Goal: Transaction & Acquisition: Purchase product/service

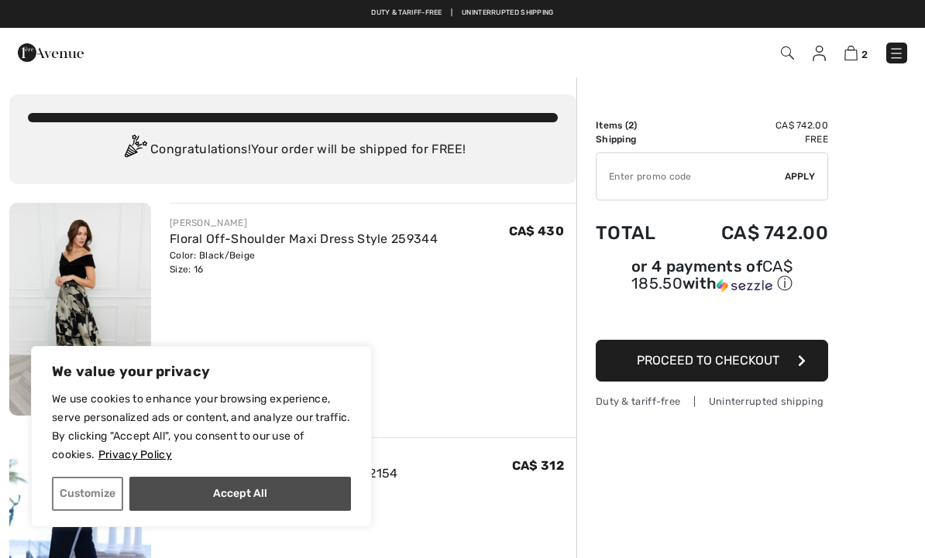
click at [276, 488] on button "Accept All" at bounding box center [239, 494] width 221 height 34
checkbox input "true"
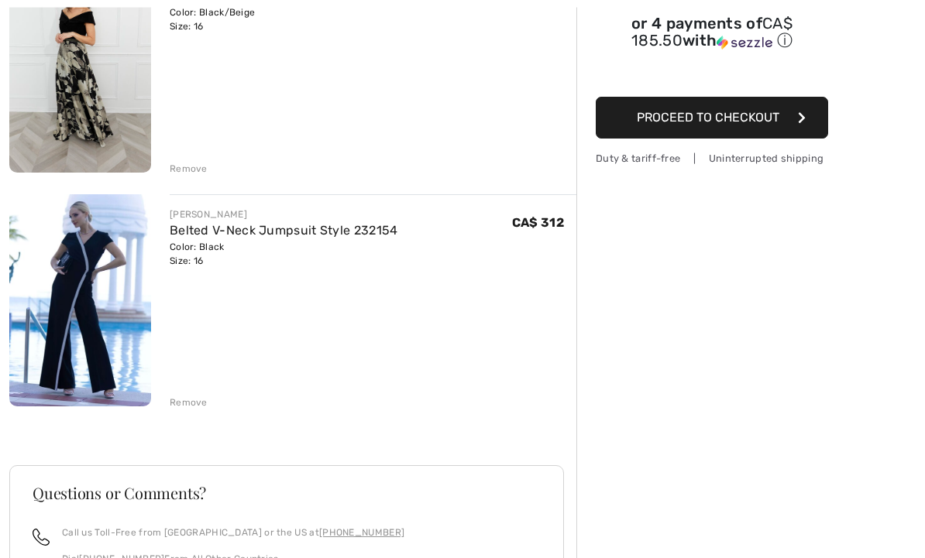
scroll to position [243, 0]
click at [306, 228] on link "Belted V-Neck Jumpsuit Style 232154" at bounding box center [284, 230] width 228 height 15
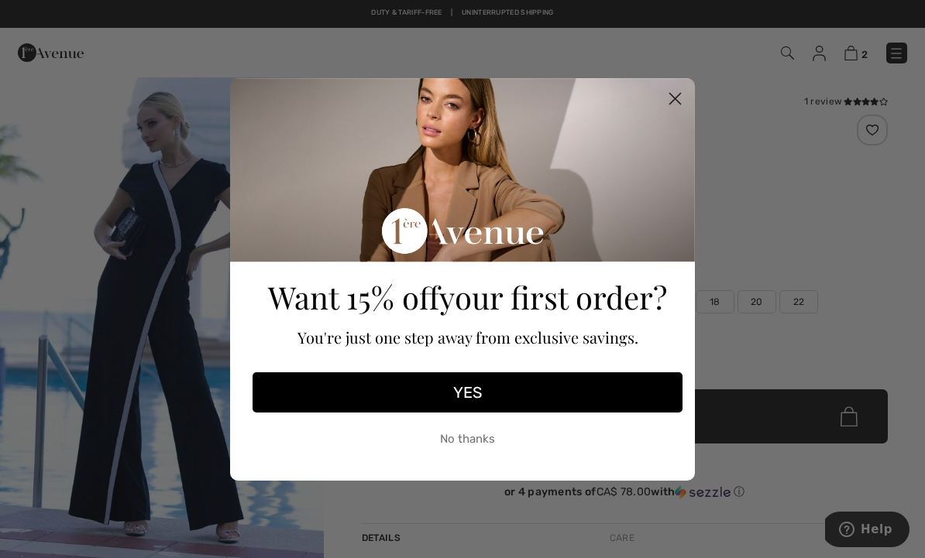
click at [475, 391] on button "YES" at bounding box center [467, 392] width 430 height 40
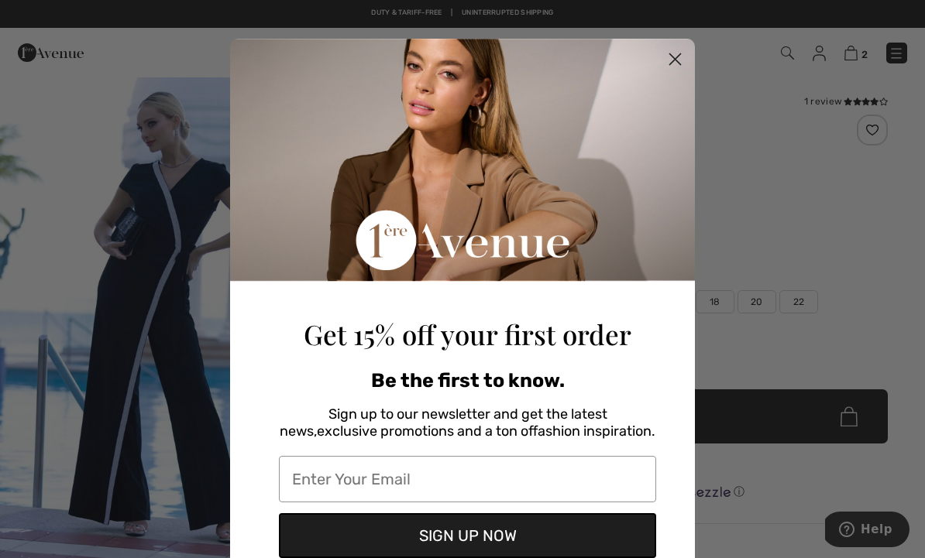
scroll to position [174, 0]
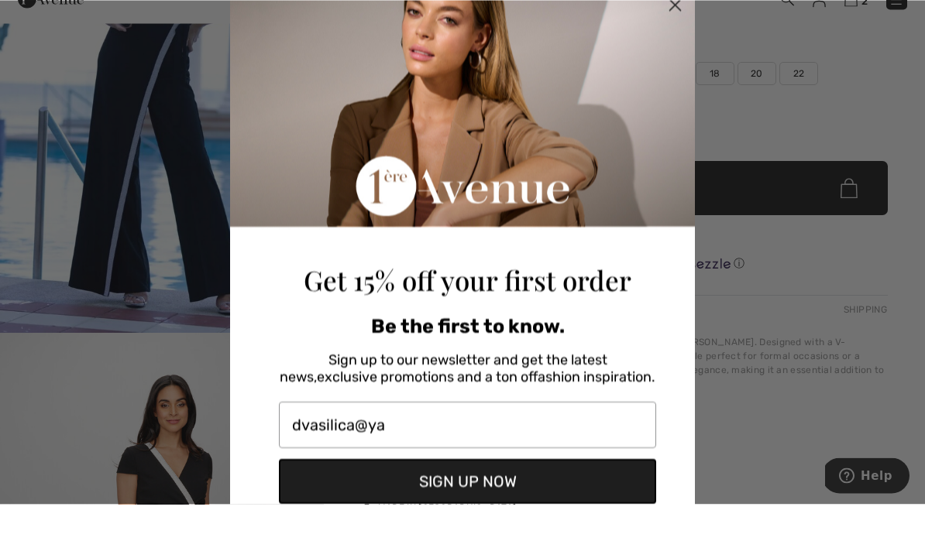
type input "dvasilica@yah"
type input "dvasilica@yahoo.com"
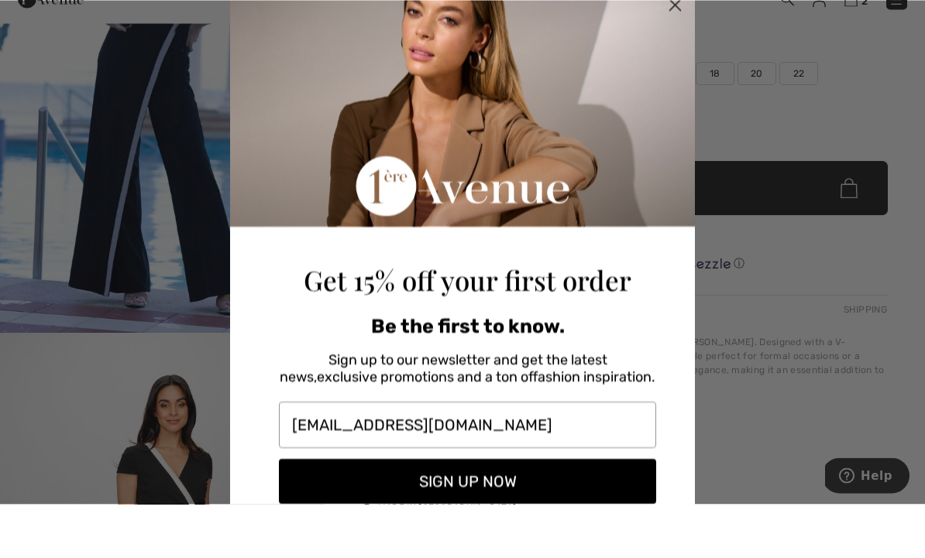
click at [506, 513] on button "SIGN UP NOW" at bounding box center [467, 535] width 377 height 45
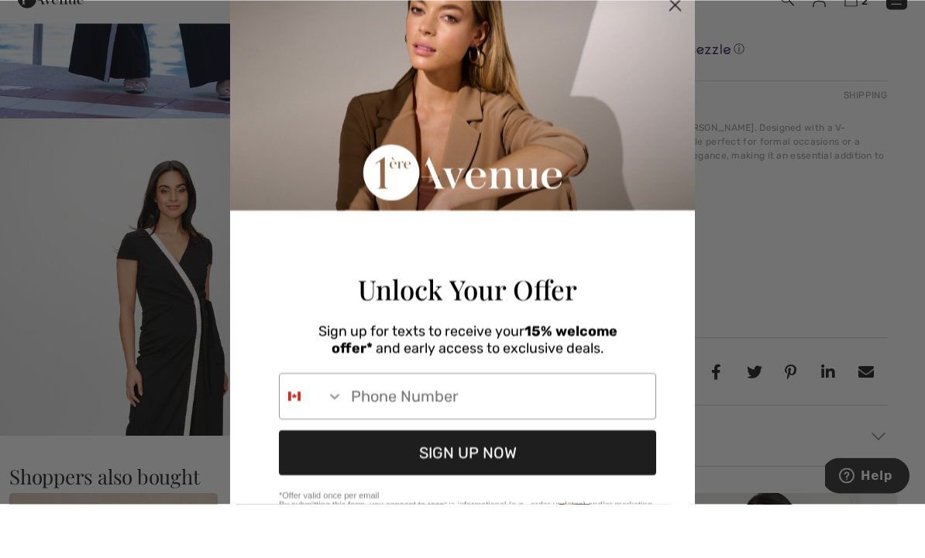
scroll to position [0, 0]
click at [678, 46] on circle "Close dialog" at bounding box center [675, 59] width 26 height 26
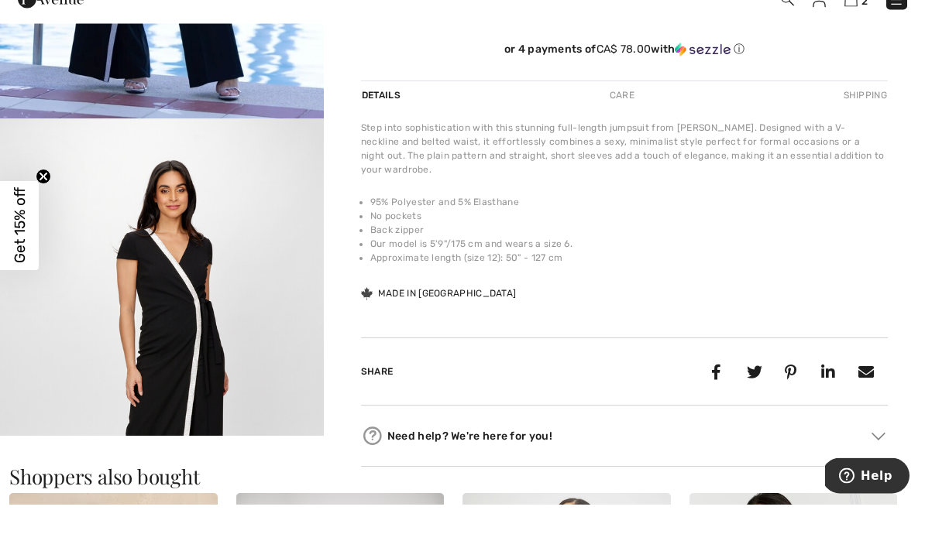
scroll to position [443, 0]
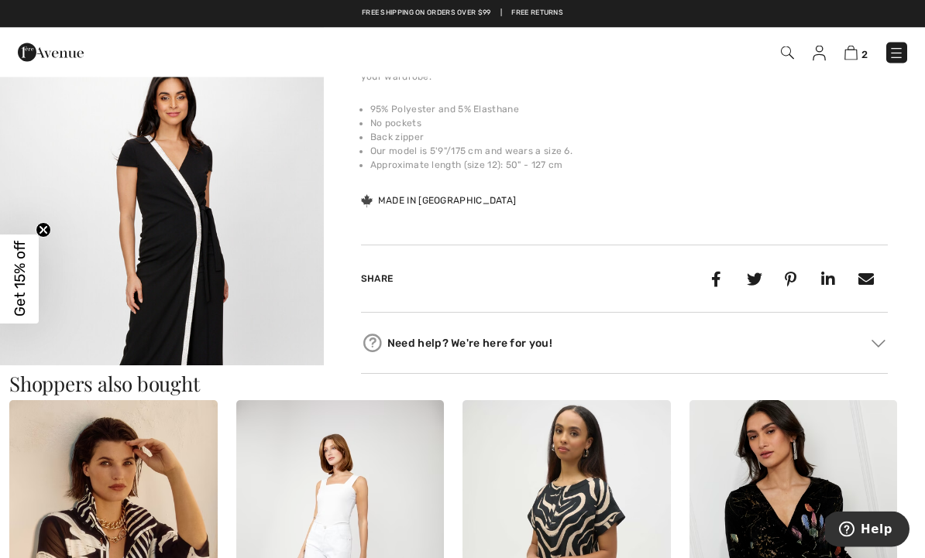
click at [206, 214] on img "2 / 6" at bounding box center [162, 269] width 324 height 486
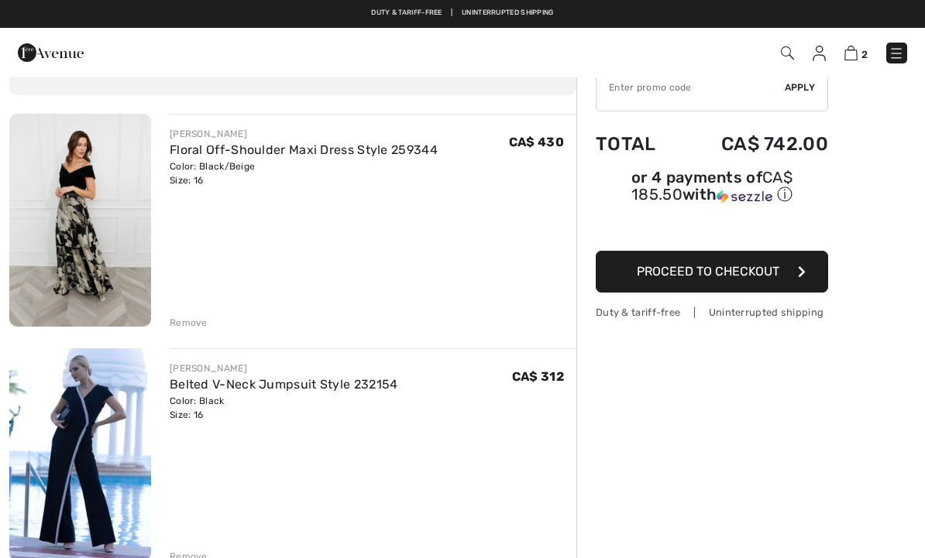
scroll to position [79, 0]
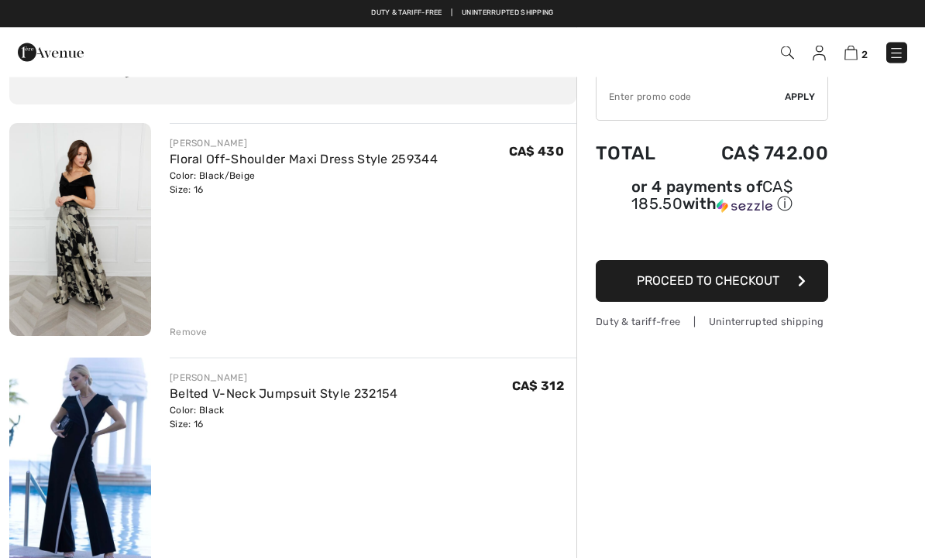
click at [60, 235] on img at bounding box center [80, 230] width 142 height 213
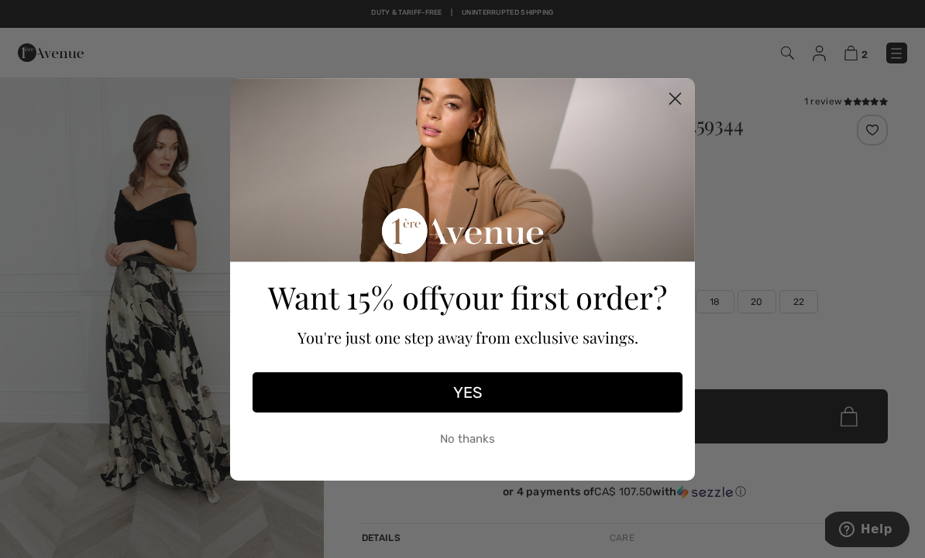
click at [683, 95] on circle "Close dialog" at bounding box center [675, 98] width 26 height 26
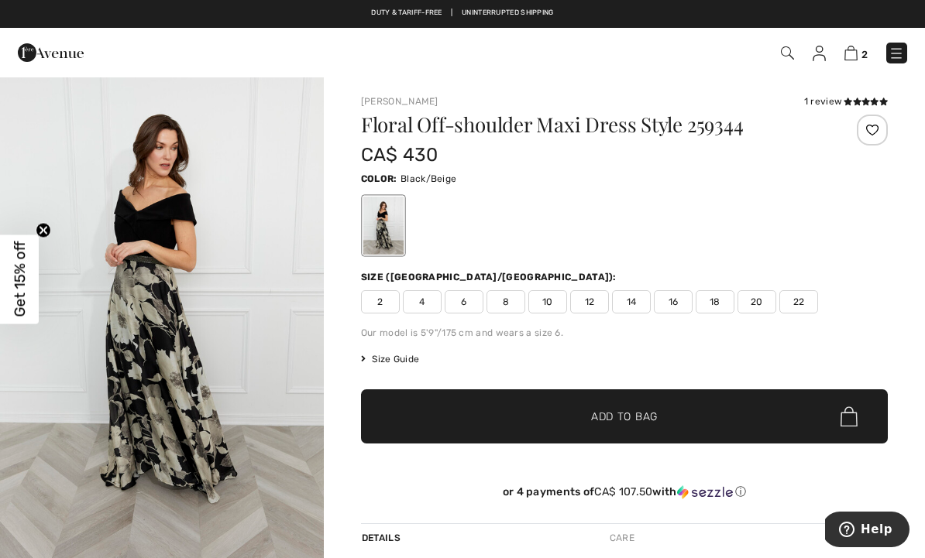
click at [194, 328] on img "1 / 4" at bounding box center [162, 319] width 324 height 486
click at [898, 53] on img at bounding box center [895, 53] width 15 height 15
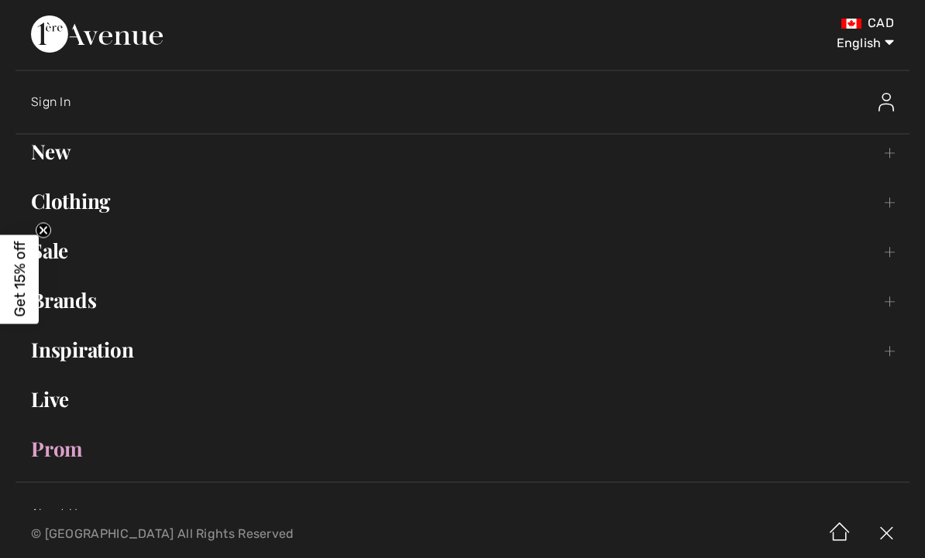
click at [894, 200] on link "Clothing Toggle submenu" at bounding box center [462, 201] width 894 height 34
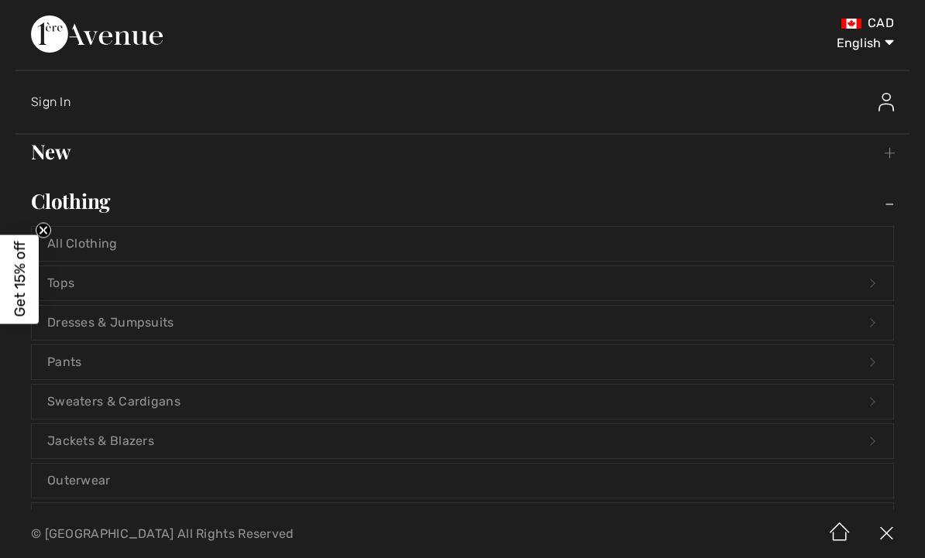
click at [856, 324] on link "Dresses & Jumpsuits Open submenu" at bounding box center [462, 323] width 861 height 34
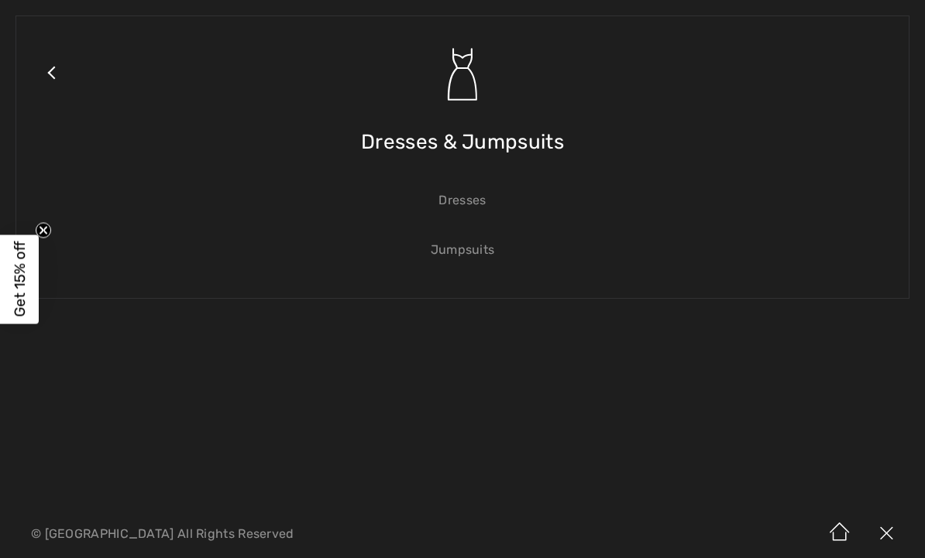
click at [465, 208] on link "Dresses" at bounding box center [462, 201] width 861 height 34
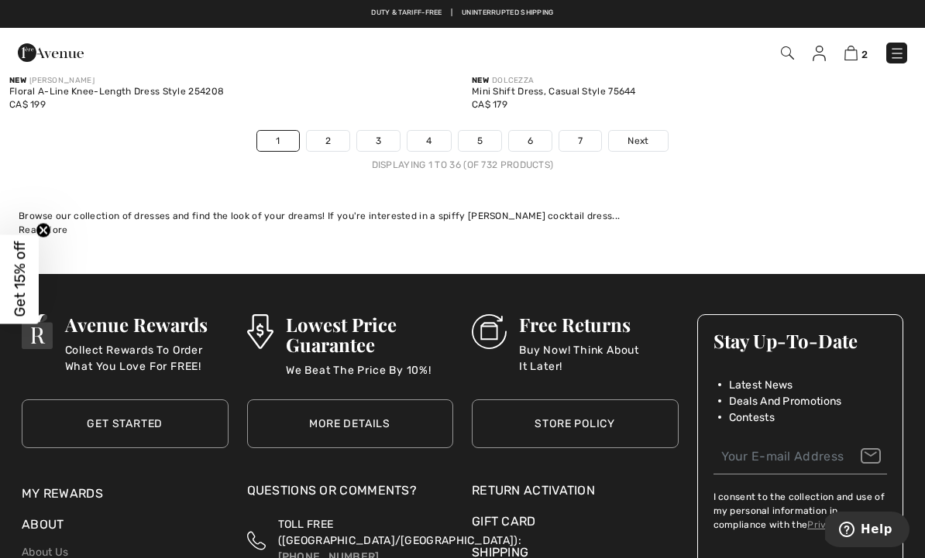
scroll to position [13666, 0]
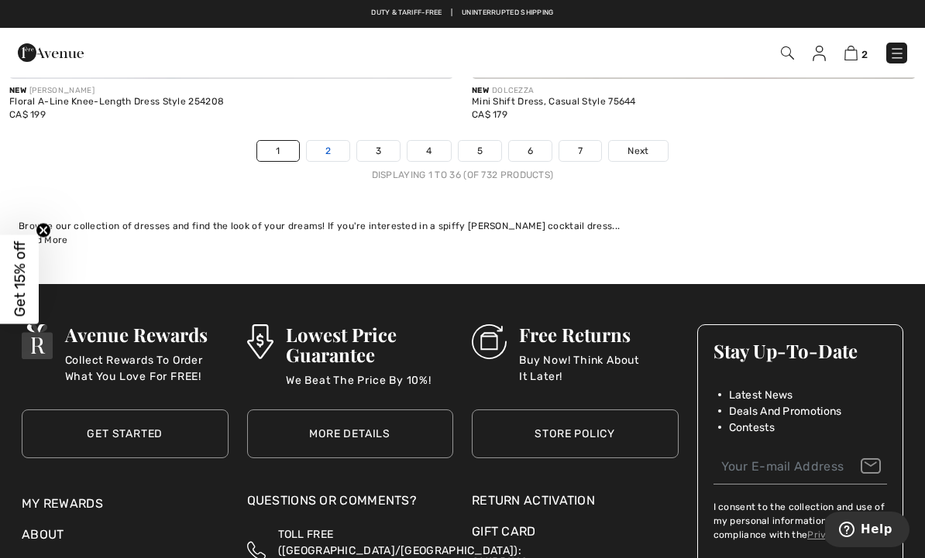
click at [323, 141] on link "2" at bounding box center [328, 151] width 43 height 20
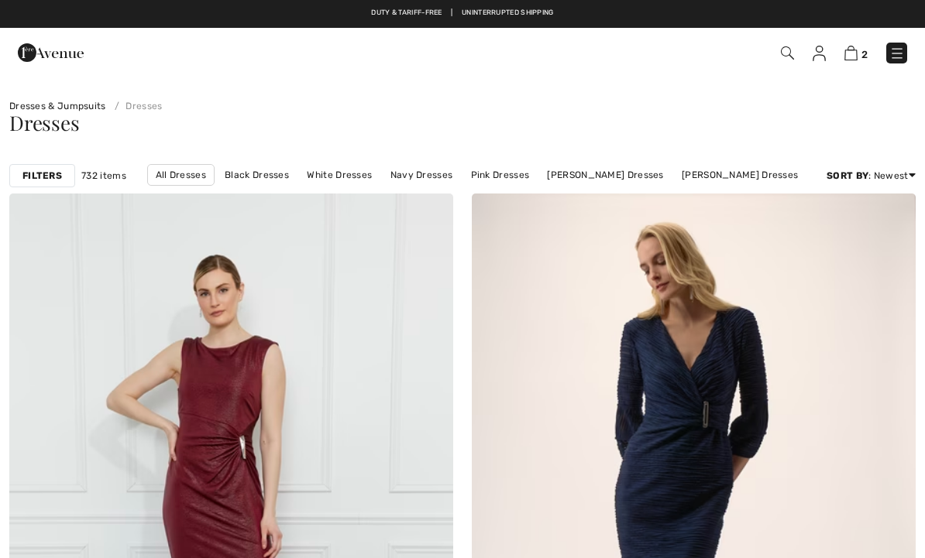
checkbox input "true"
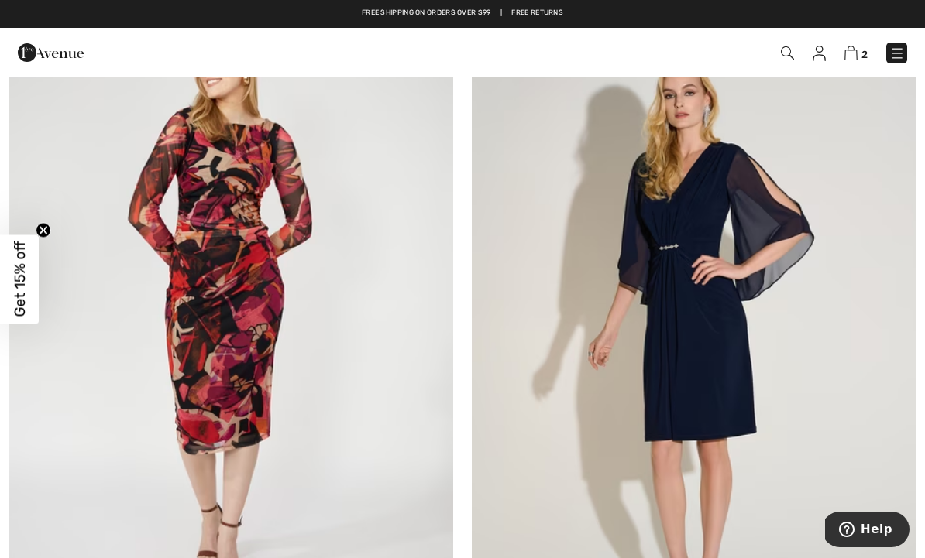
scroll to position [11531, 0]
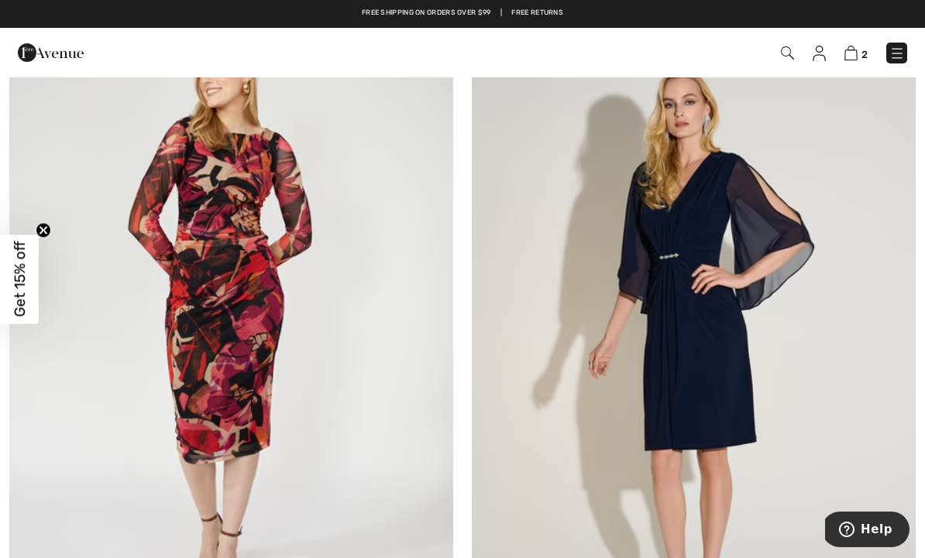
click at [703, 315] on img at bounding box center [694, 326] width 444 height 666
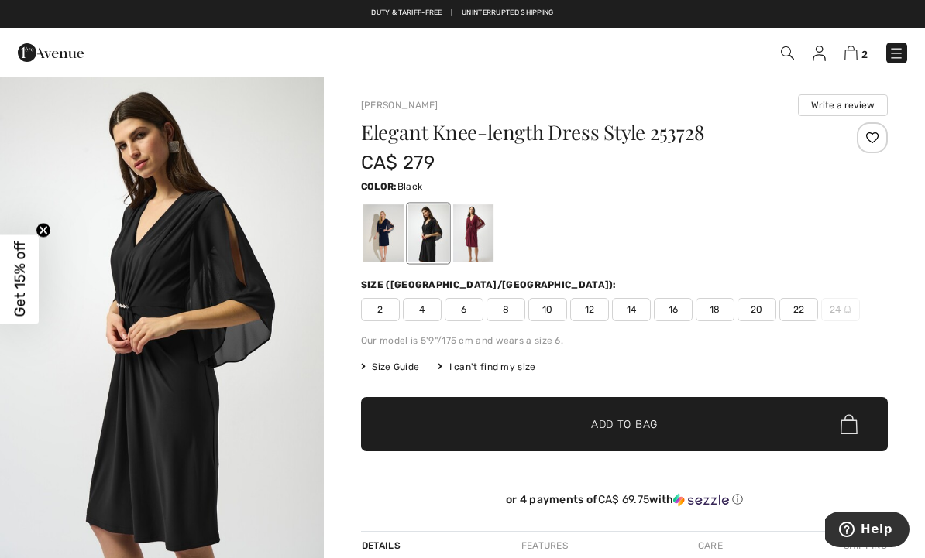
click at [482, 229] on div at bounding box center [473, 233] width 40 height 58
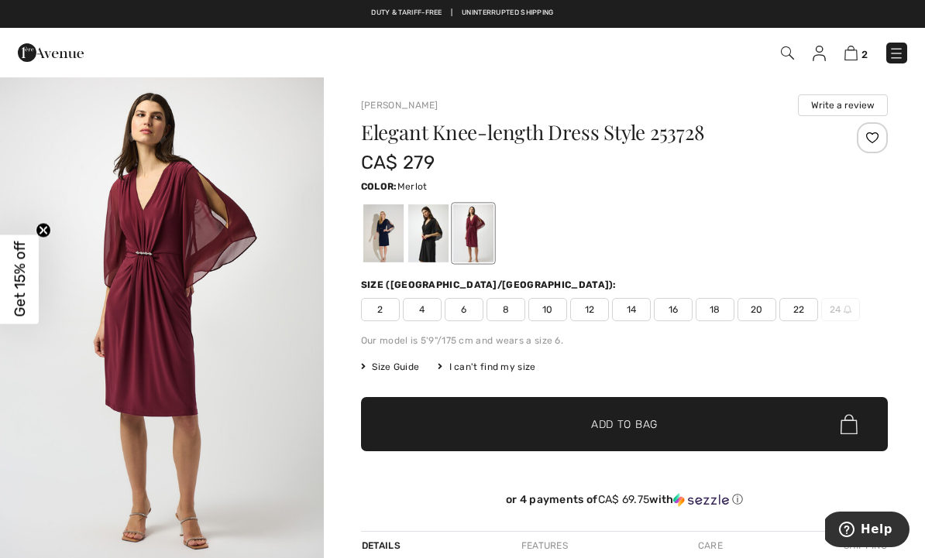
click at [189, 352] on img "1 / 3" at bounding box center [162, 318] width 324 height 485
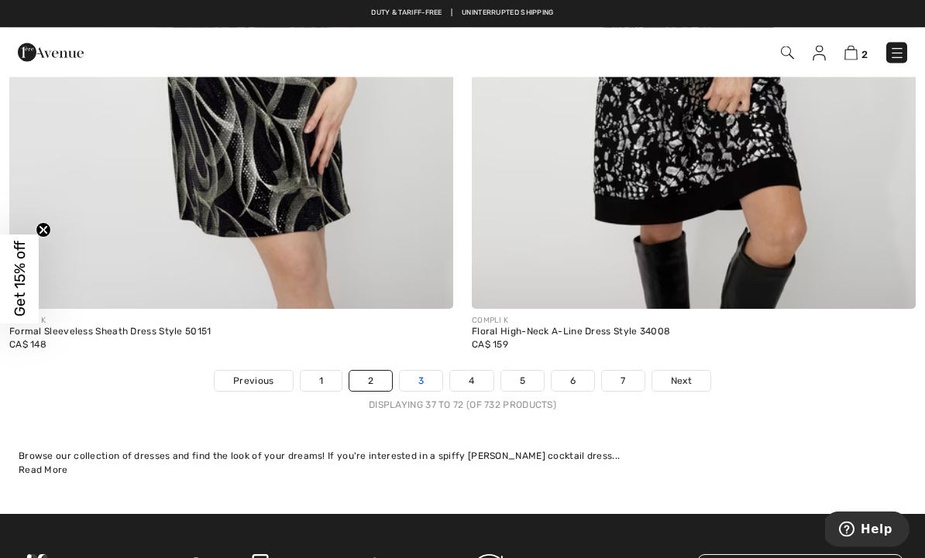
scroll to position [13385, 0]
click at [425, 371] on link "3" at bounding box center [421, 381] width 43 height 20
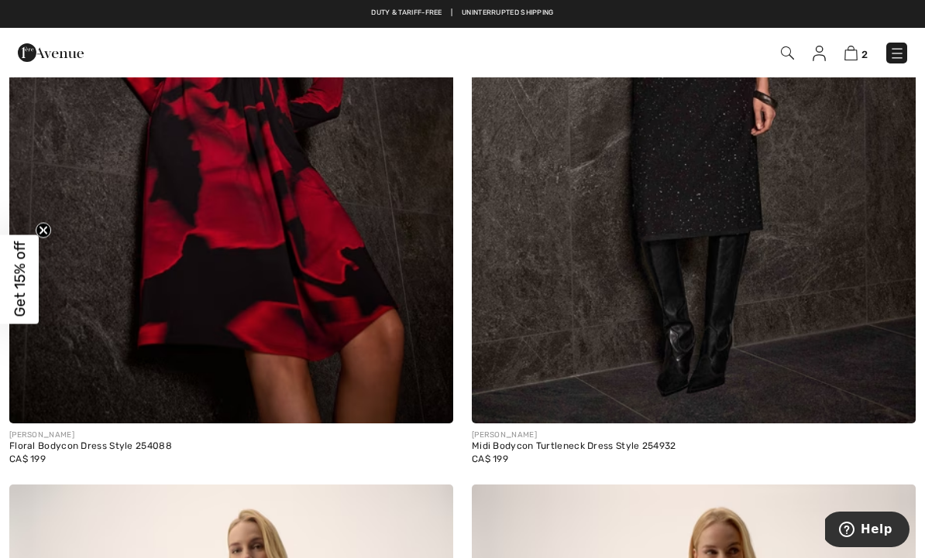
scroll to position [1149, 0]
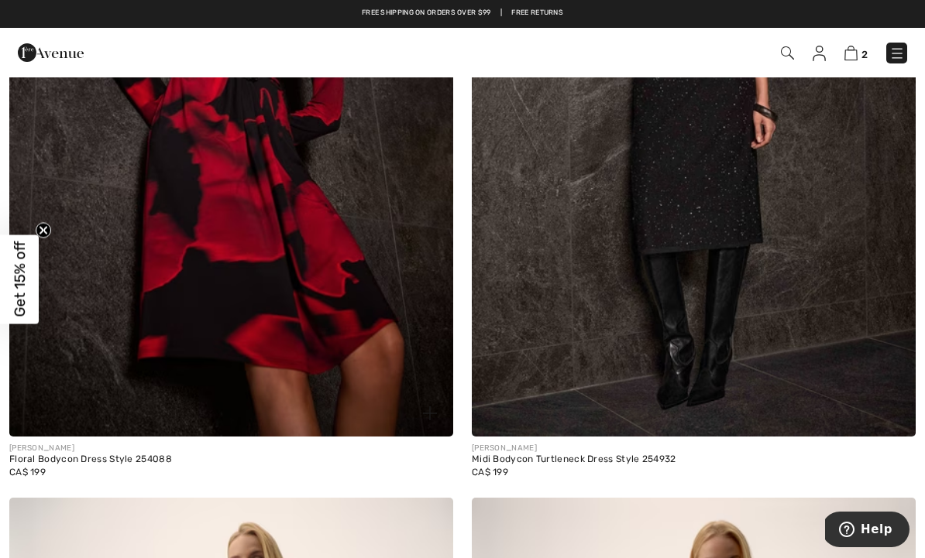
click at [306, 264] on img at bounding box center [231, 104] width 444 height 666
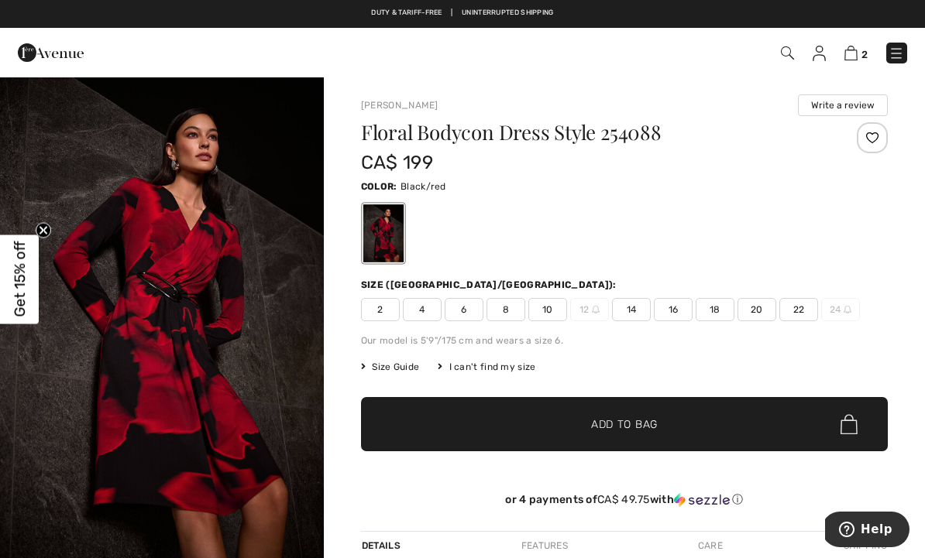
click at [210, 383] on img "1 / 5" at bounding box center [162, 319] width 324 height 486
click at [678, 306] on span "16" at bounding box center [673, 309] width 39 height 23
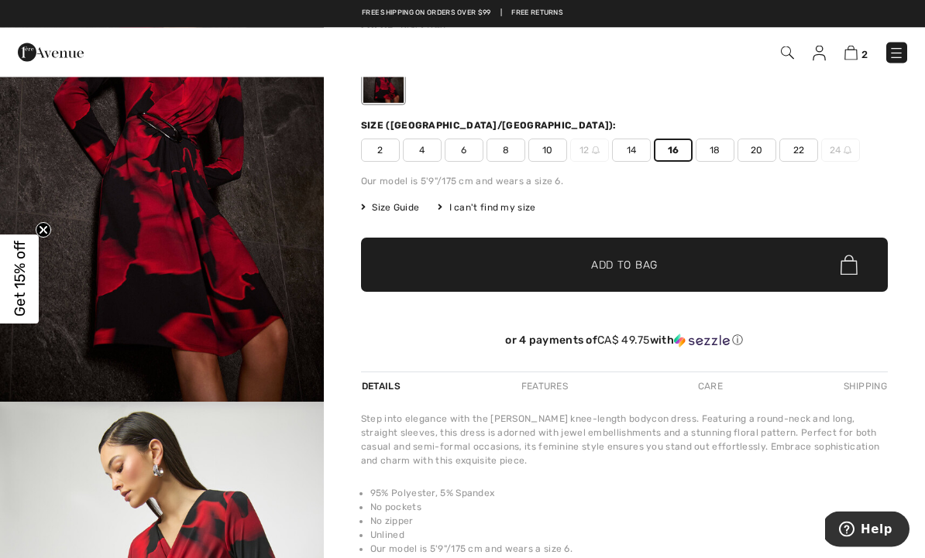
scroll to position [111, 0]
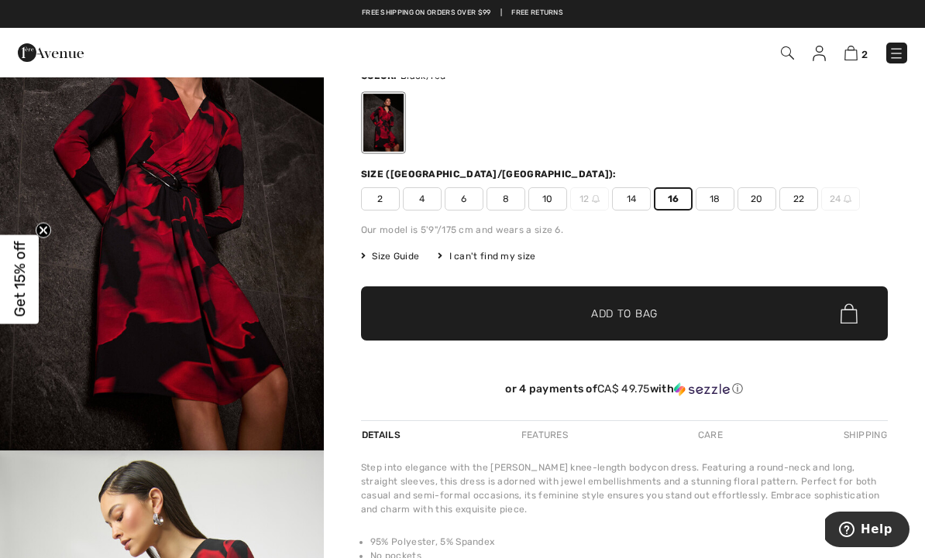
click at [691, 310] on span "✔ Added to Bag Add to Bag" at bounding box center [624, 314] width 527 height 54
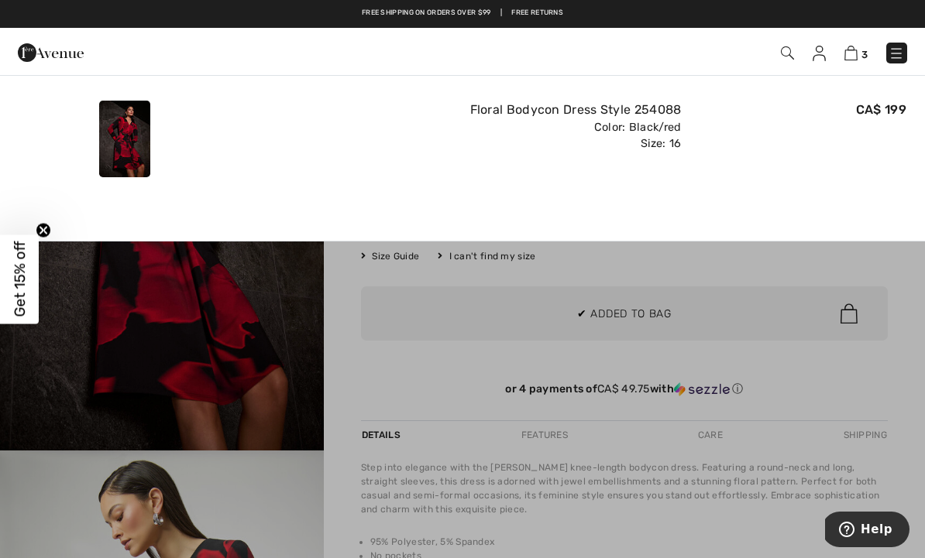
scroll to position [0, 0]
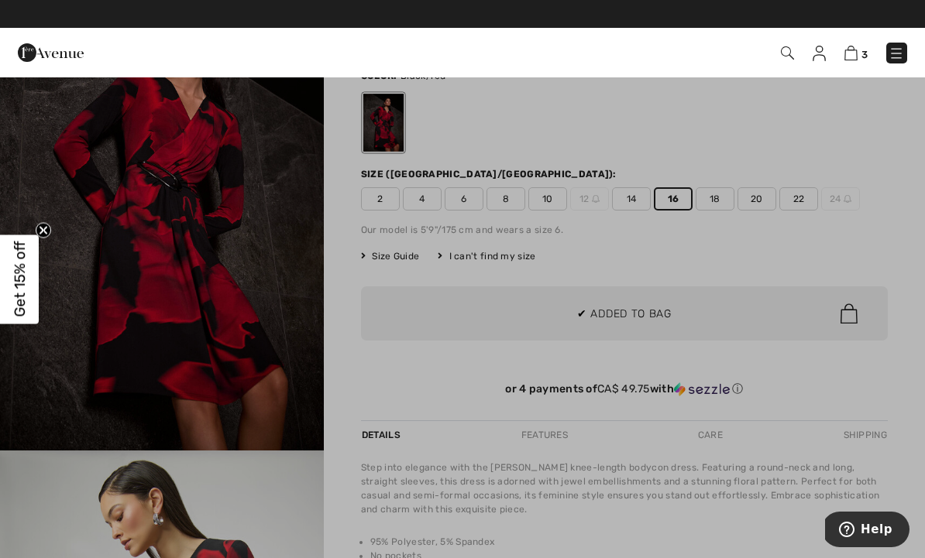
click at [539, 321] on div at bounding box center [462, 279] width 925 height 558
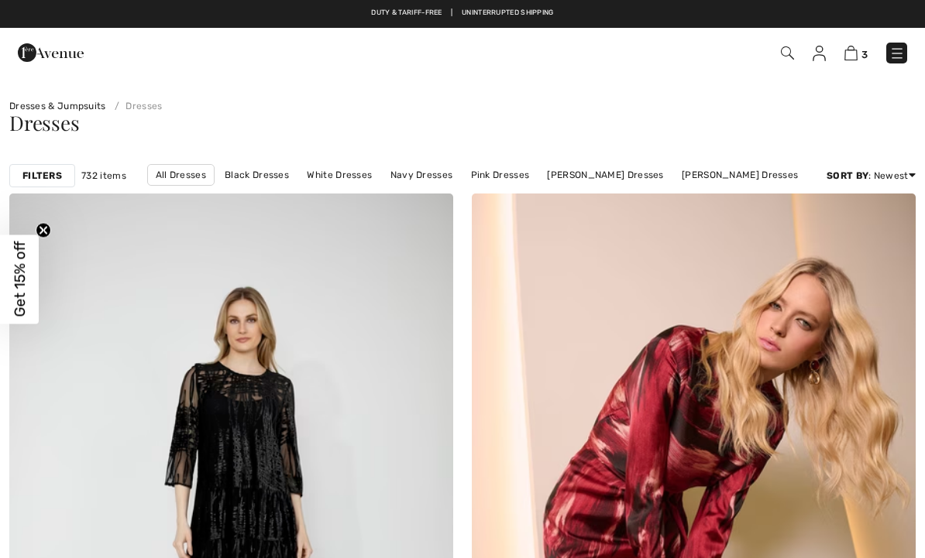
checkbox input "true"
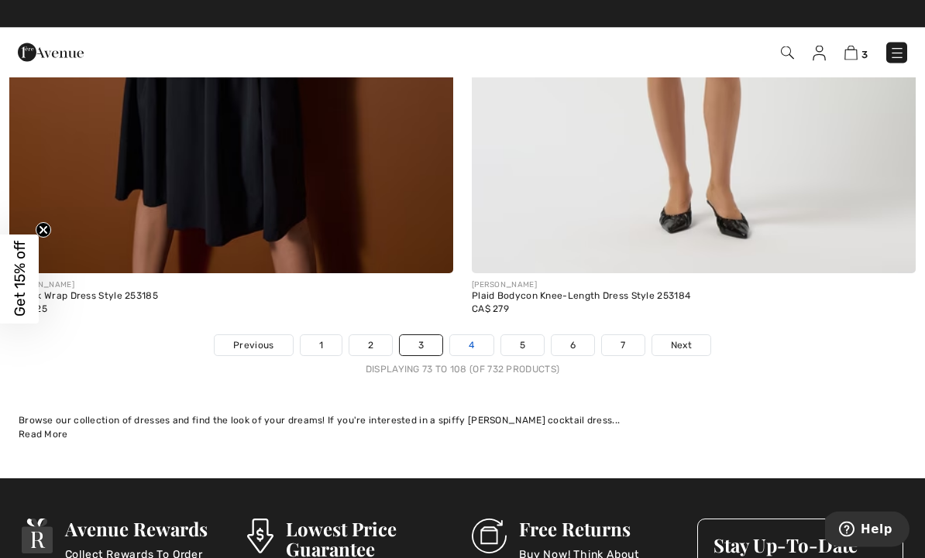
scroll to position [13395, 0]
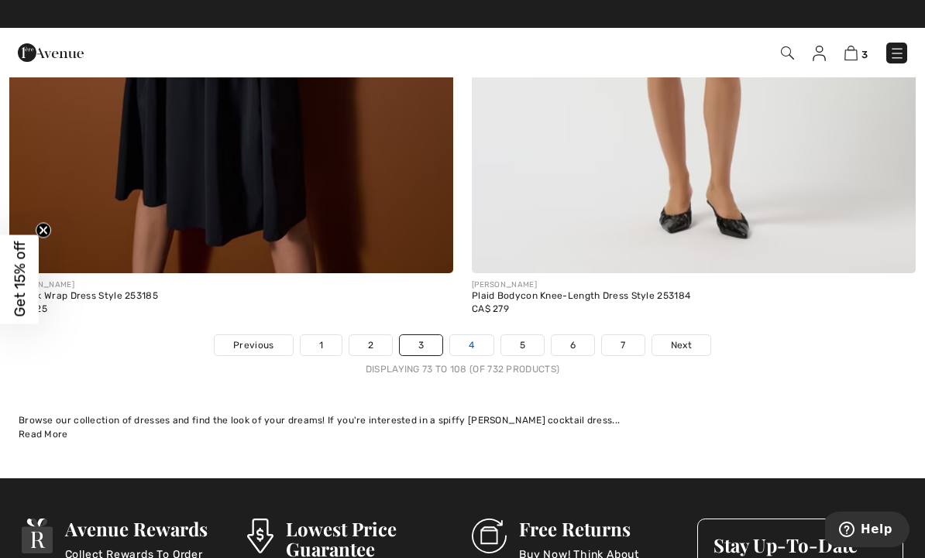
click at [466, 335] on link "4" at bounding box center [471, 345] width 43 height 20
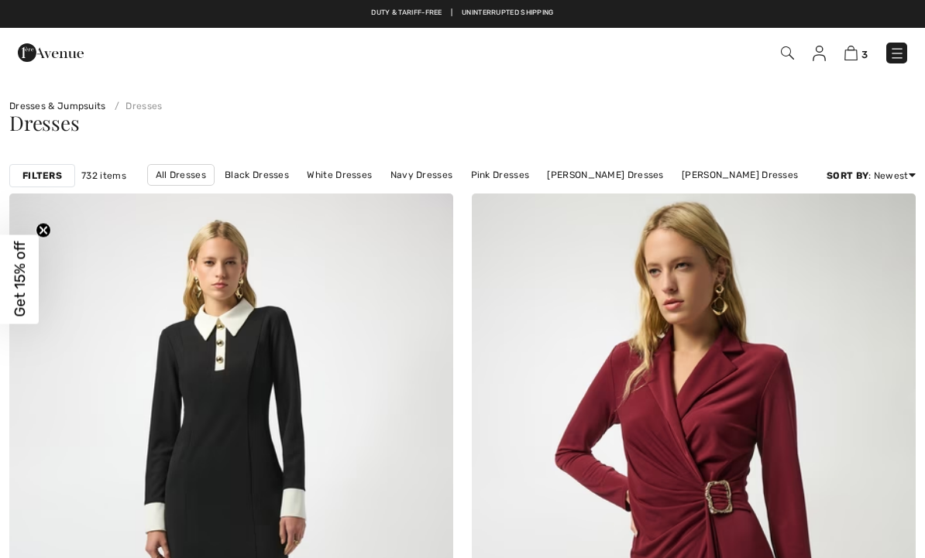
checkbox input "true"
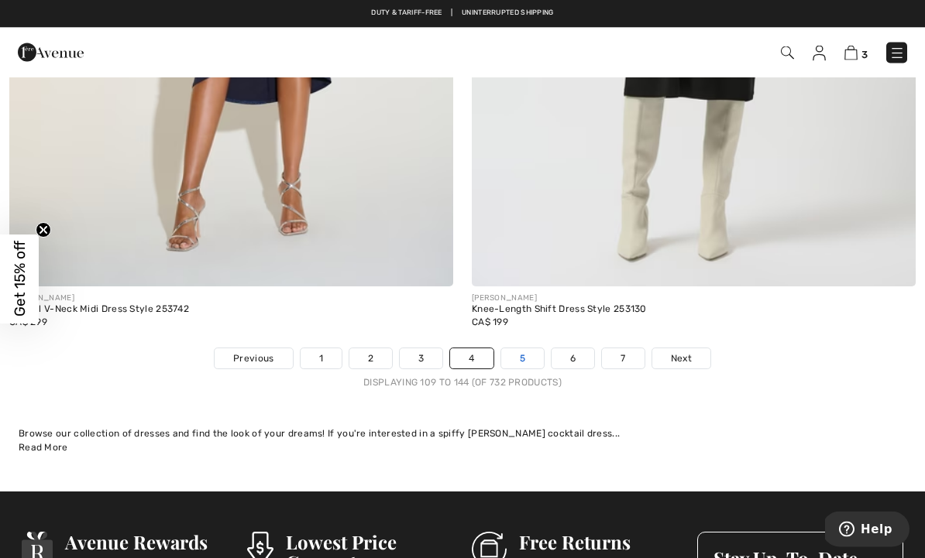
scroll to position [13484, 0]
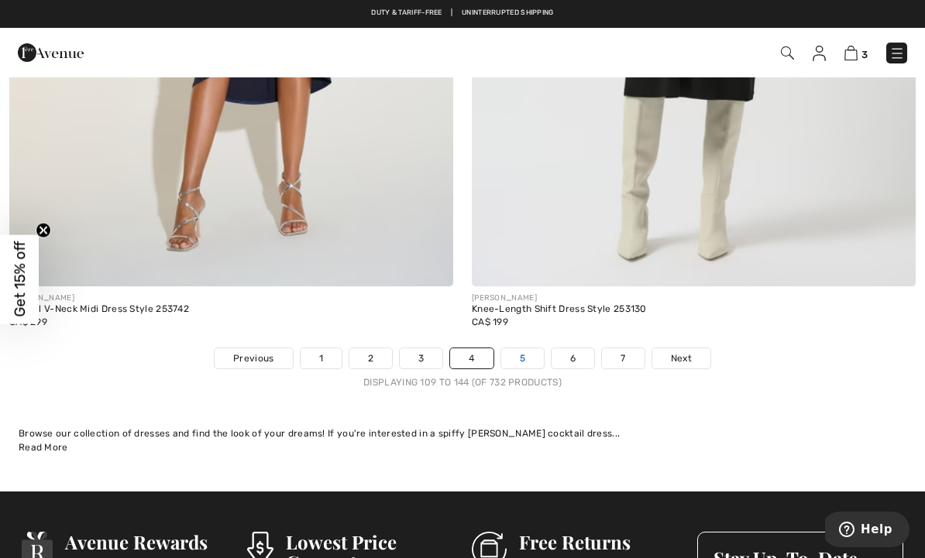
click at [521, 352] on link "5" at bounding box center [522, 358] width 43 height 20
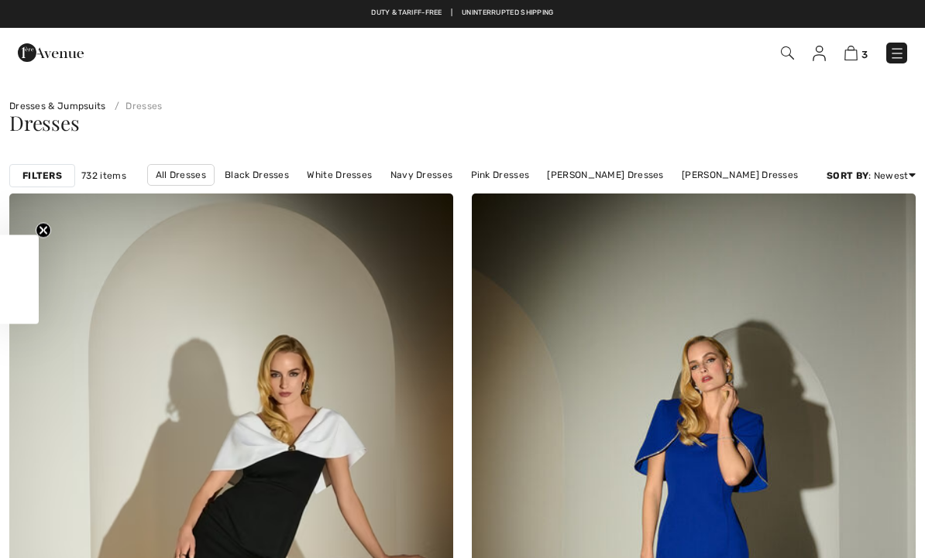
checkbox input "true"
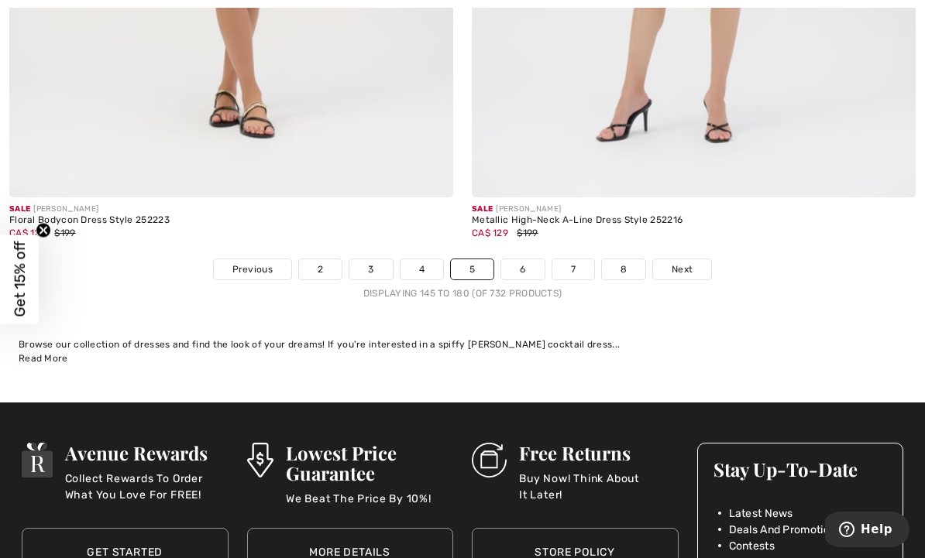
scroll to position [13499, 0]
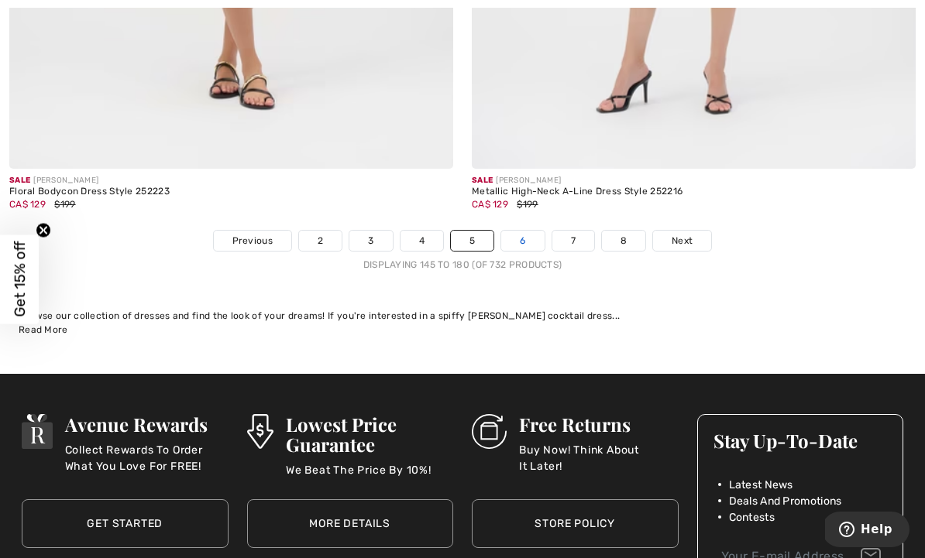
click at [528, 231] on link "6" at bounding box center [522, 241] width 43 height 20
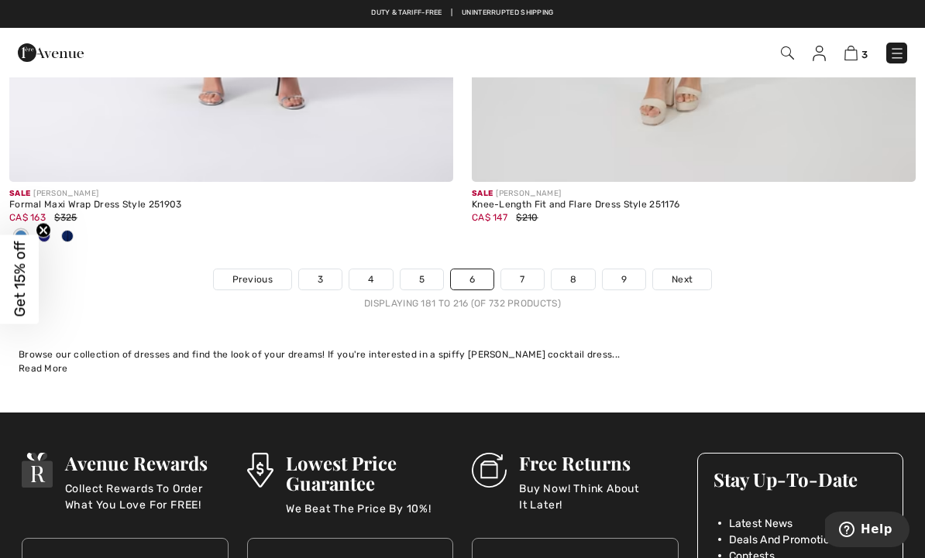
scroll to position [13636, 0]
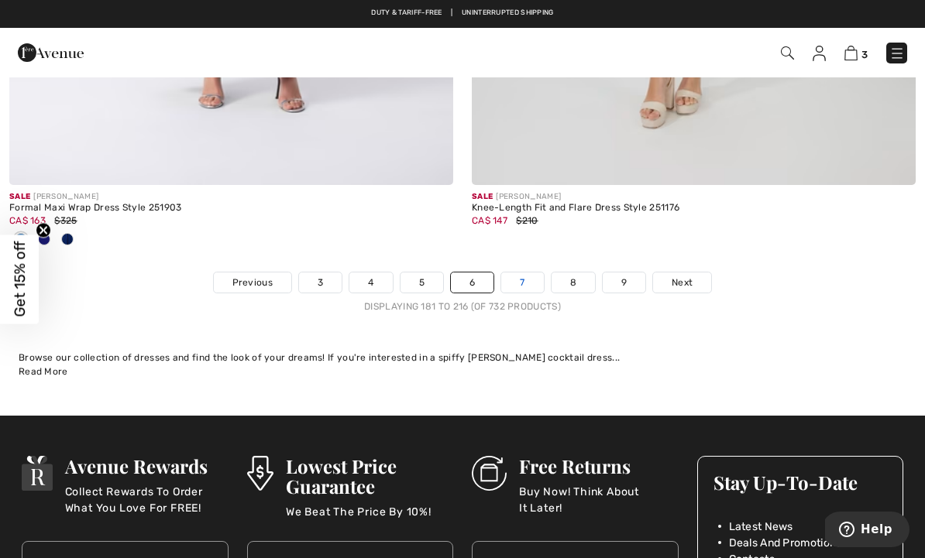
click at [520, 276] on link "7" at bounding box center [522, 283] width 42 height 20
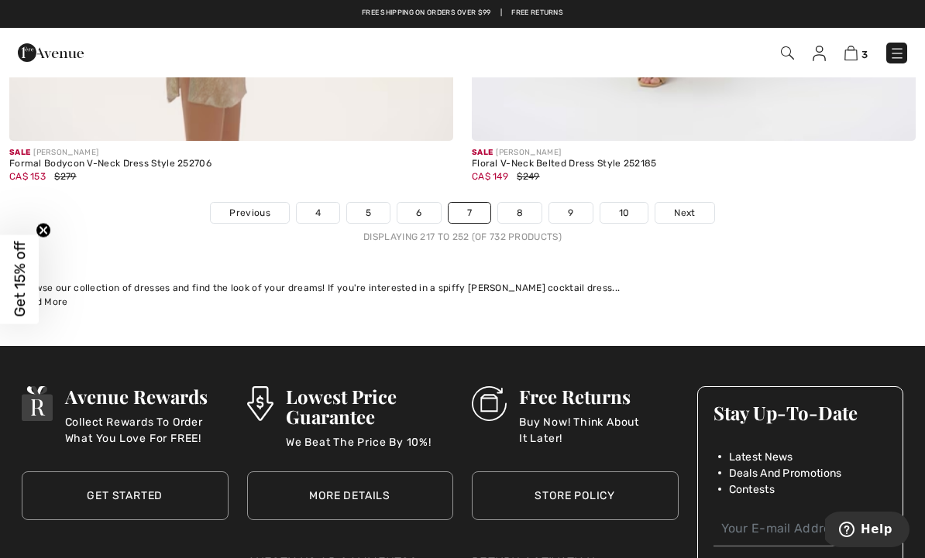
scroll to position [13497, 0]
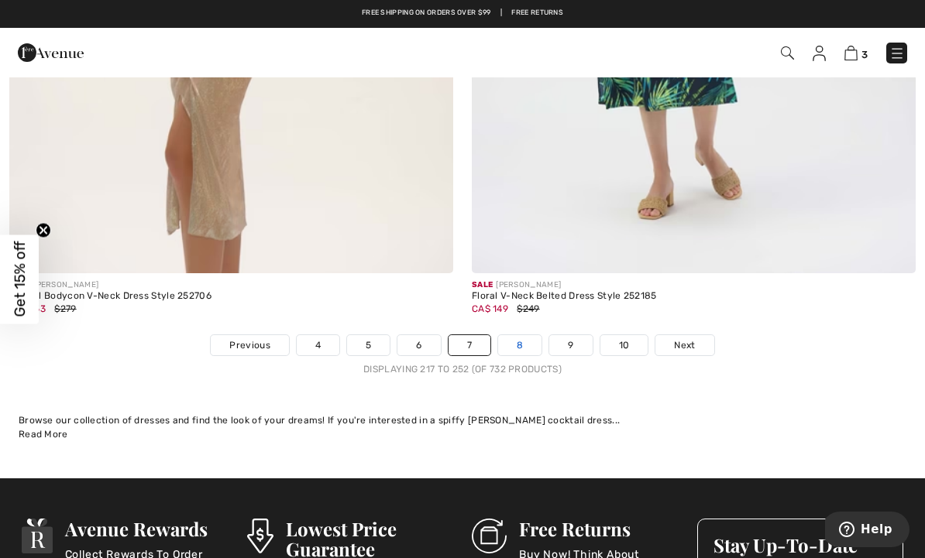
click at [521, 337] on link "8" at bounding box center [519, 345] width 43 height 20
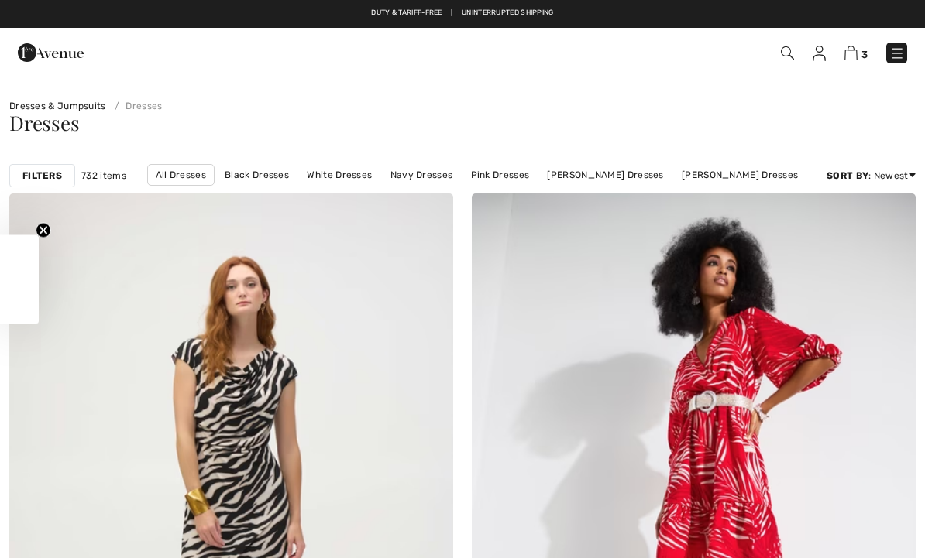
checkbox input "true"
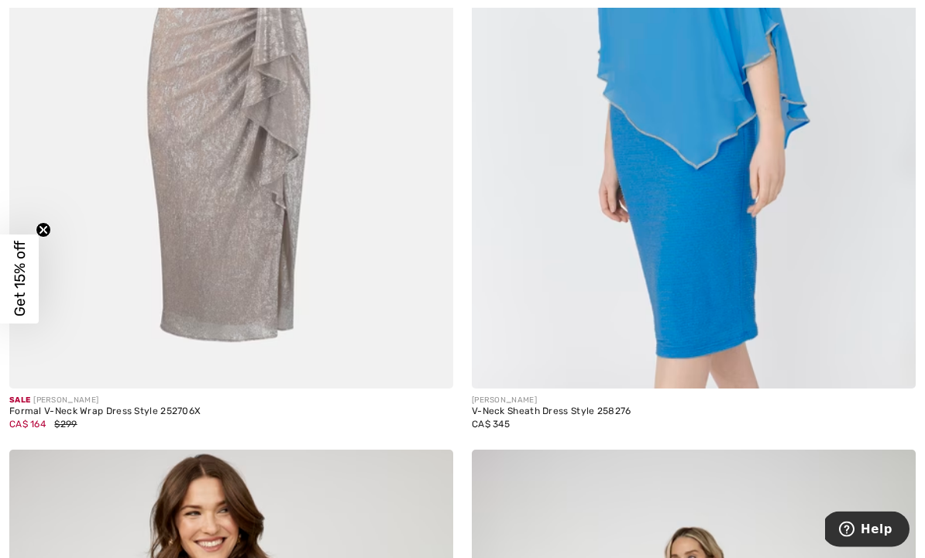
scroll to position [7230, 0]
click at [287, 227] on img at bounding box center [231, 57] width 444 height 666
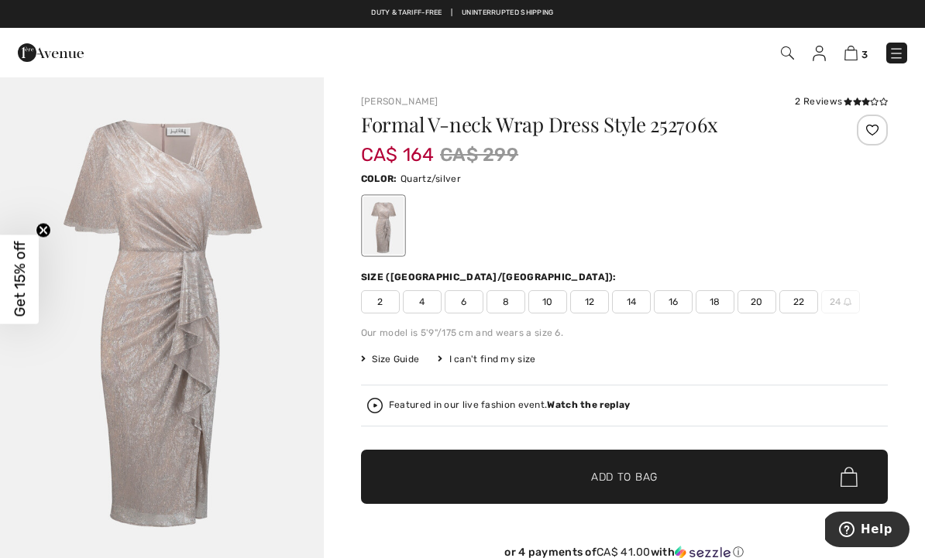
click at [178, 294] on img "1 / 1" at bounding box center [162, 319] width 324 height 486
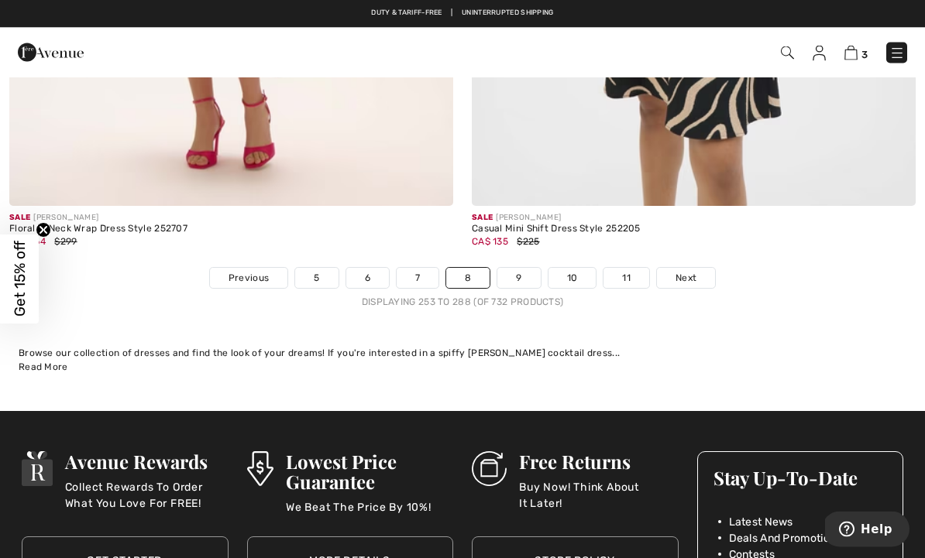
scroll to position [13396, 0]
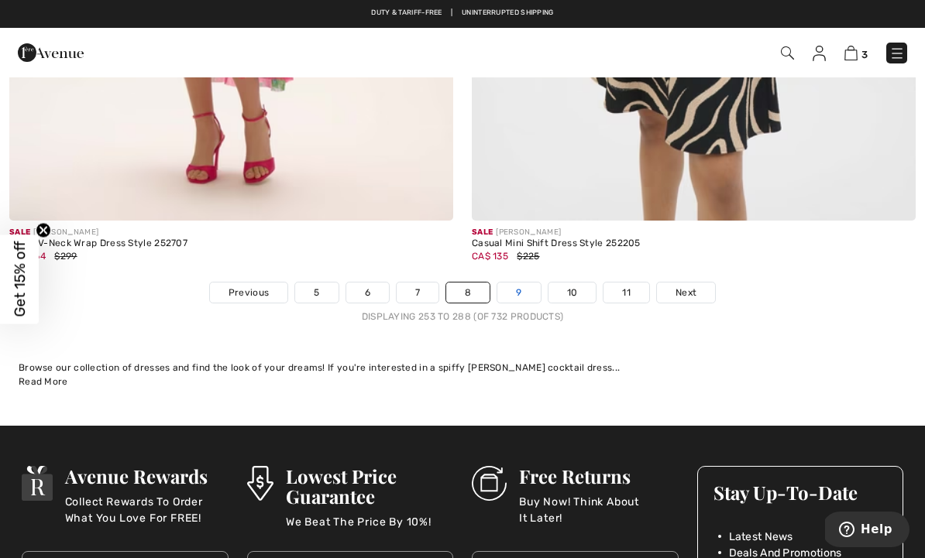
click at [514, 285] on link "9" at bounding box center [518, 293] width 43 height 20
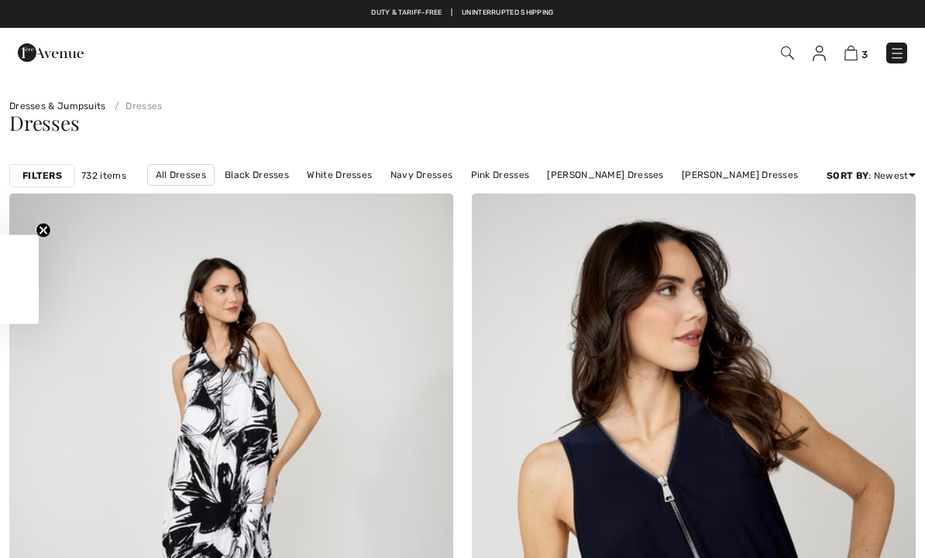
checkbox input "true"
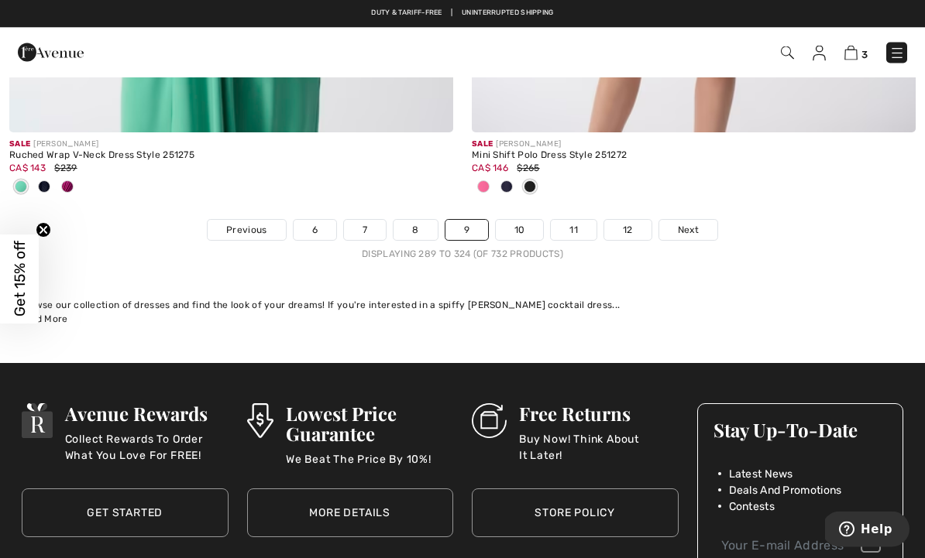
scroll to position [13485, 0]
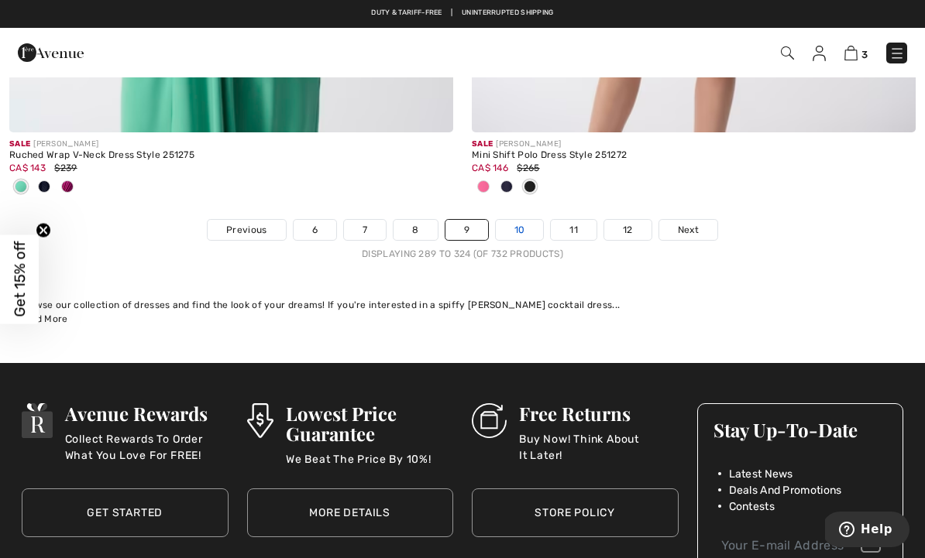
click at [519, 223] on link "10" at bounding box center [520, 230] width 48 height 20
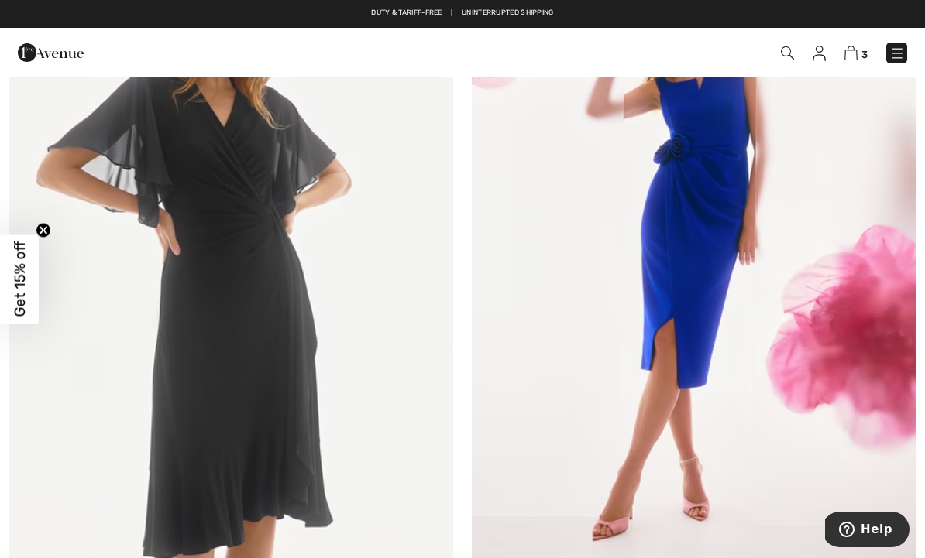
scroll to position [966, 0]
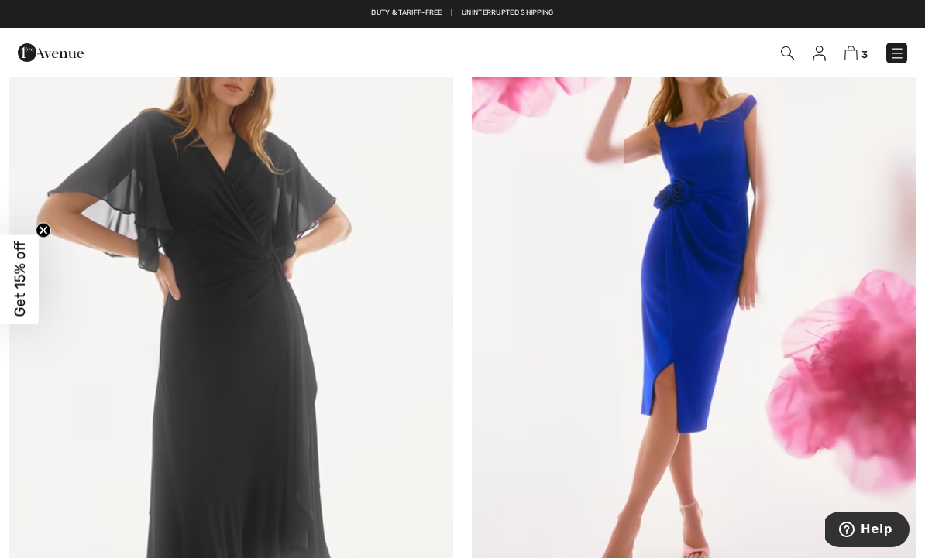
click at [713, 242] on img at bounding box center [694, 313] width 444 height 666
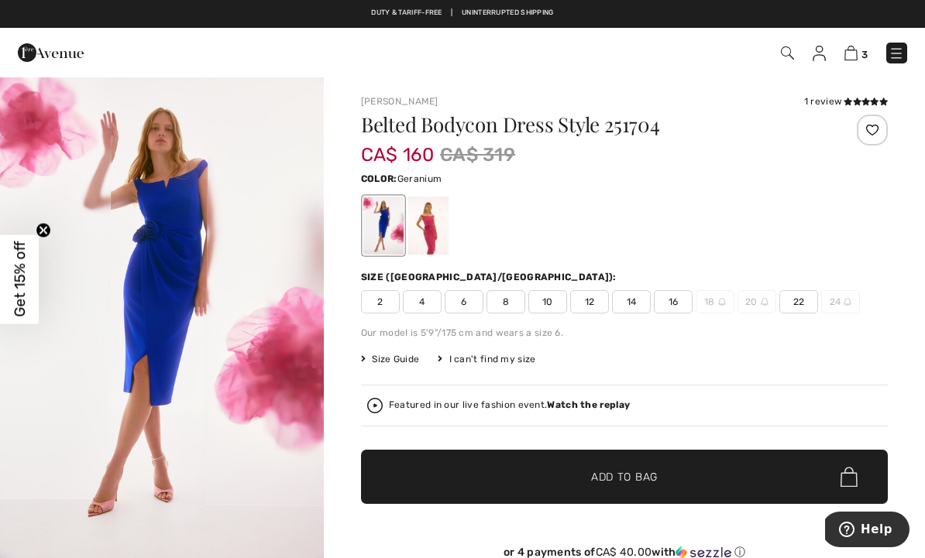
click at [436, 225] on div at bounding box center [428, 226] width 40 height 58
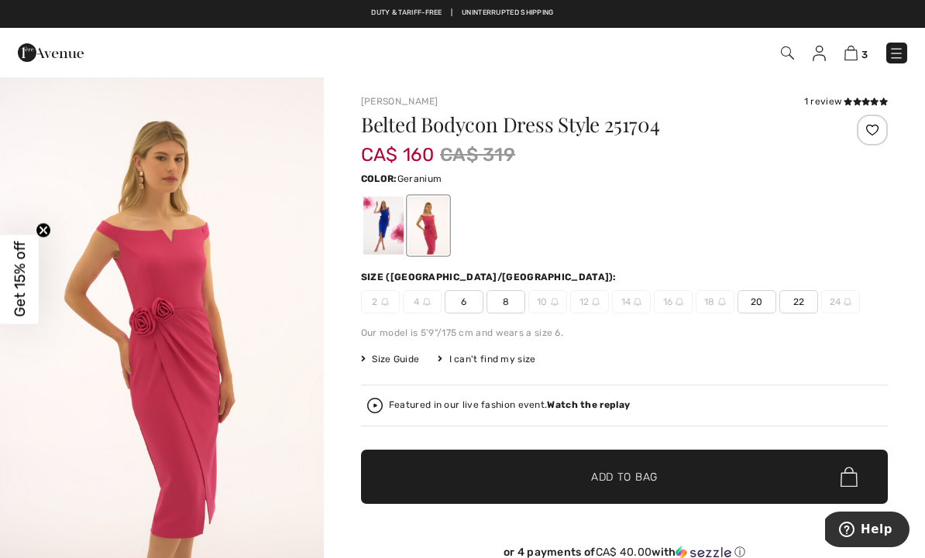
click at [371, 229] on div at bounding box center [383, 226] width 40 height 58
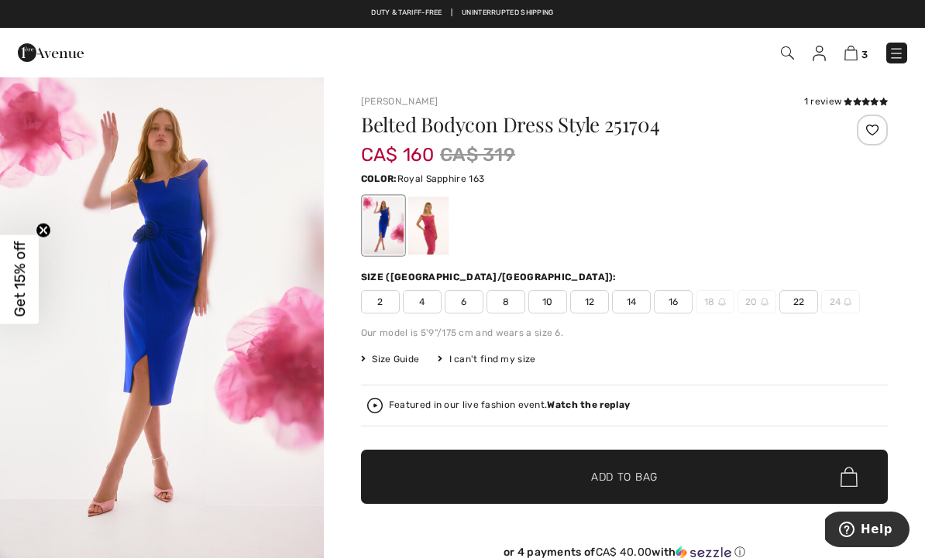
click at [177, 280] on img "1 / 5" at bounding box center [162, 318] width 324 height 485
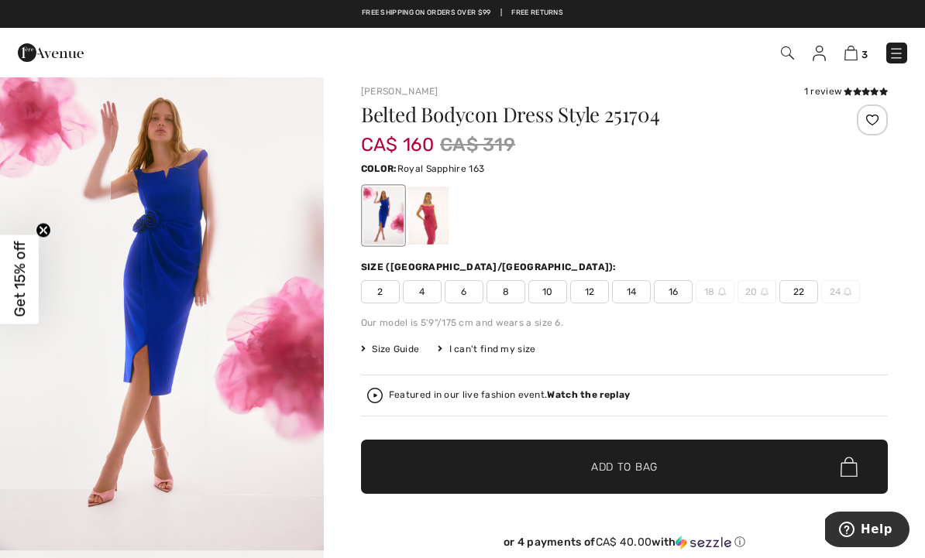
scroll to position [36, 0]
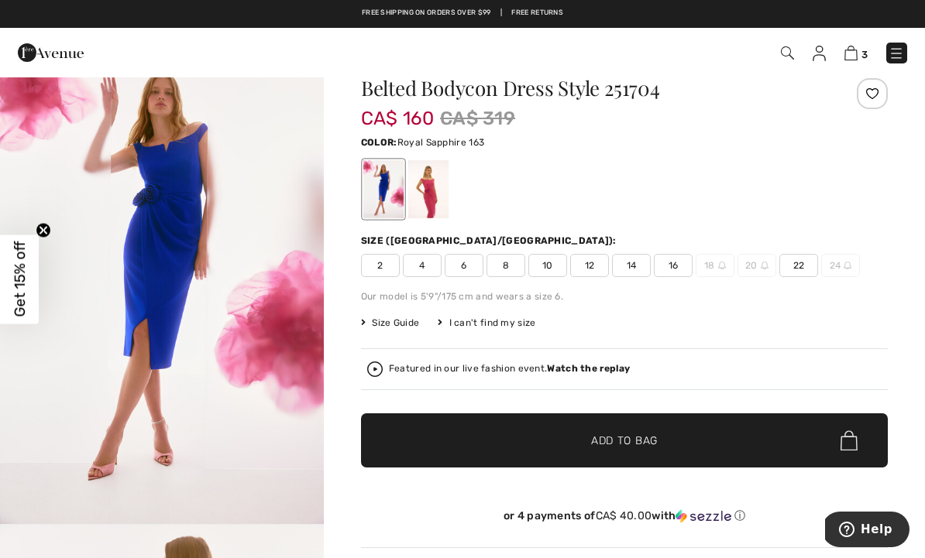
click at [677, 269] on span "16" at bounding box center [673, 265] width 39 height 23
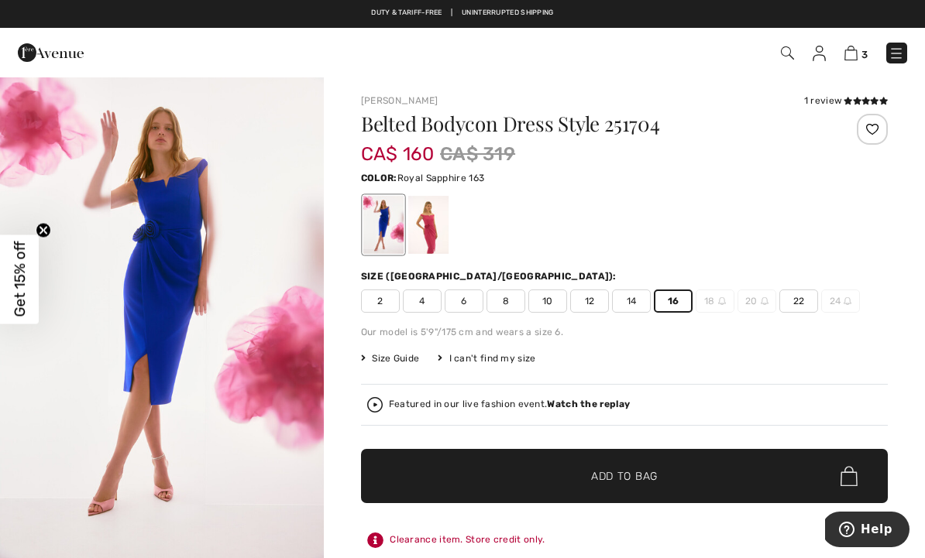
scroll to position [0, 0]
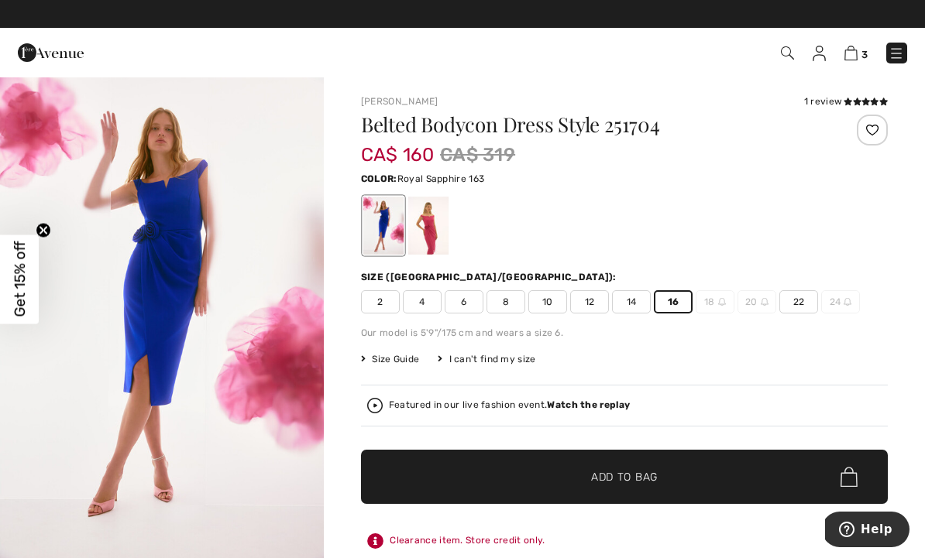
click at [897, 48] on img at bounding box center [895, 53] width 15 height 15
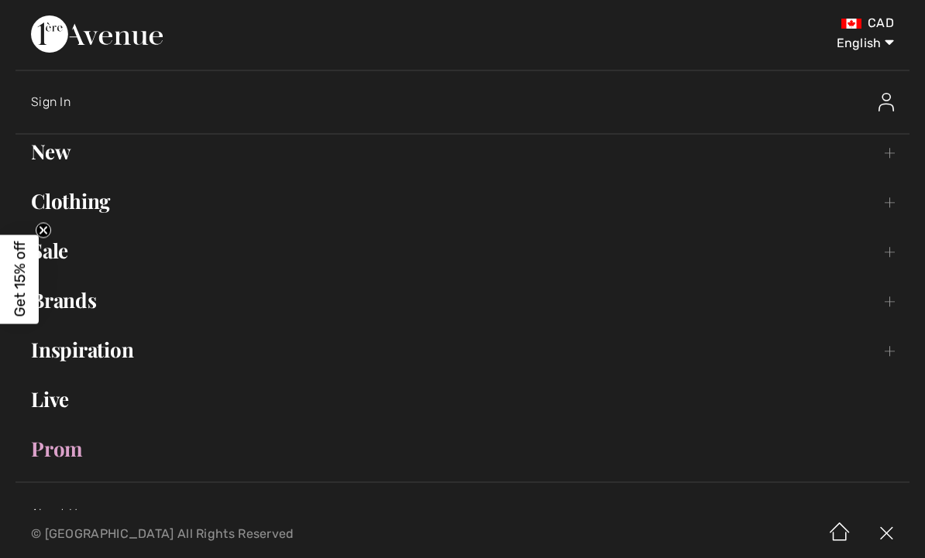
click at [884, 529] on img at bounding box center [886, 534] width 46 height 48
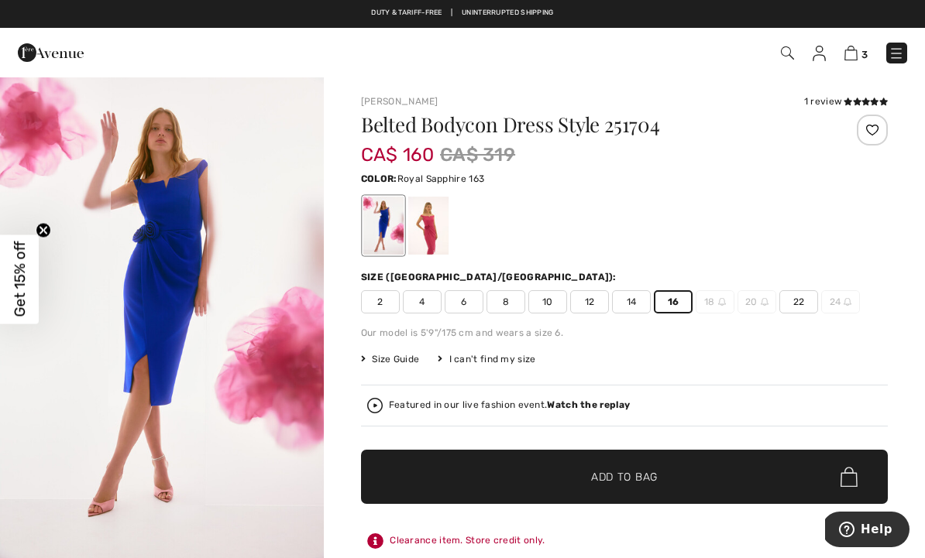
click at [693, 472] on span "✔ Added to Bag Add to Bag" at bounding box center [624, 477] width 527 height 54
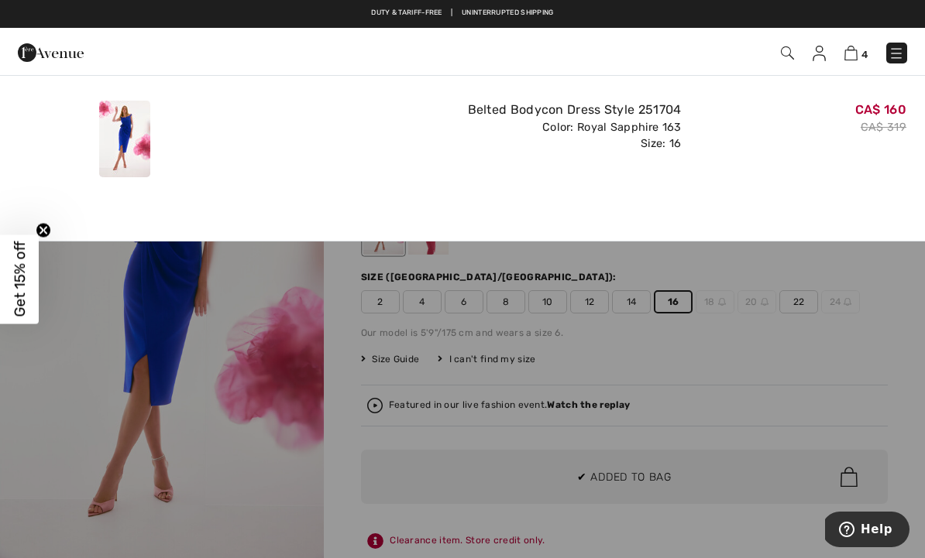
click at [901, 49] on img at bounding box center [895, 53] width 15 height 15
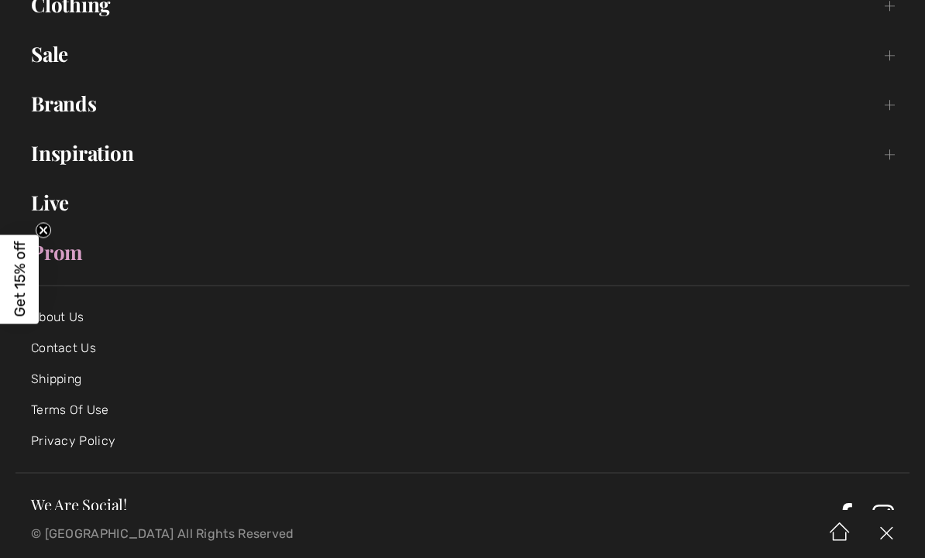
scroll to position [195, 0]
click at [77, 314] on link "About Us" at bounding box center [57, 318] width 53 height 15
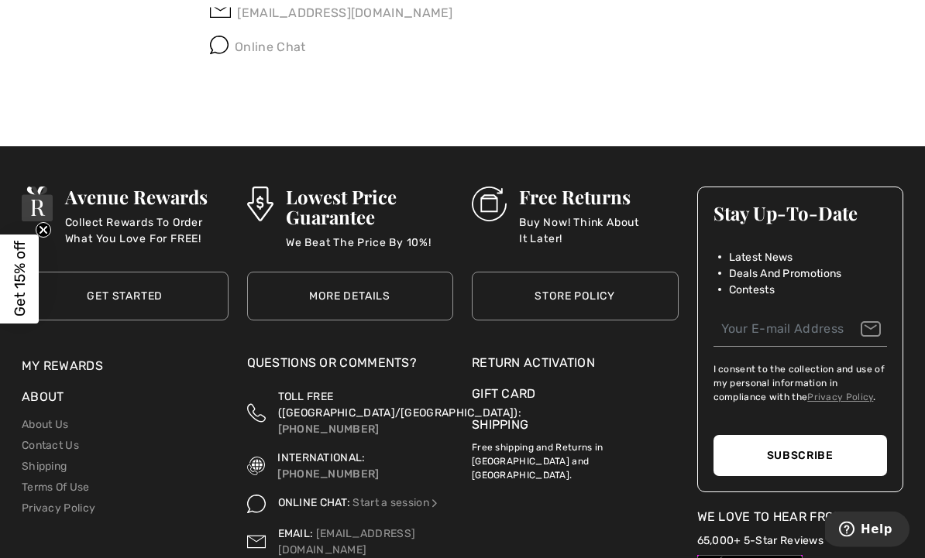
scroll to position [1351, 0]
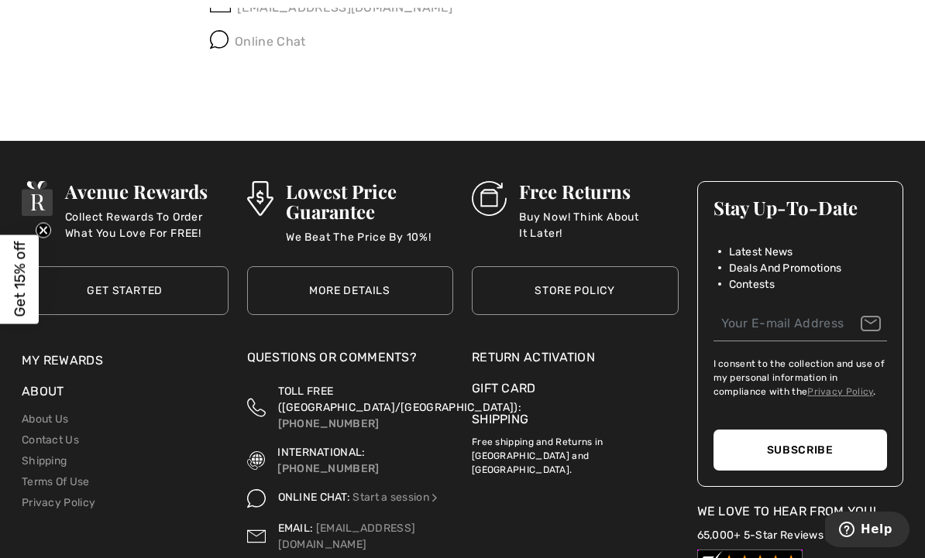
click at [561, 305] on link "Store Policy" at bounding box center [575, 290] width 207 height 49
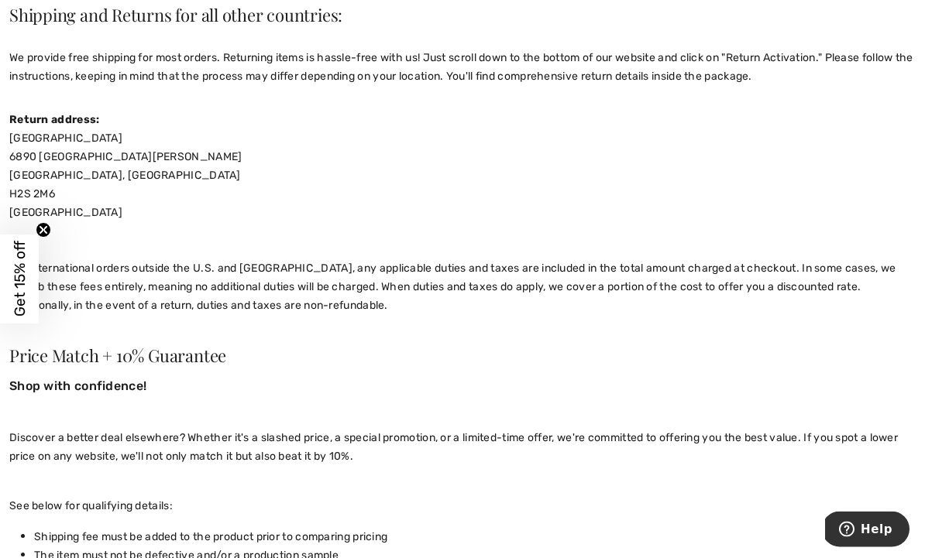
scroll to position [378, 0]
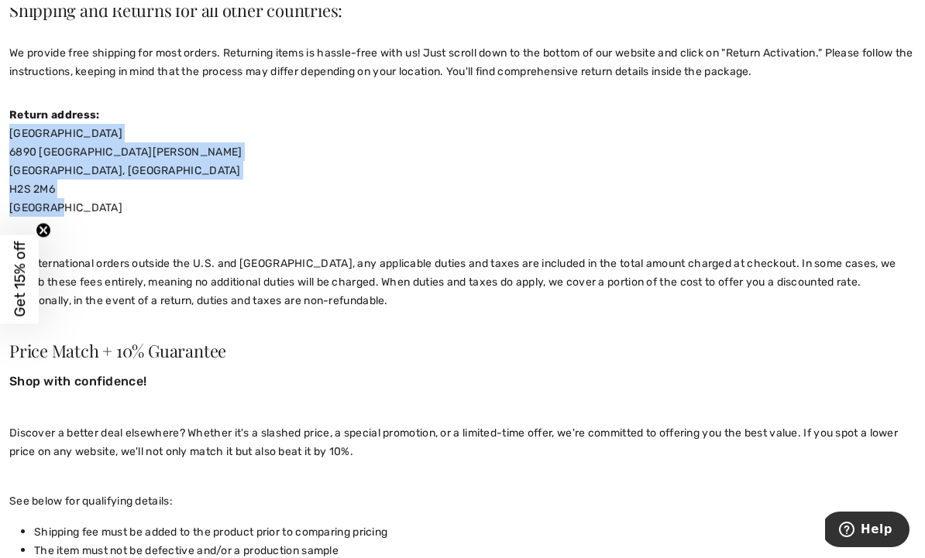
copy span "[GEOGRAPHIC_DATA][STREET_ADDRESS][PERSON_NAME][GEOGRAPHIC_DATA]"
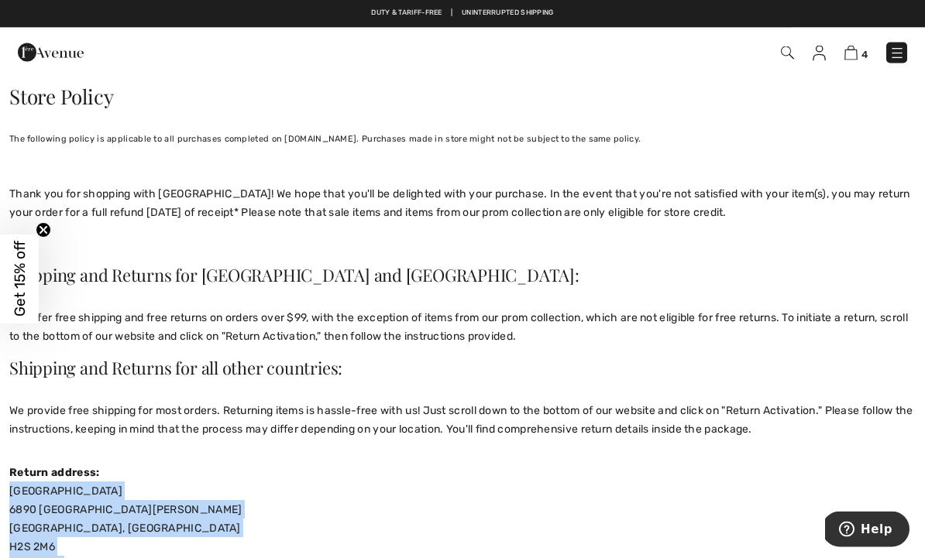
scroll to position [0, 0]
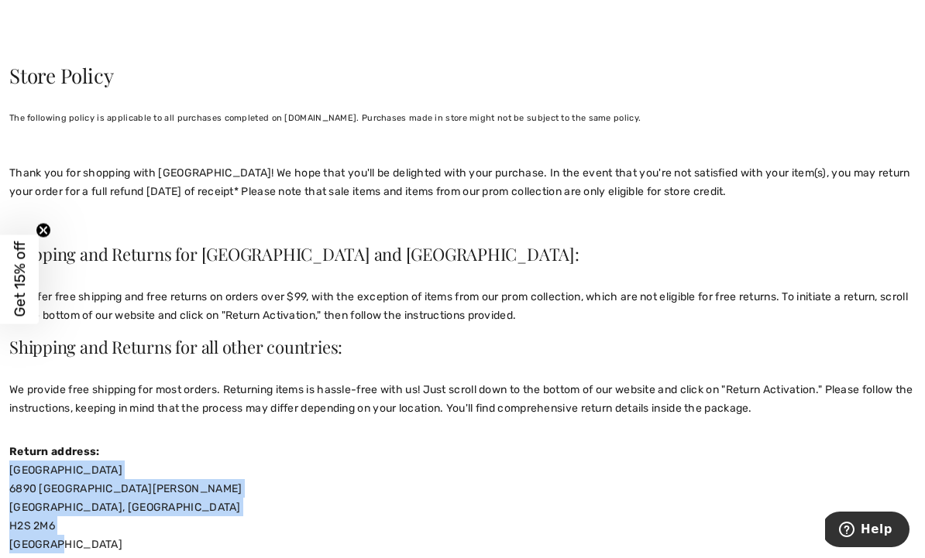
click at [685, 387] on span "We provide free shipping for most orders. Returning items is hassle-free with u…" at bounding box center [461, 399] width 904 height 32
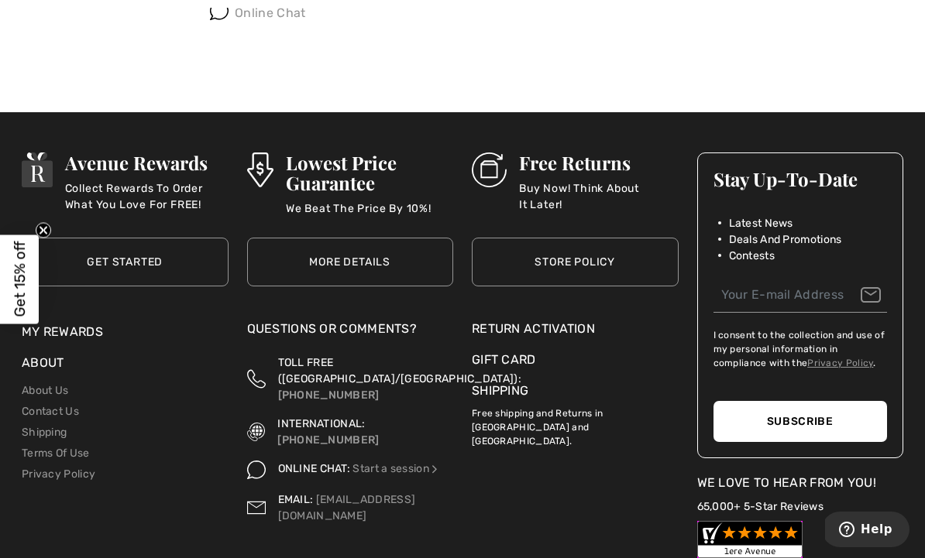
scroll to position [1380, 0]
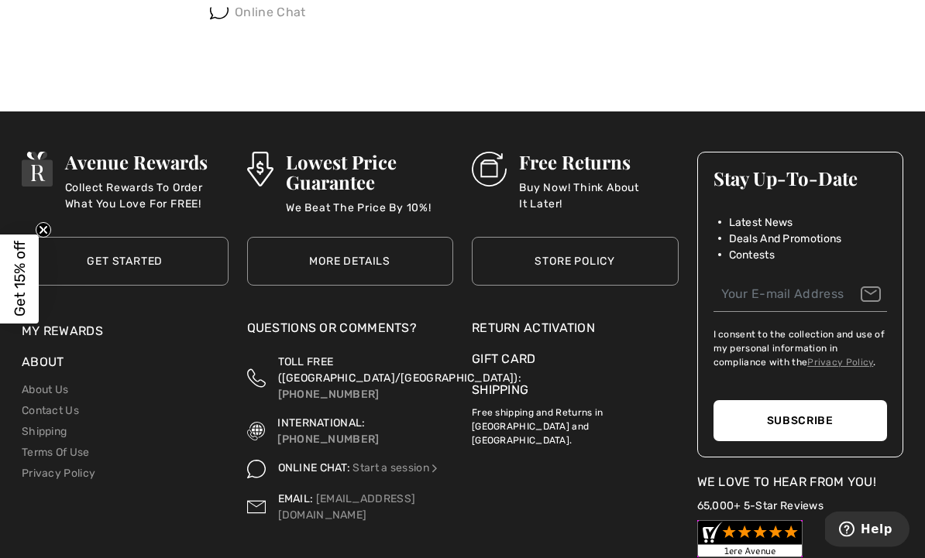
click at [571, 330] on div "Return Activation" at bounding box center [575, 329] width 207 height 19
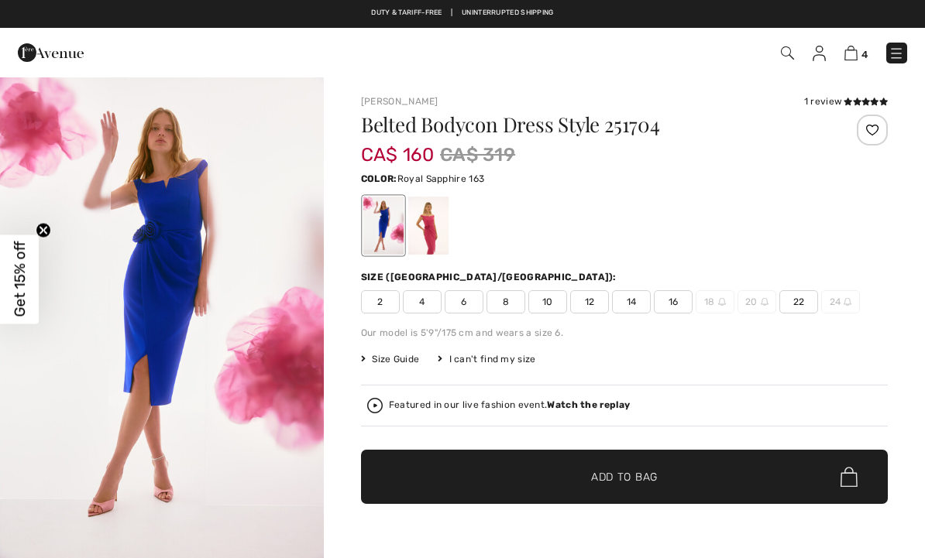
checkbox input "true"
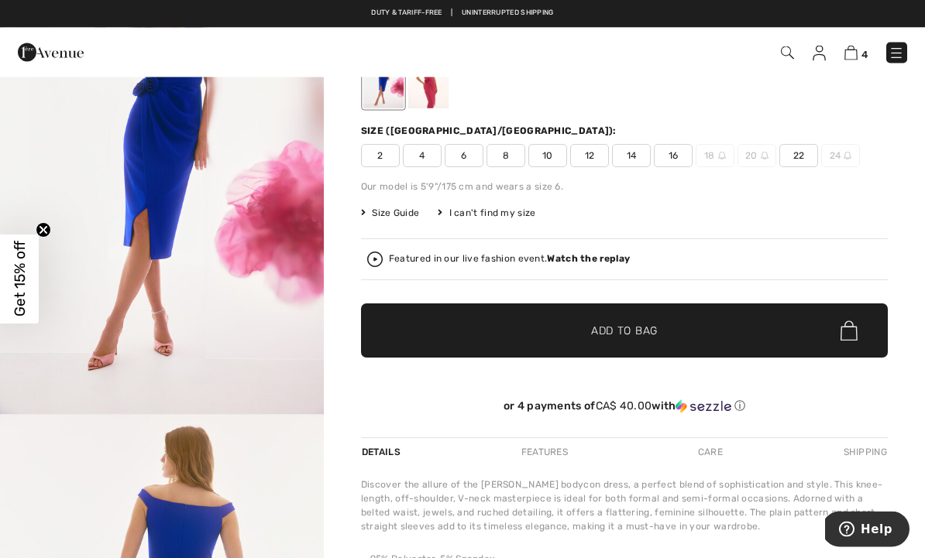
scroll to position [156, 0]
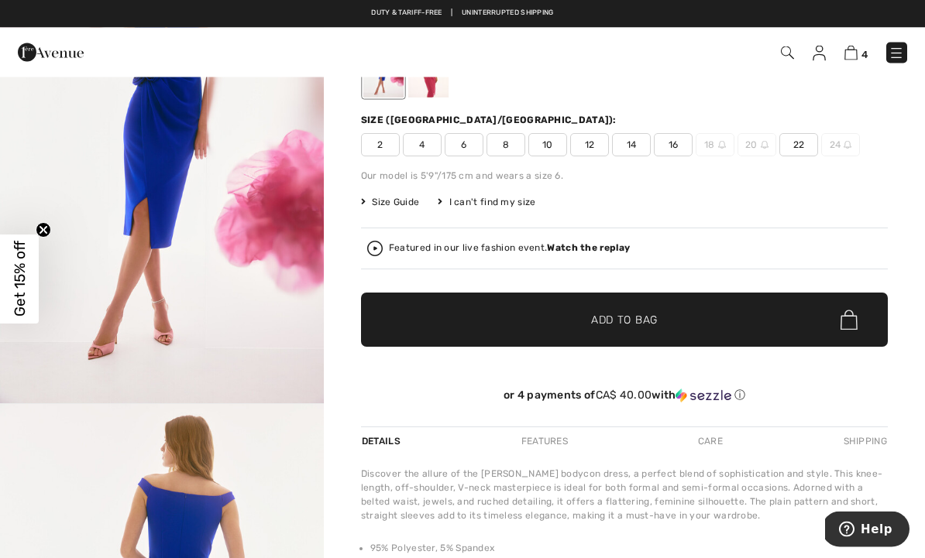
click at [372, 202] on span "Size Guide" at bounding box center [390, 203] width 58 height 14
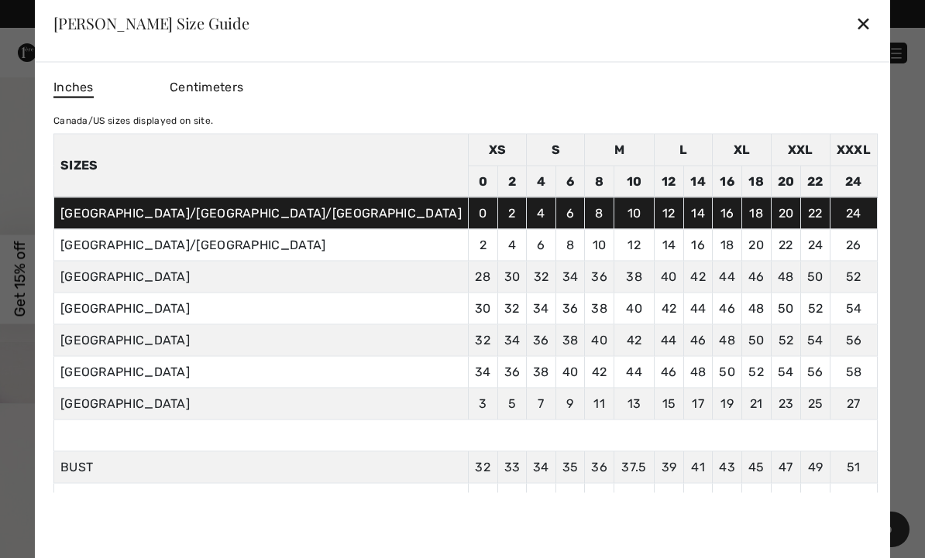
scroll to position [-1, 0]
click at [855, 39] on div "✕" at bounding box center [863, 23] width 16 height 33
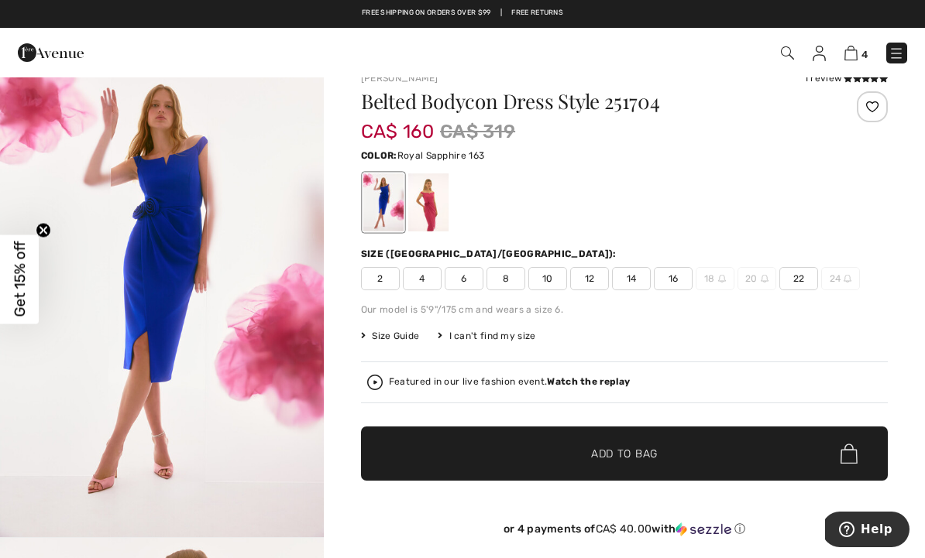
scroll to position [0, 0]
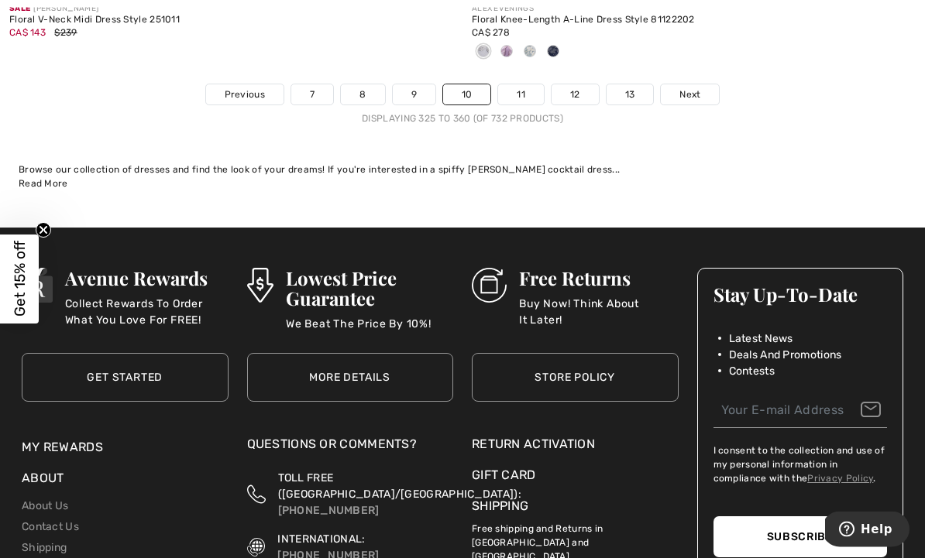
scroll to position [13671, 0]
click at [517, 84] on link "11" at bounding box center [521, 94] width 46 height 20
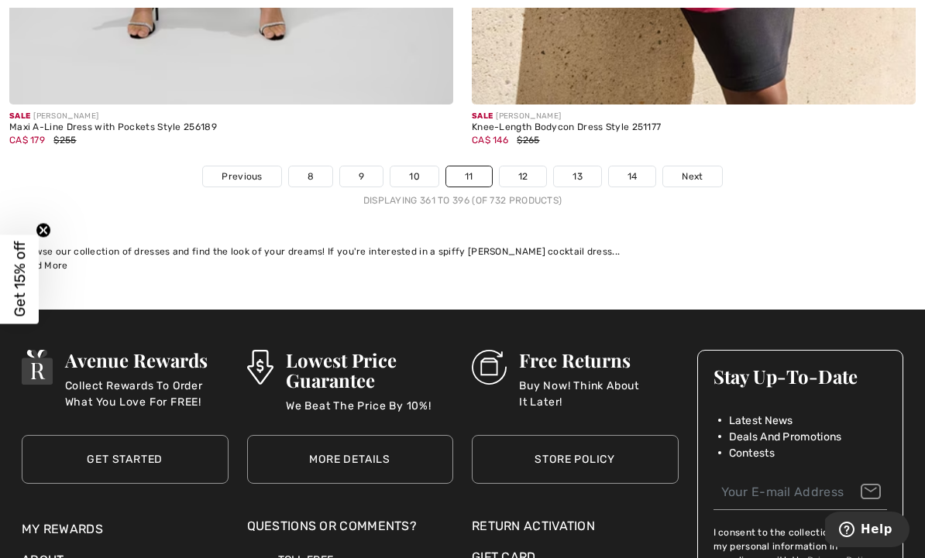
scroll to position [13646, 0]
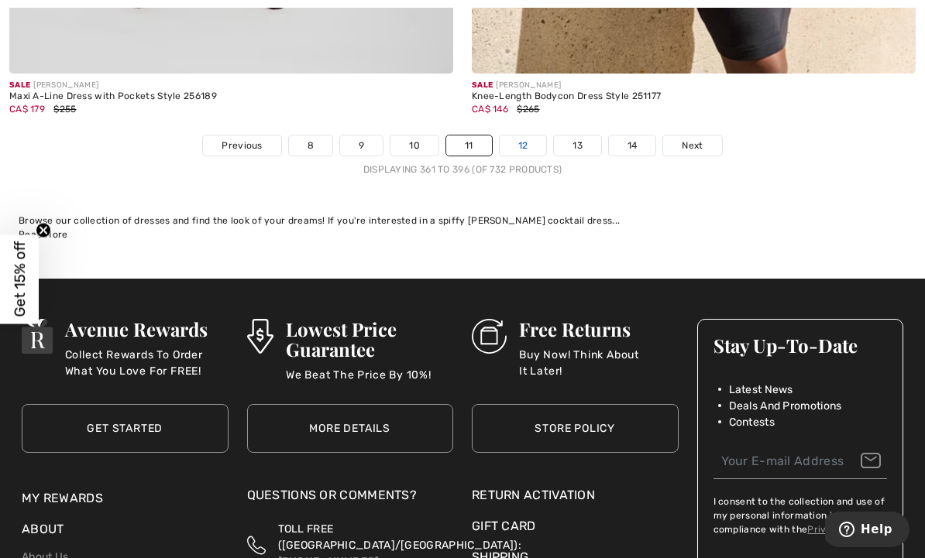
click at [523, 136] on link "12" at bounding box center [522, 146] width 47 height 20
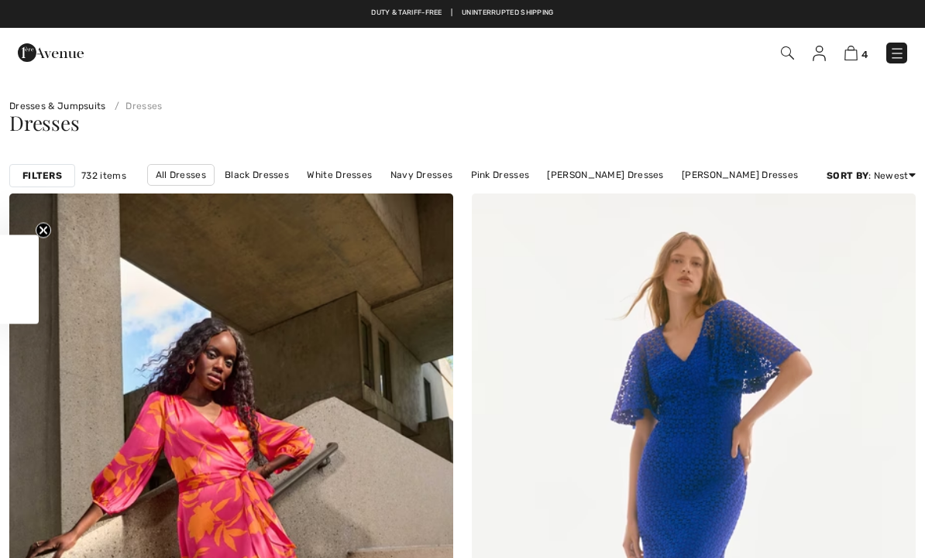
checkbox input "true"
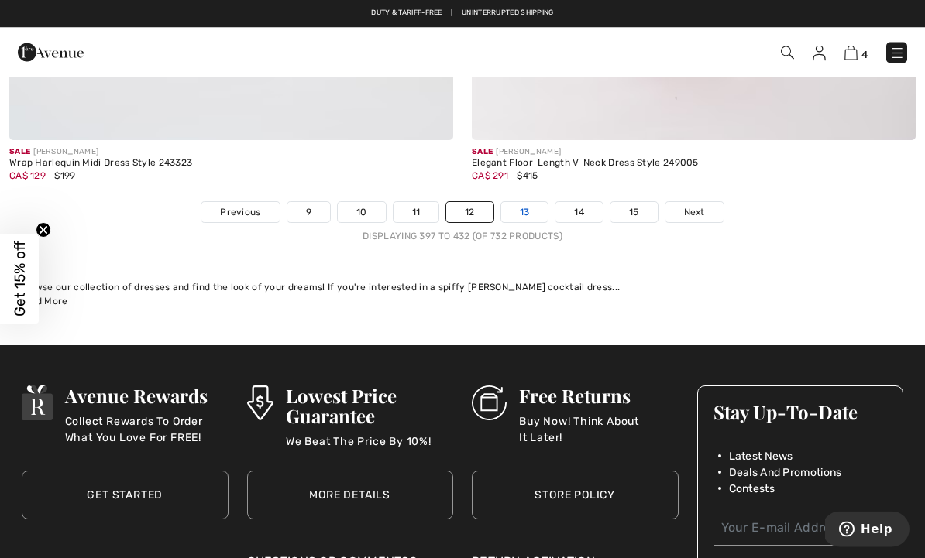
scroll to position [13605, 0]
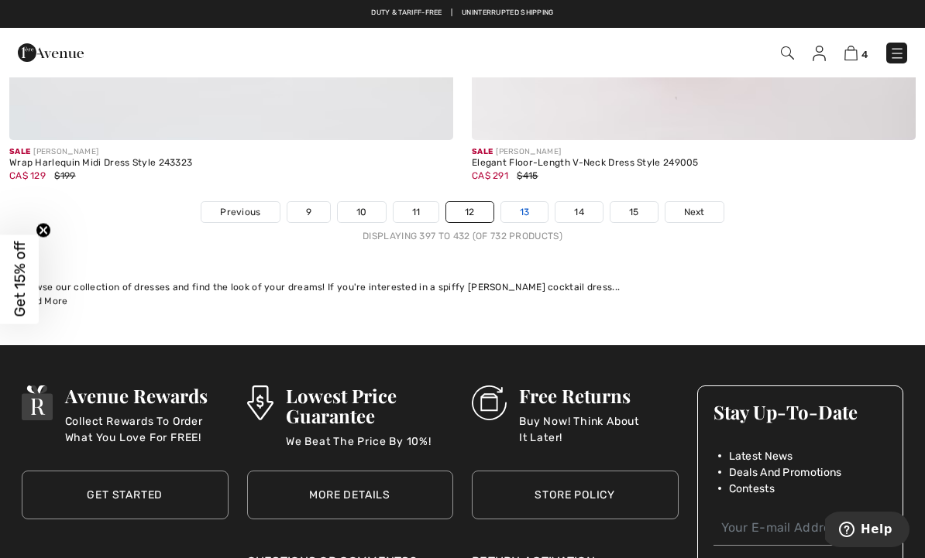
click at [524, 202] on link "13" at bounding box center [524, 212] width 47 height 20
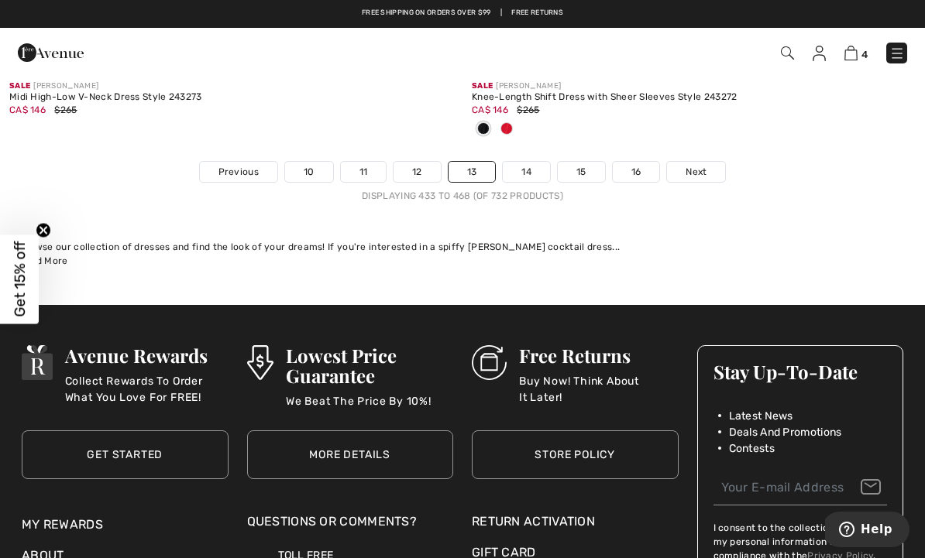
scroll to position [13766, 0]
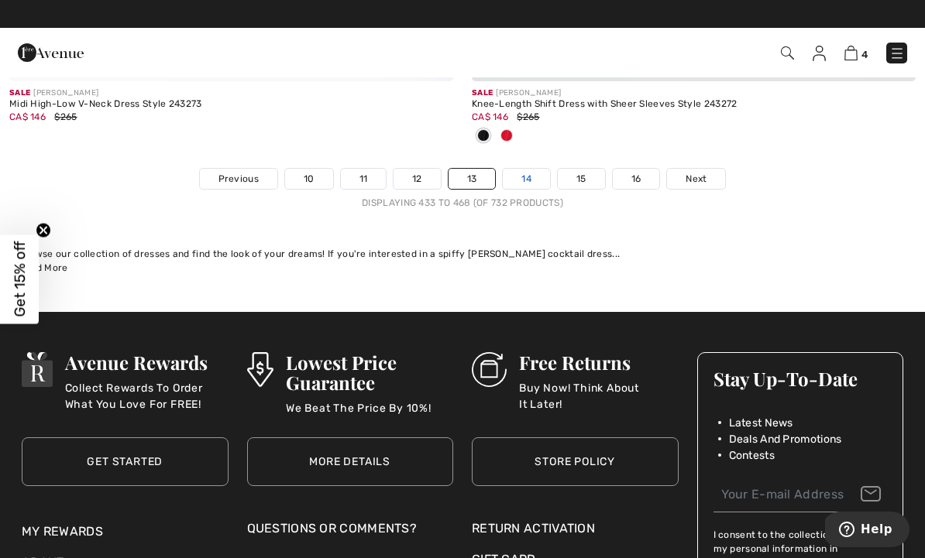
click at [513, 169] on link "14" at bounding box center [526, 179] width 47 height 20
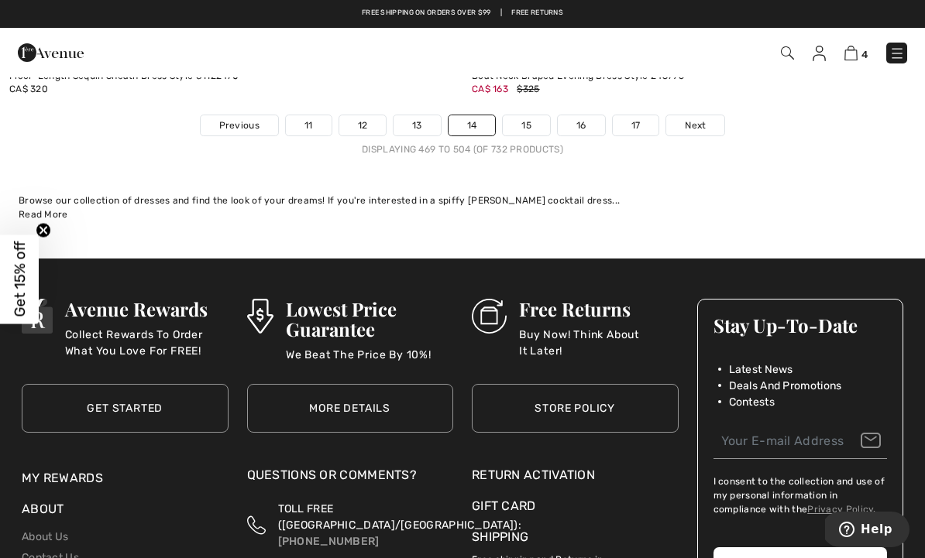
scroll to position [13608, 0]
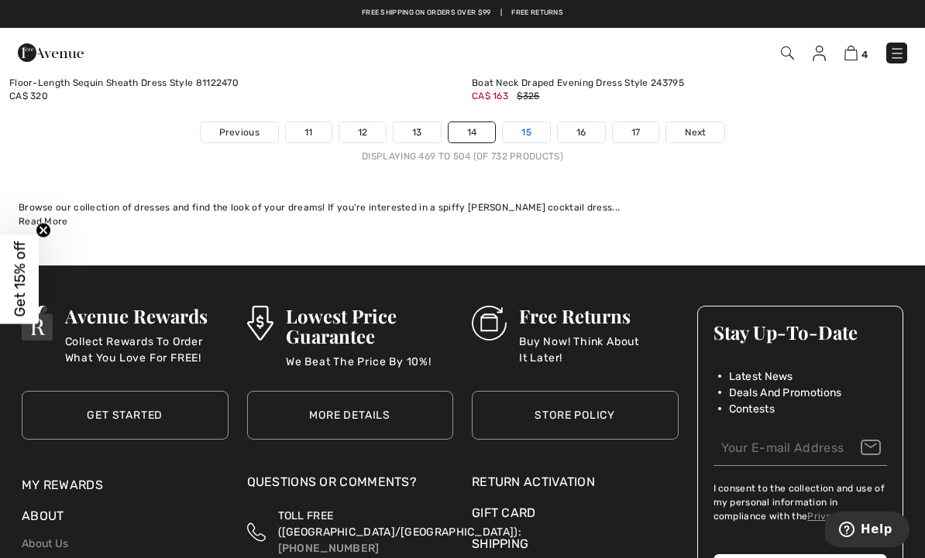
click at [522, 123] on link "15" at bounding box center [526, 132] width 47 height 20
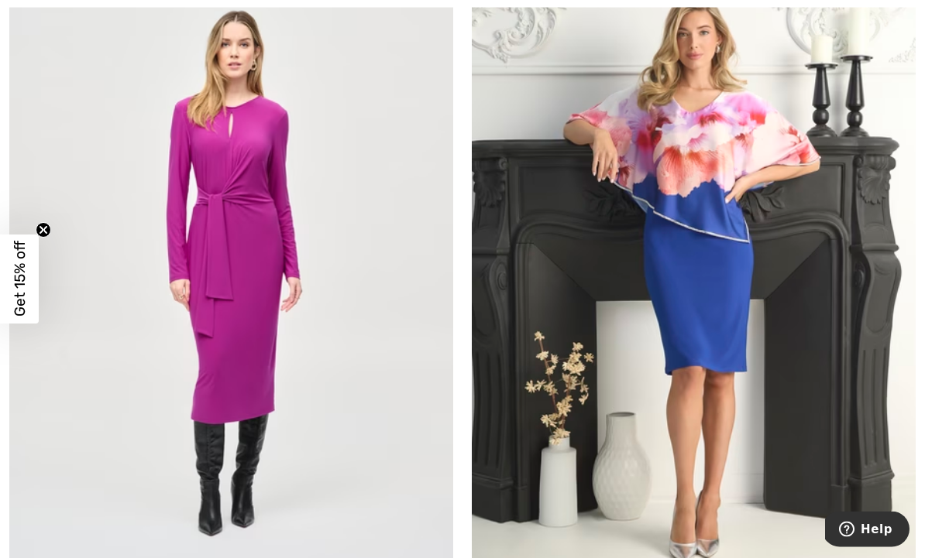
scroll to position [1759, 0]
click at [731, 346] on img at bounding box center [694, 273] width 444 height 666
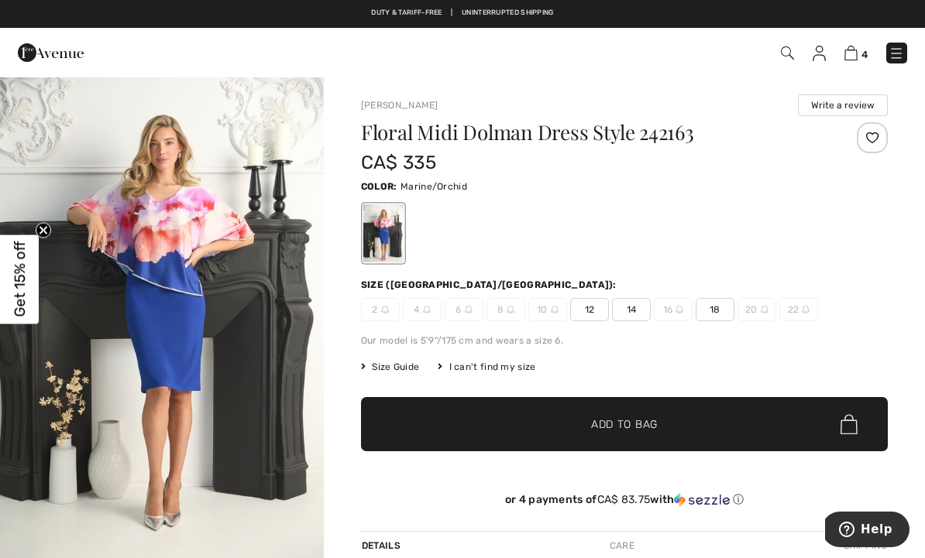
click at [162, 366] on img "1 / 5" at bounding box center [162, 319] width 324 height 486
click at [719, 307] on span "18" at bounding box center [714, 309] width 39 height 23
click at [727, 416] on span "✔ Added to Bag Add to Bag" at bounding box center [624, 424] width 527 height 54
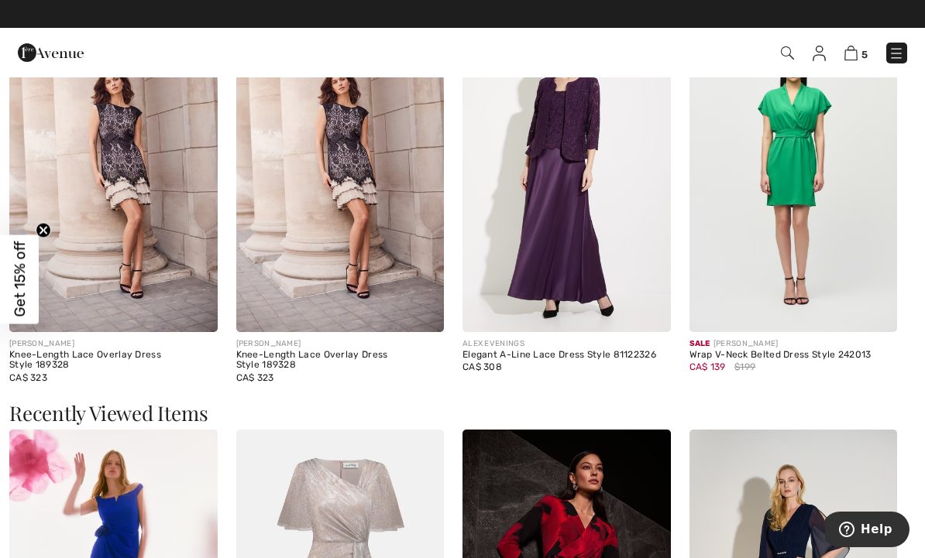
scroll to position [1330, 0]
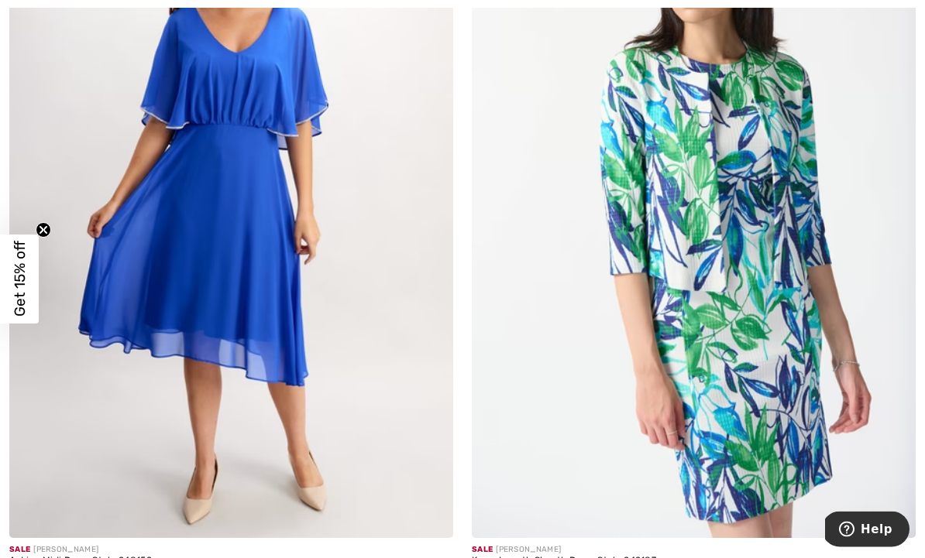
scroll to position [10300, 0]
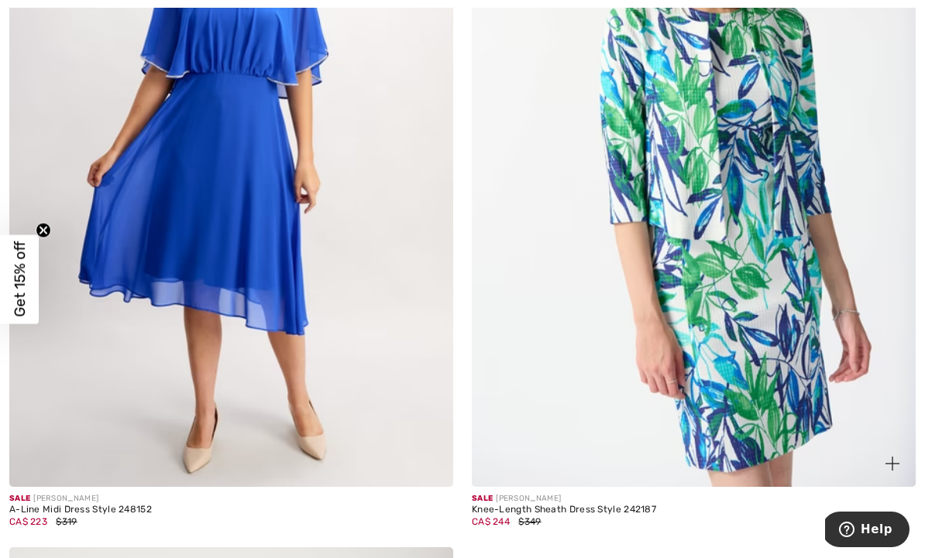
click at [817, 333] on img at bounding box center [694, 154] width 444 height 666
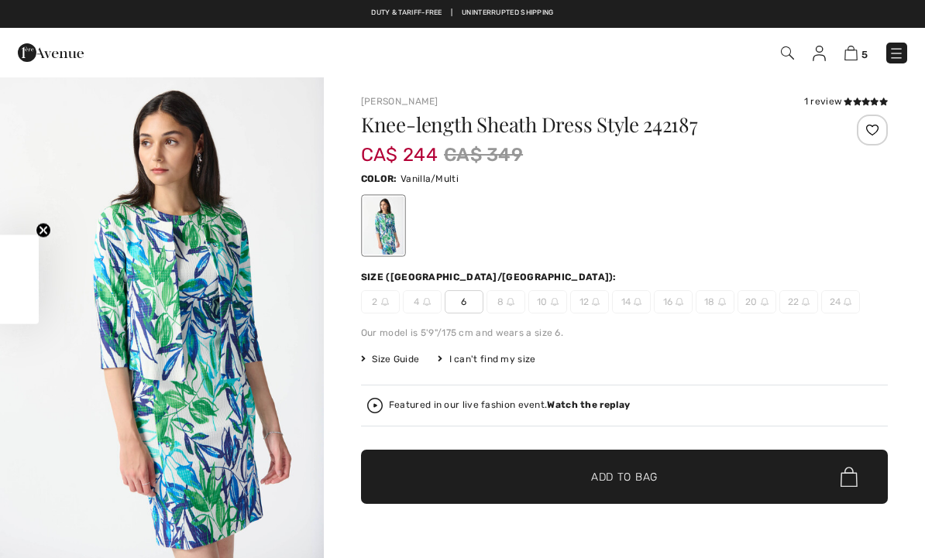
checkbox input "true"
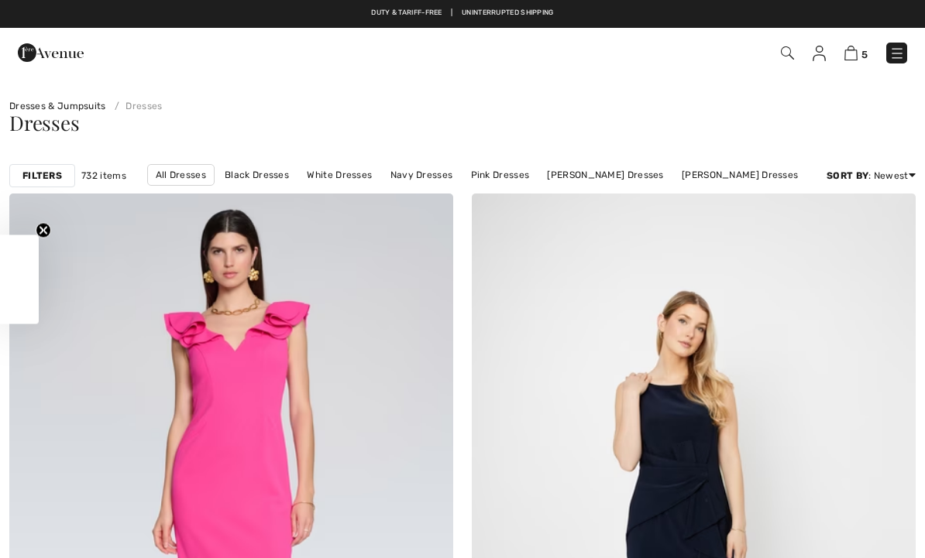
checkbox input "true"
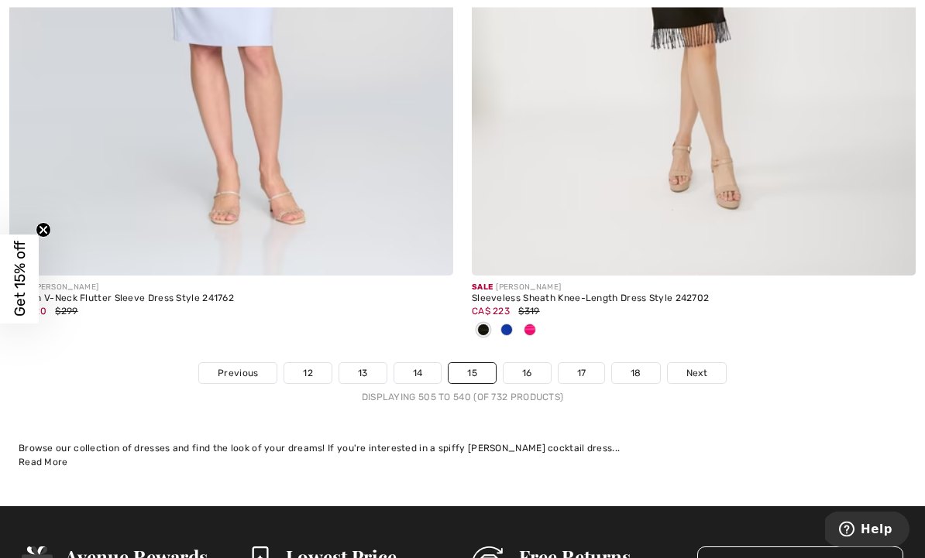
scroll to position [13437, 0]
click at [526, 363] on link "16" at bounding box center [526, 373] width 47 height 20
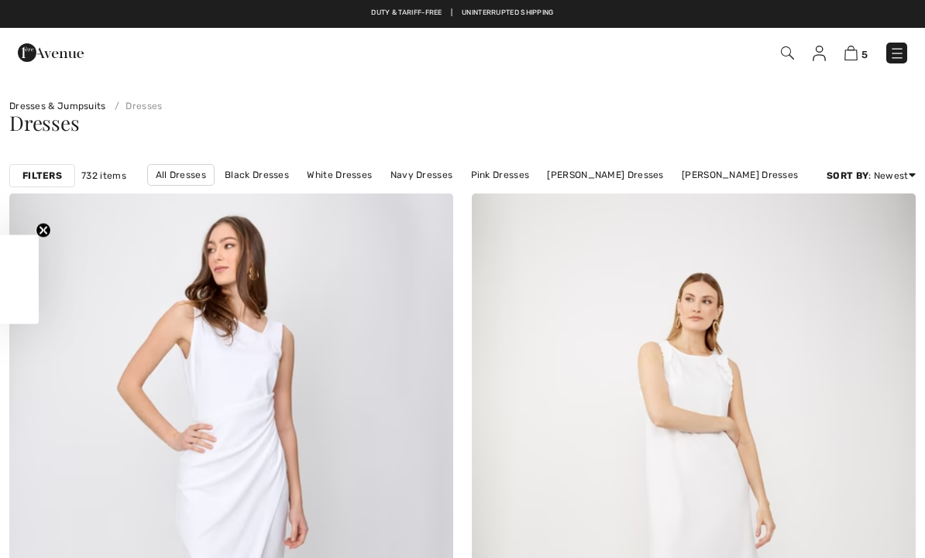
checkbox input "true"
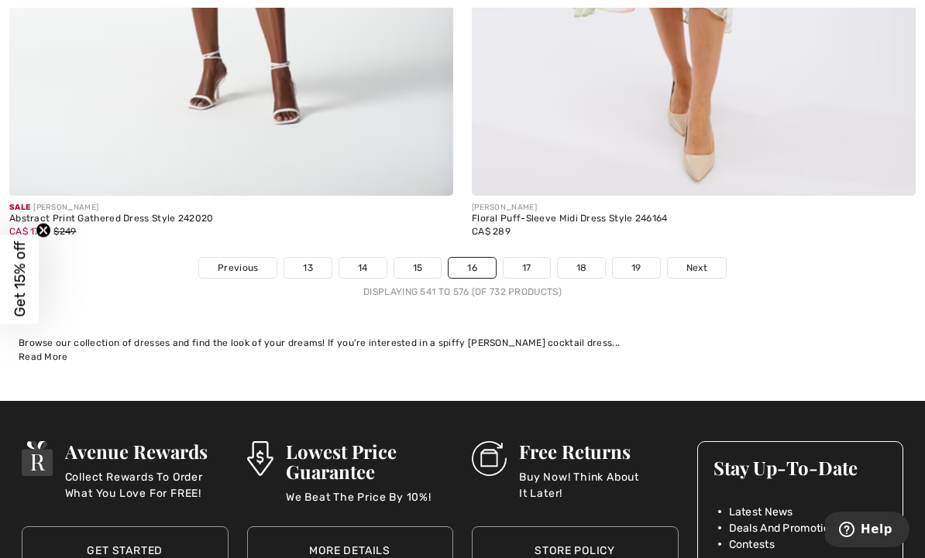
scroll to position [13772, 0]
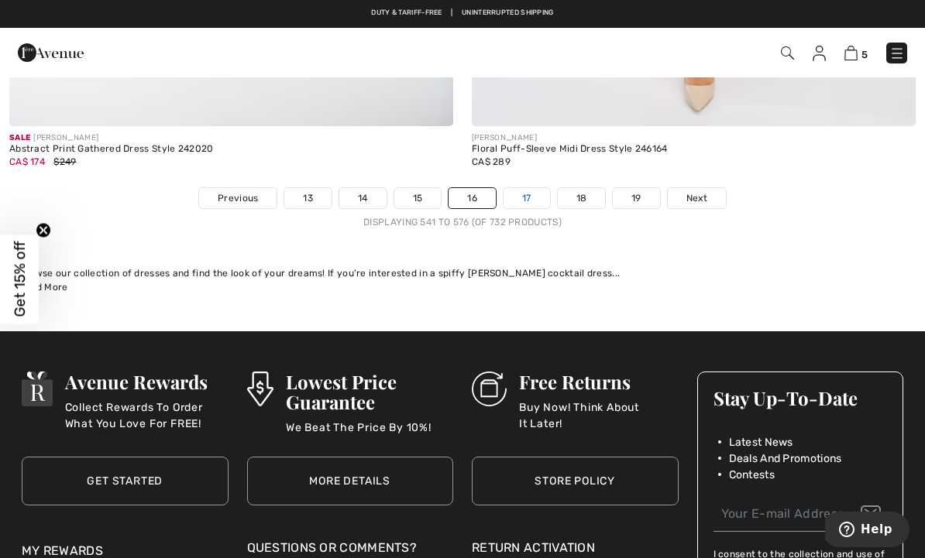
click at [520, 188] on link "17" at bounding box center [526, 198] width 46 height 20
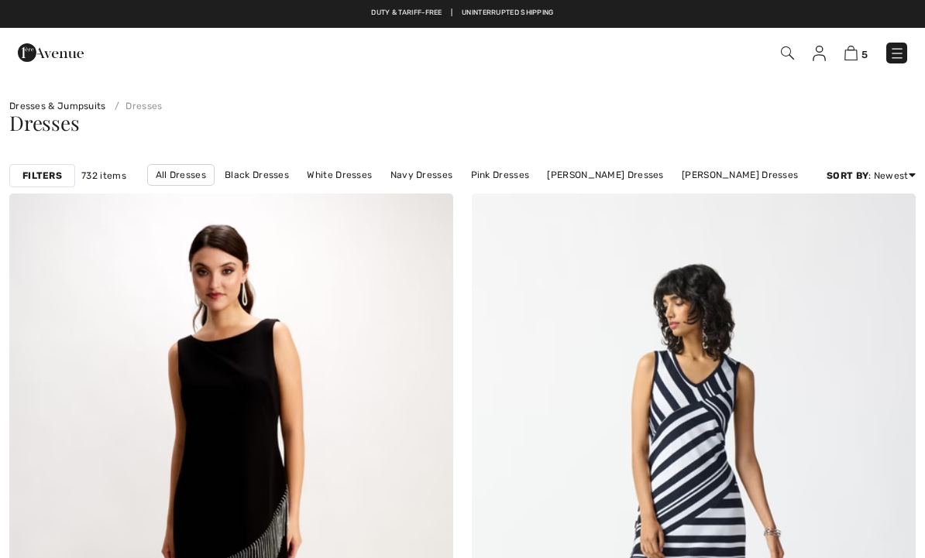
checkbox input "true"
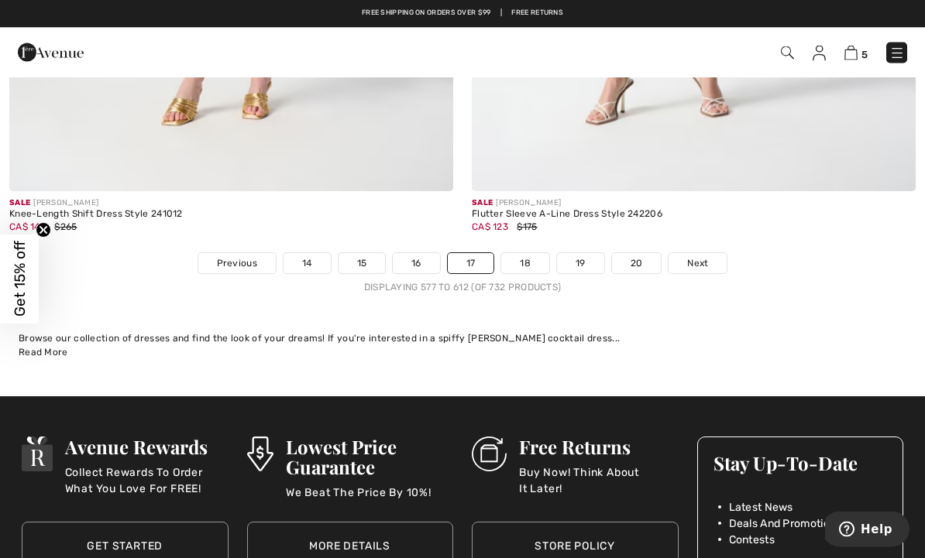
scroll to position [13645, 0]
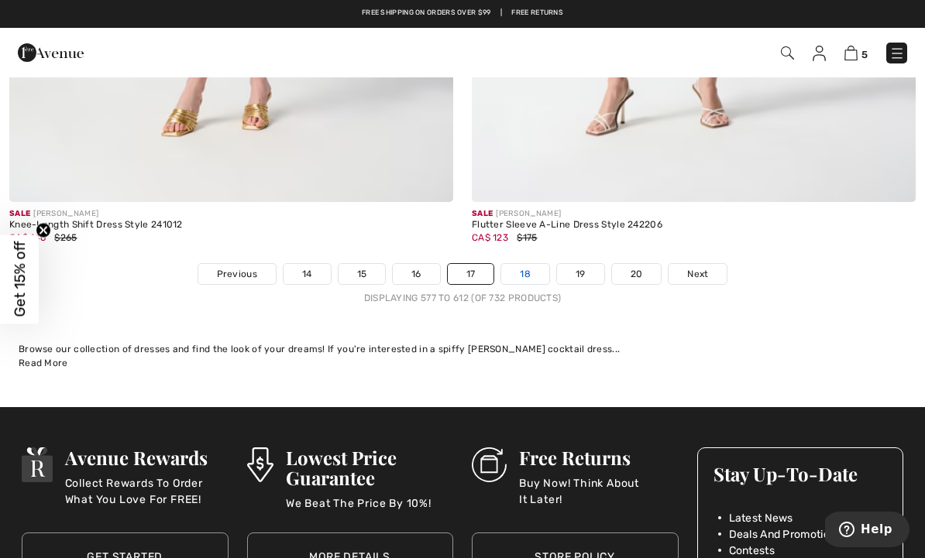
click at [534, 264] on link "18" at bounding box center [525, 274] width 48 height 20
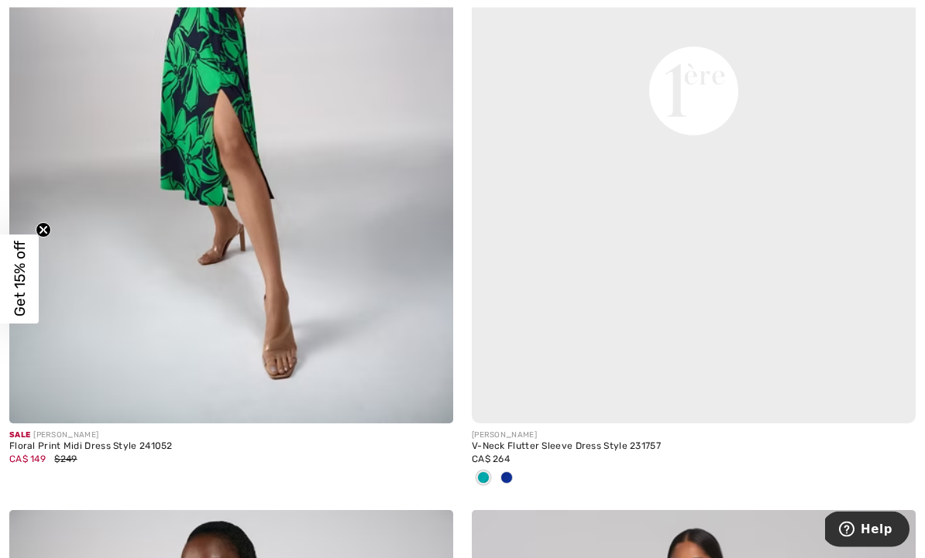
scroll to position [12543, 0]
click at [226, 124] on img at bounding box center [231, 91] width 444 height 666
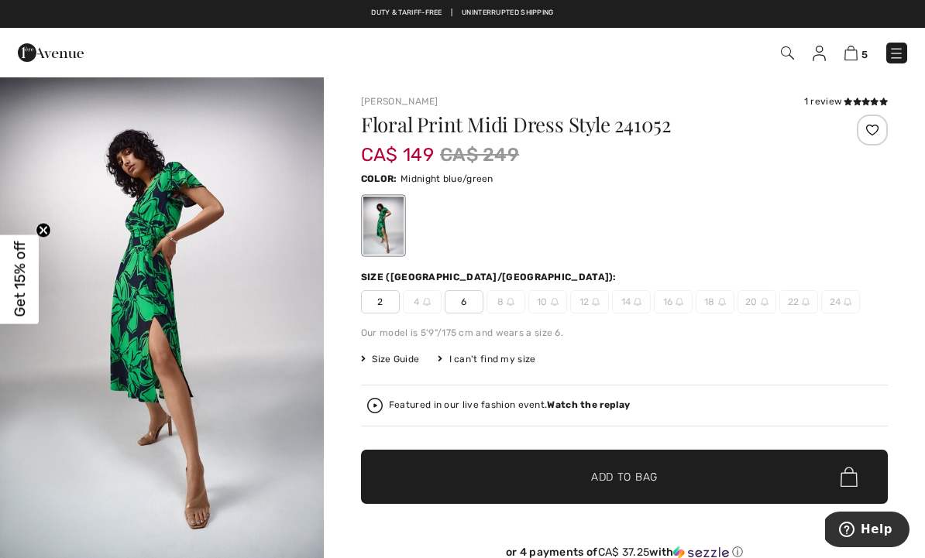
click at [194, 312] on img "1 / 12" at bounding box center [162, 319] width 324 height 486
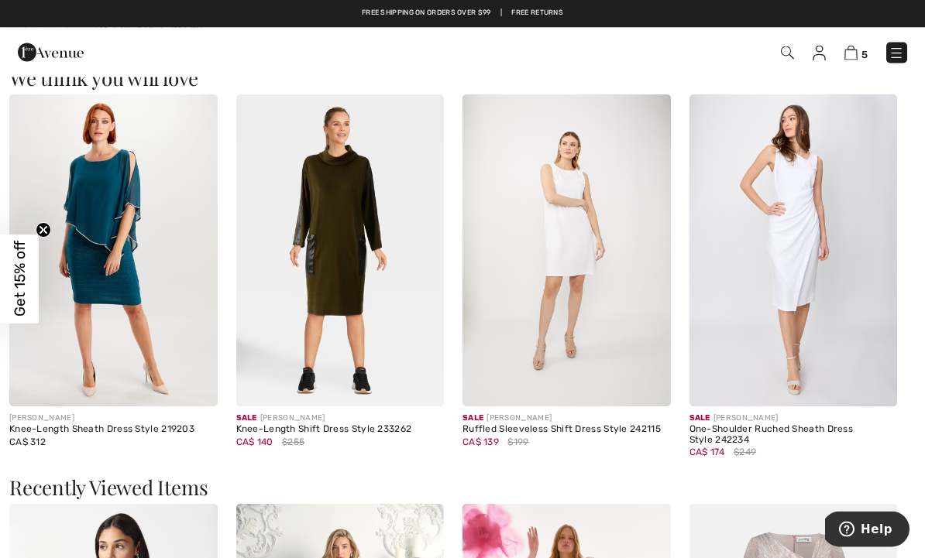
scroll to position [1337, 0]
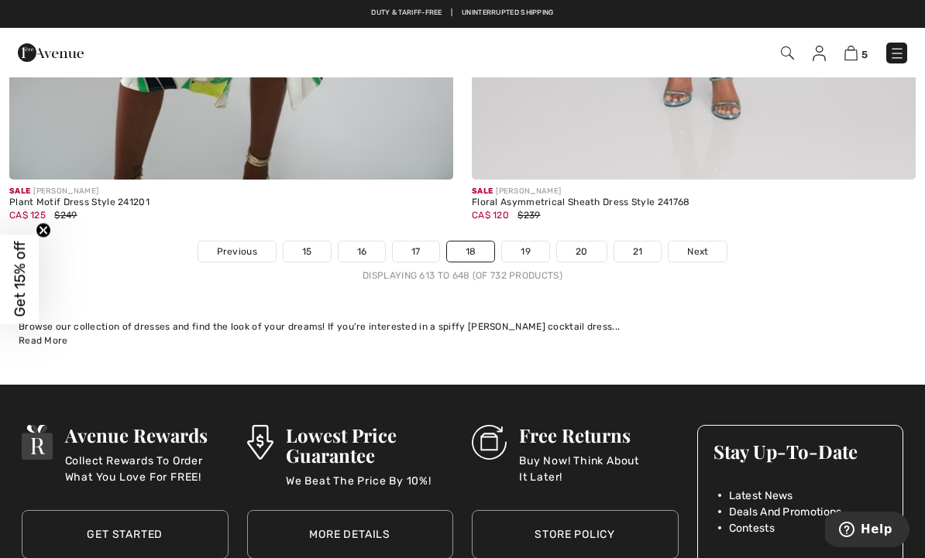
scroll to position [13539, 0]
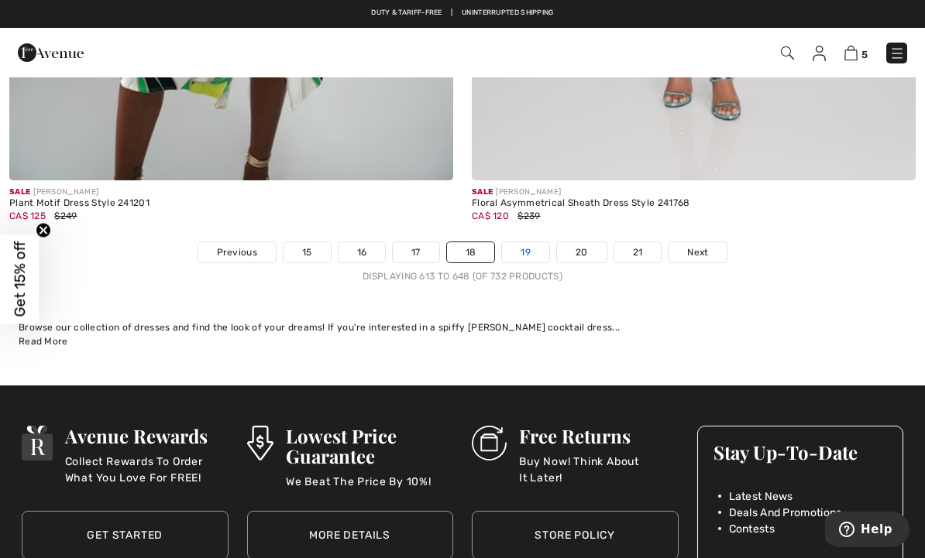
click at [527, 242] on link "19" at bounding box center [525, 252] width 47 height 20
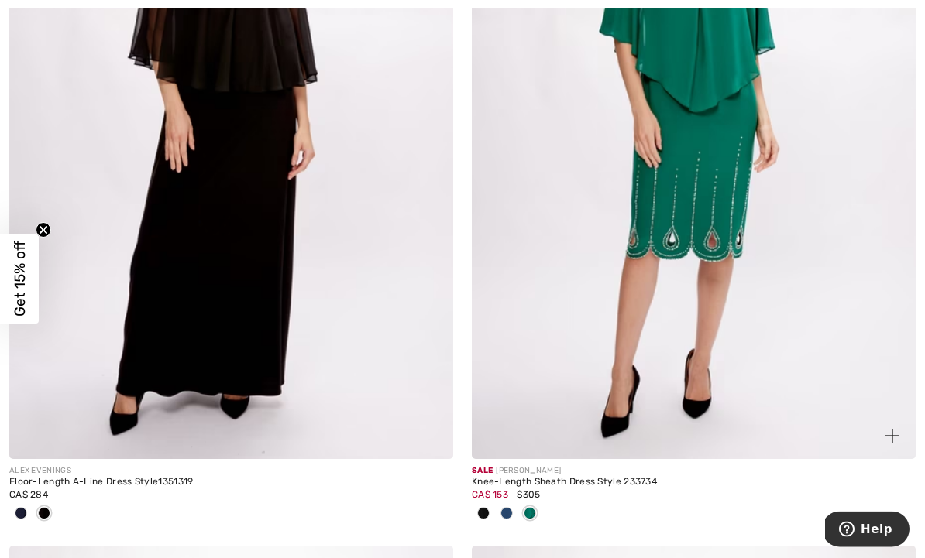
scroll to position [7211, 0]
click at [722, 230] on img at bounding box center [694, 127] width 444 height 666
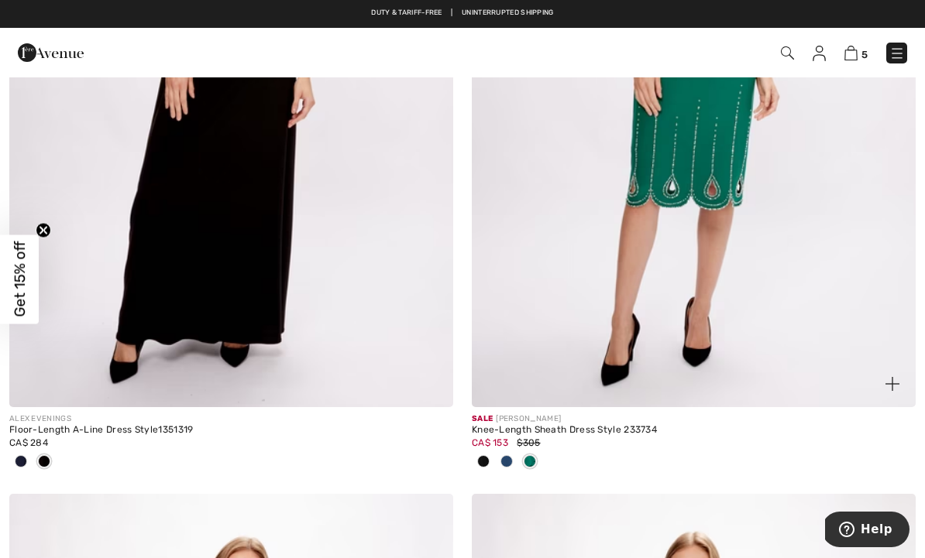
click at [707, 194] on img at bounding box center [694, 75] width 444 height 666
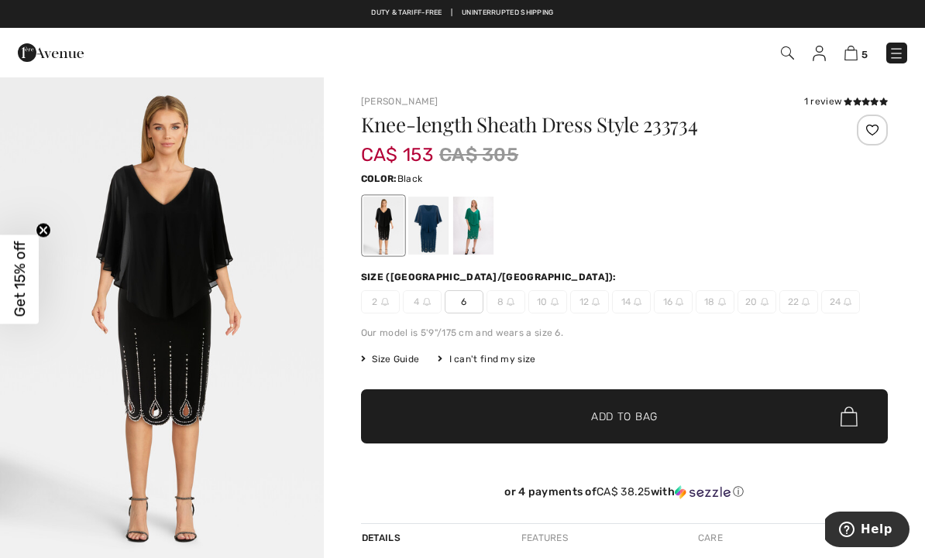
click at [475, 230] on div at bounding box center [473, 226] width 40 height 58
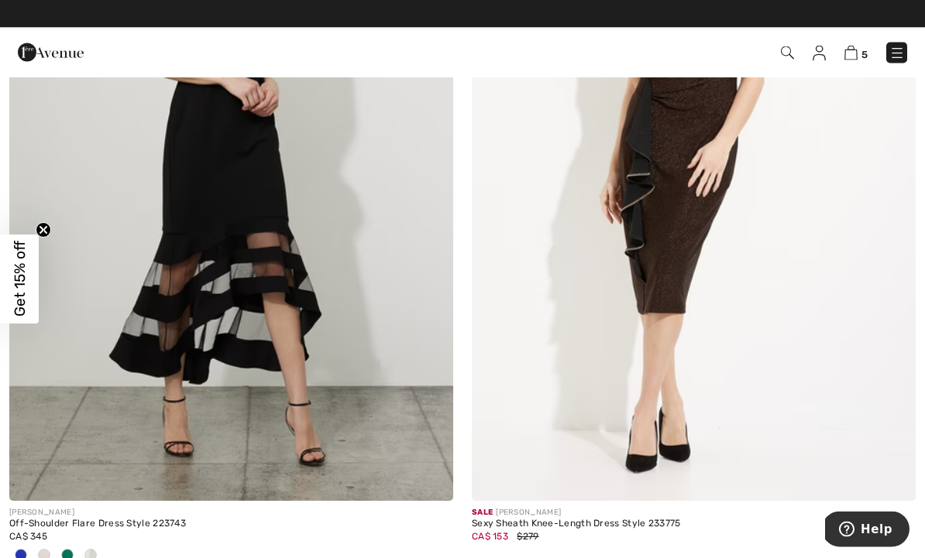
scroll to position [12541, 0]
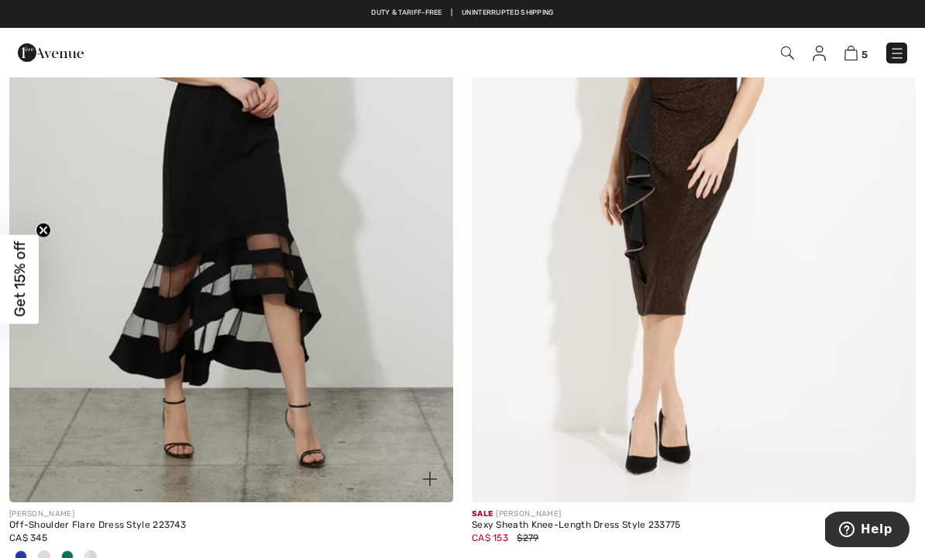
click at [297, 231] on img at bounding box center [231, 170] width 444 height 666
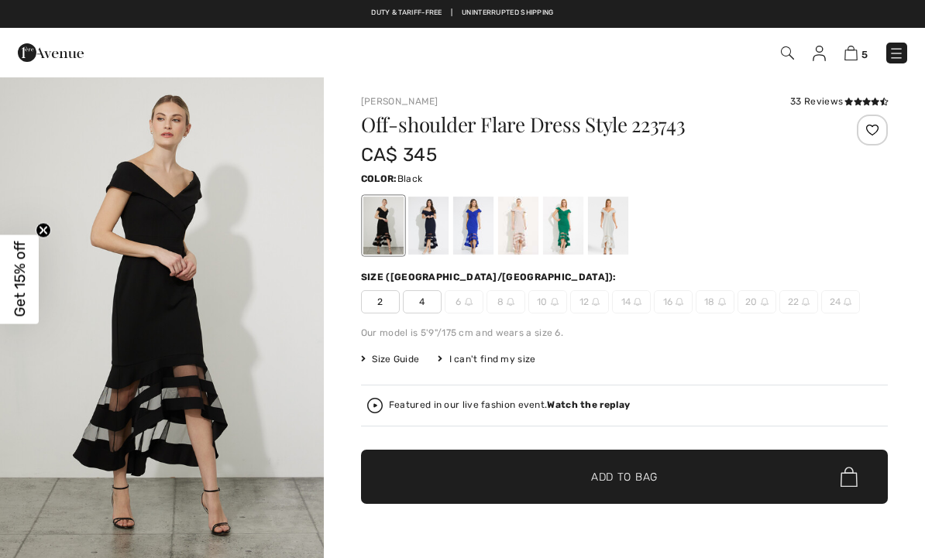
checkbox input "true"
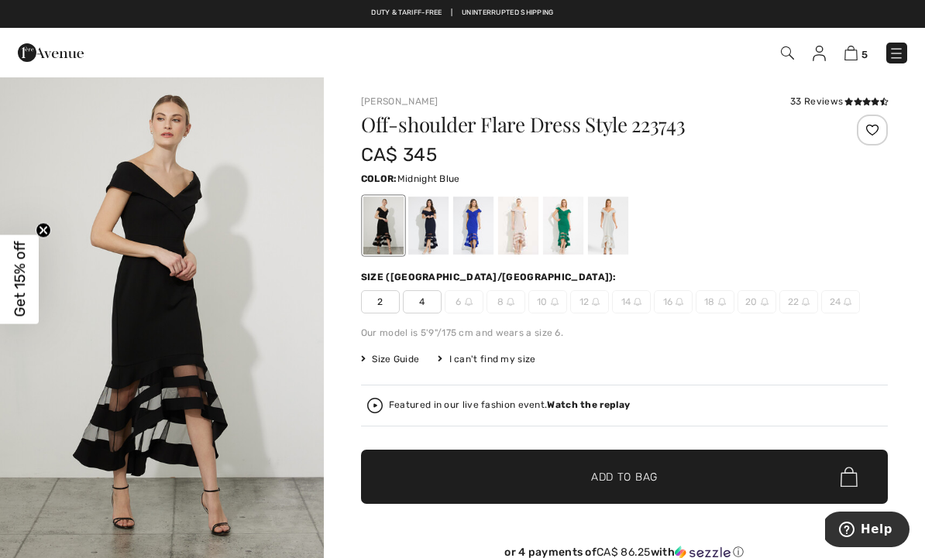
click at [428, 226] on div at bounding box center [428, 226] width 40 height 58
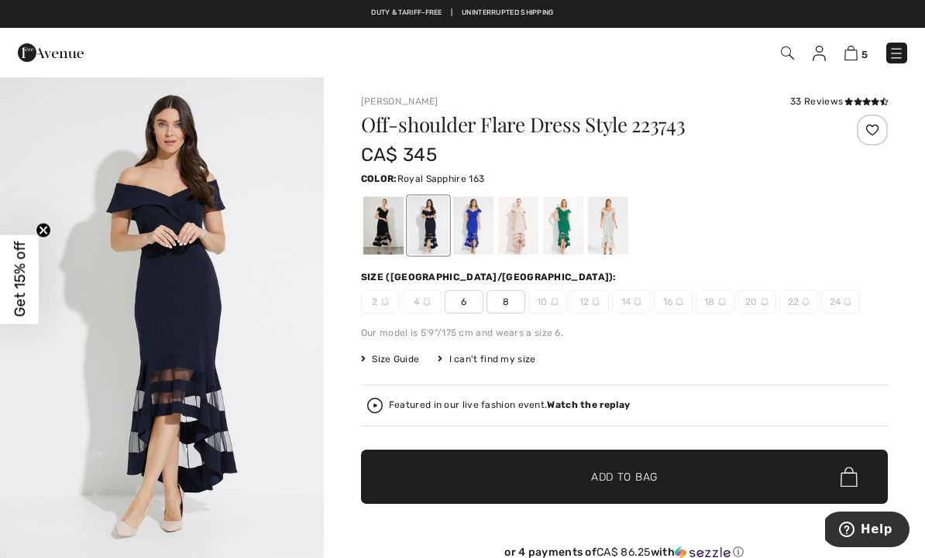
click at [466, 224] on div at bounding box center [473, 226] width 40 height 58
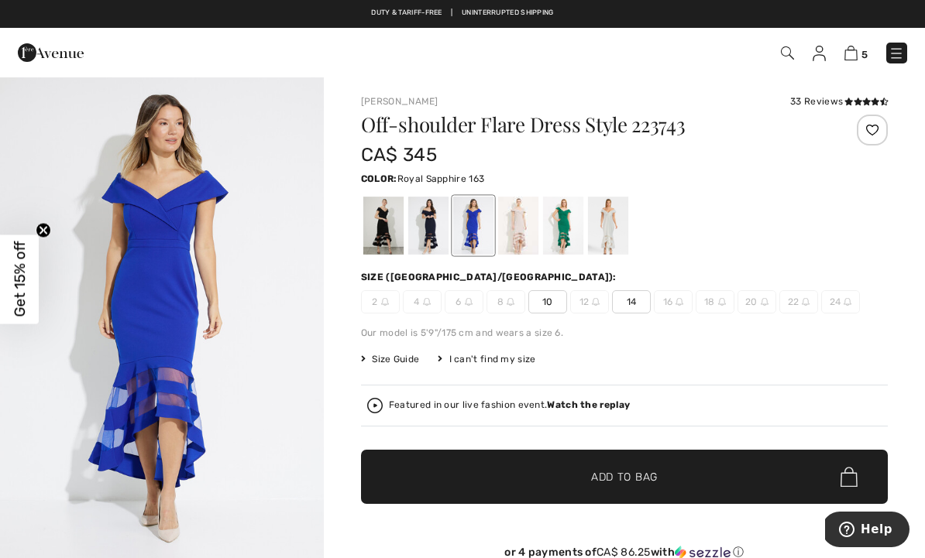
click at [569, 233] on div at bounding box center [563, 226] width 40 height 58
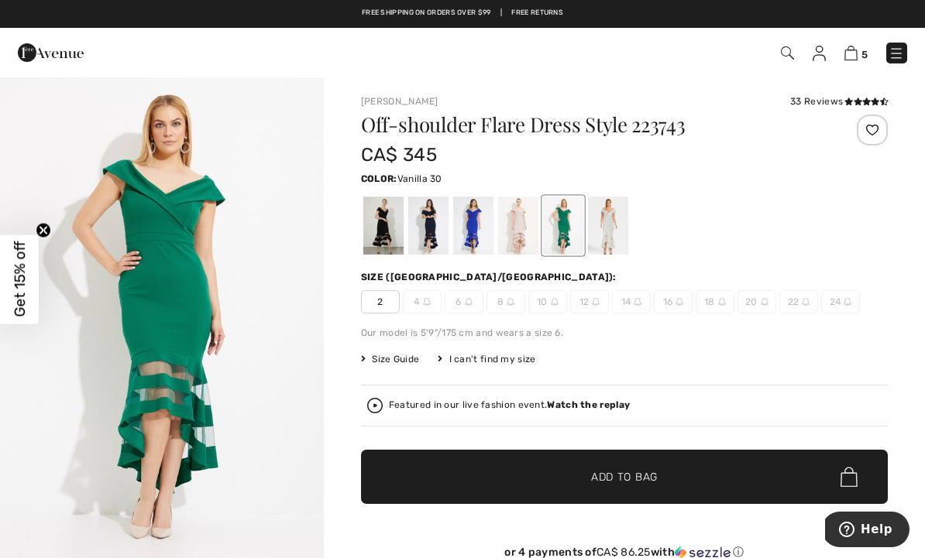
click at [614, 222] on div at bounding box center [608, 226] width 40 height 58
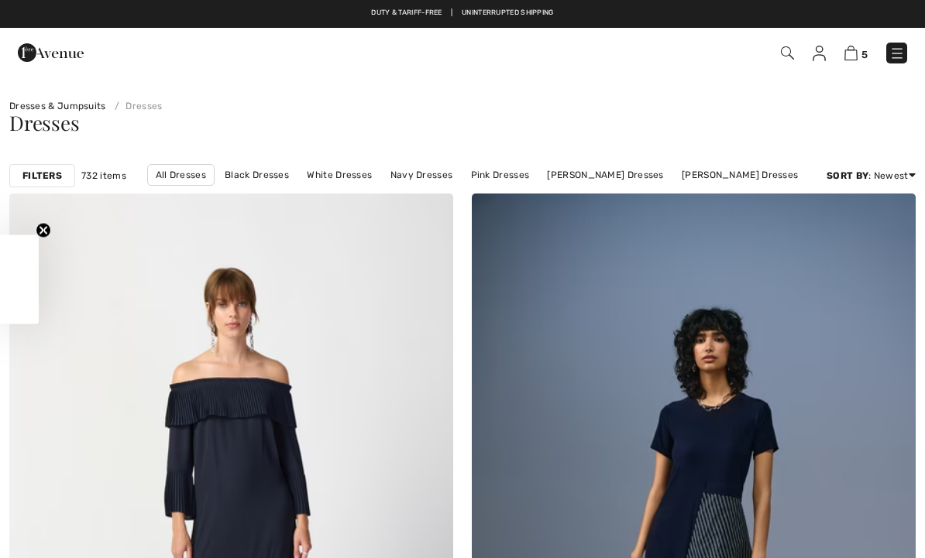
scroll to position [12541, 0]
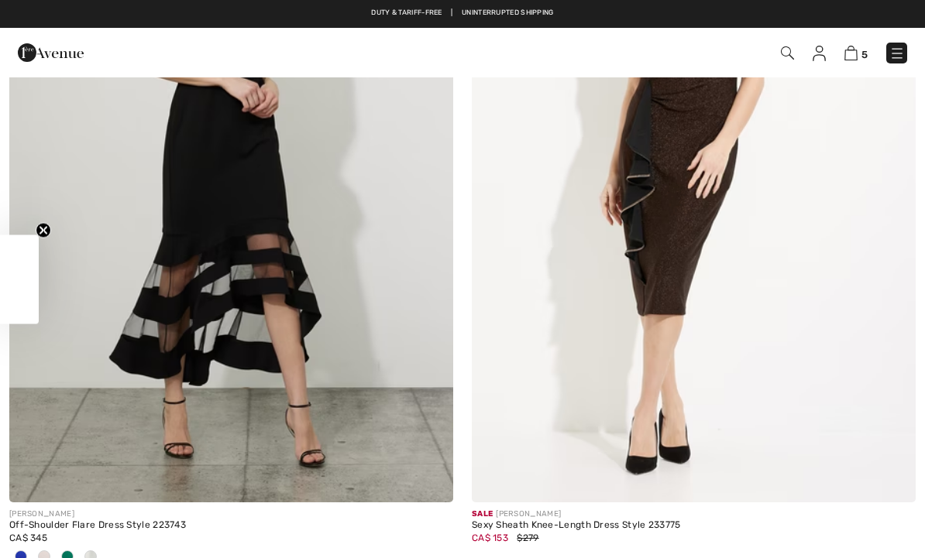
checkbox input "true"
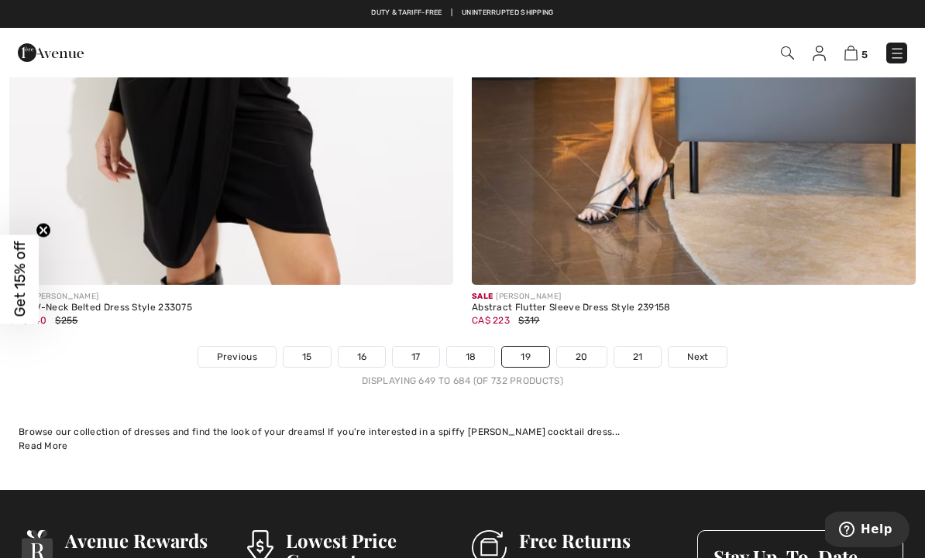
scroll to position [13498, 0]
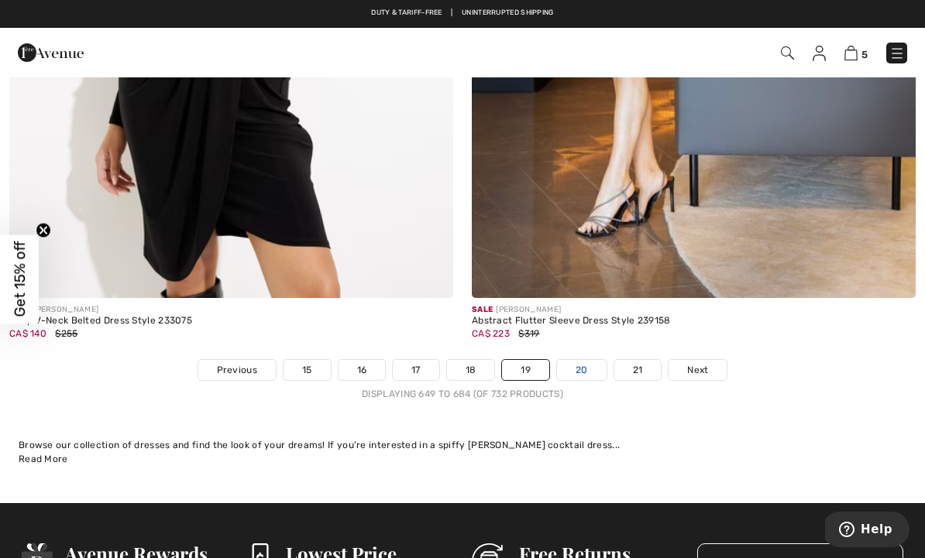
click at [580, 360] on link "20" at bounding box center [582, 370] width 50 height 20
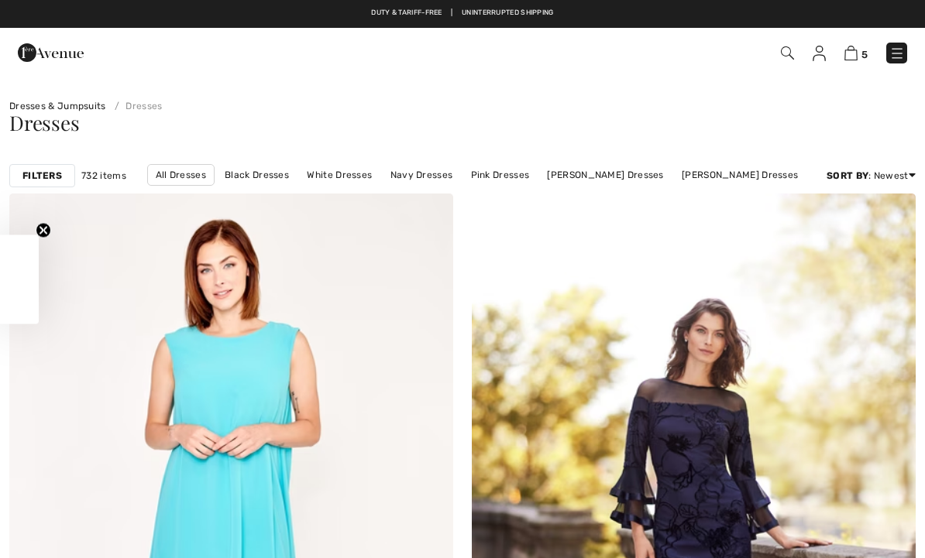
checkbox input "true"
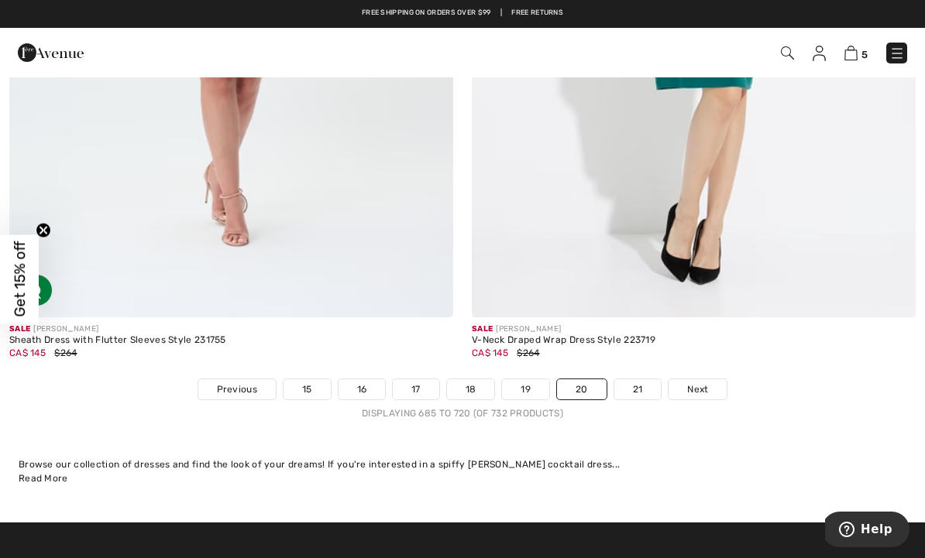
scroll to position [13372, 0]
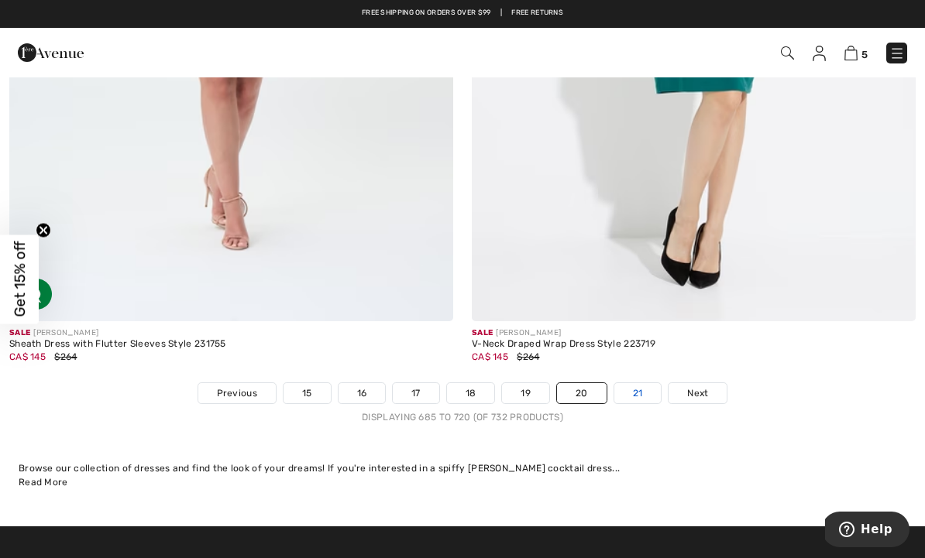
click at [638, 383] on link "21" at bounding box center [637, 393] width 47 height 20
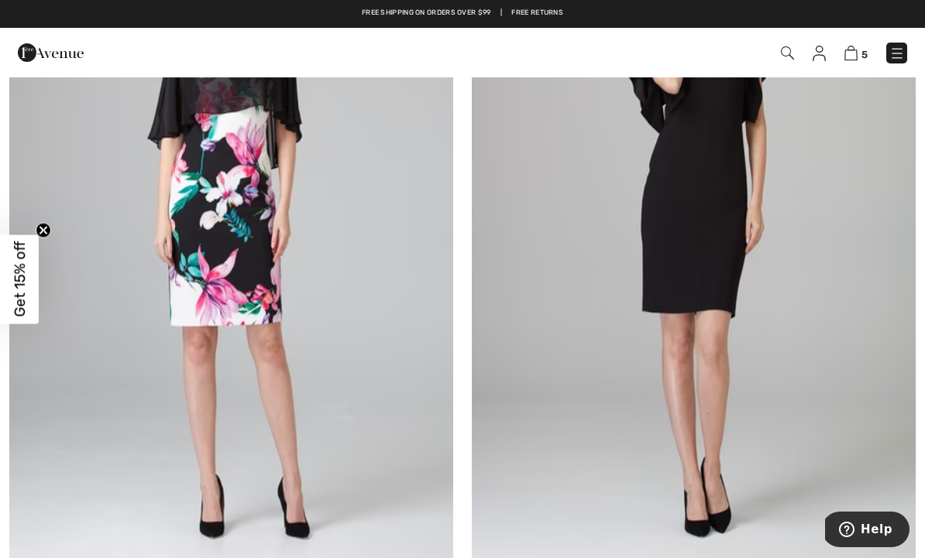
scroll to position [3995, 0]
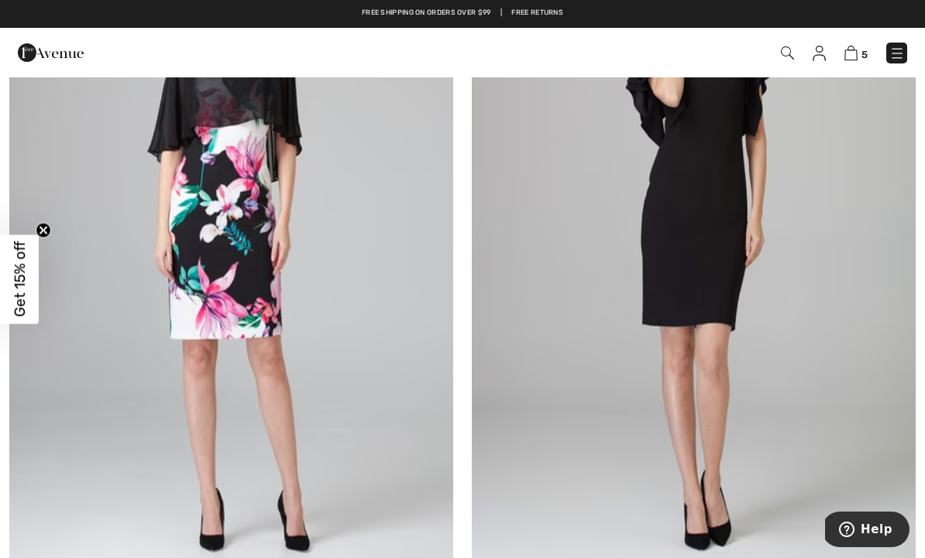
click at [901, 50] on img at bounding box center [896, 53] width 15 height 15
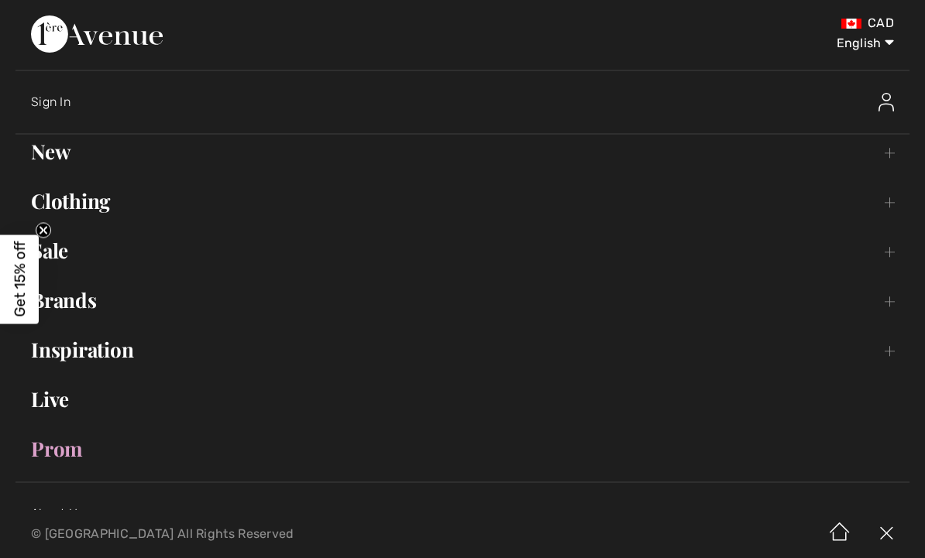
click at [884, 201] on link "Clothing Toggle submenu" at bounding box center [462, 201] width 894 height 34
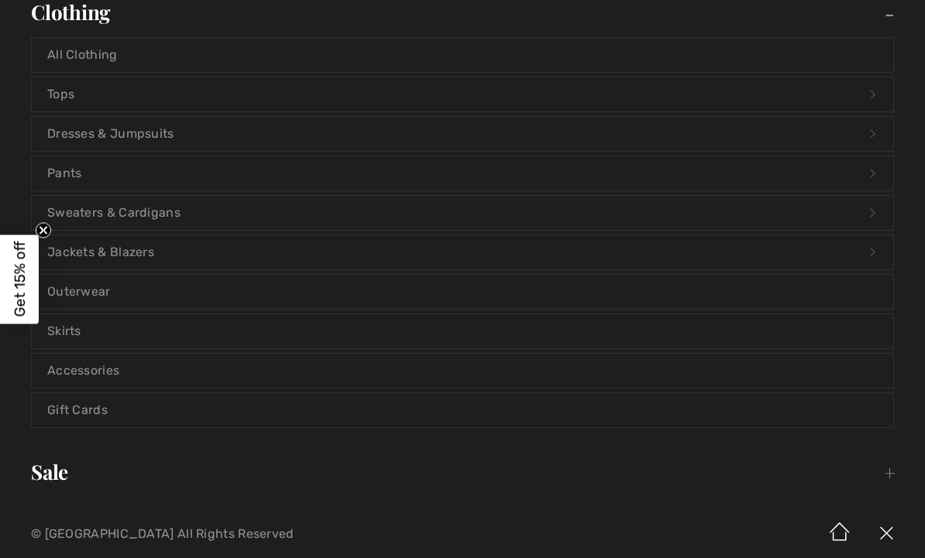
scroll to position [191, 0]
click at [845, 328] on link "Skirts" at bounding box center [462, 329] width 861 height 34
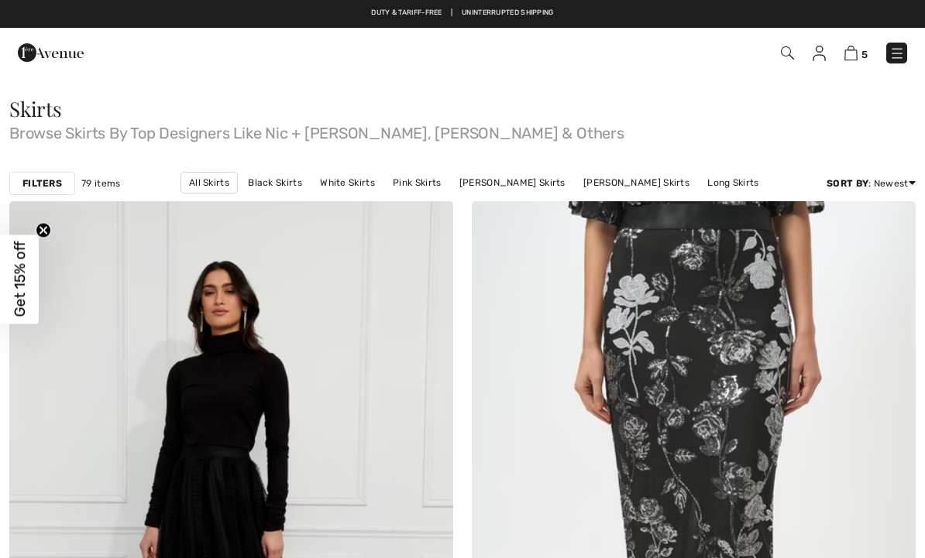
checkbox input "true"
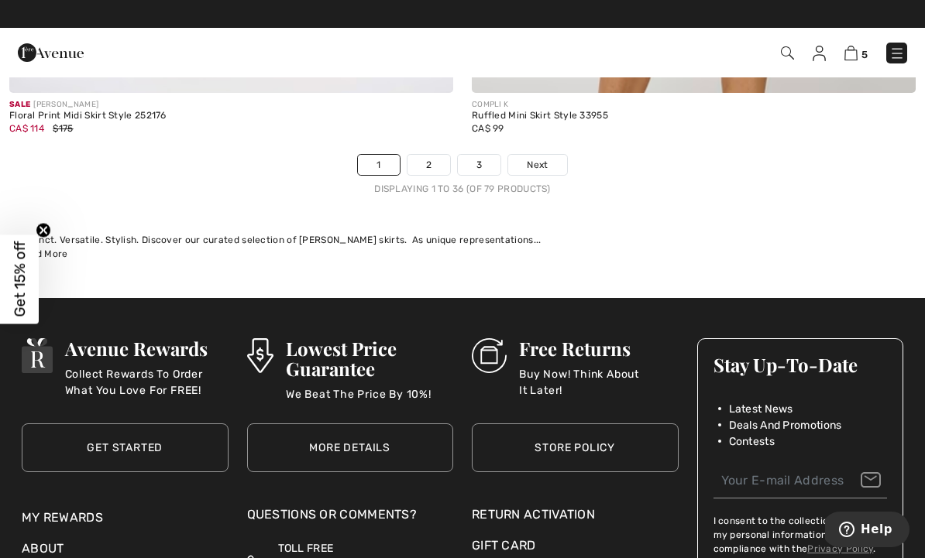
scroll to position [13622, 0]
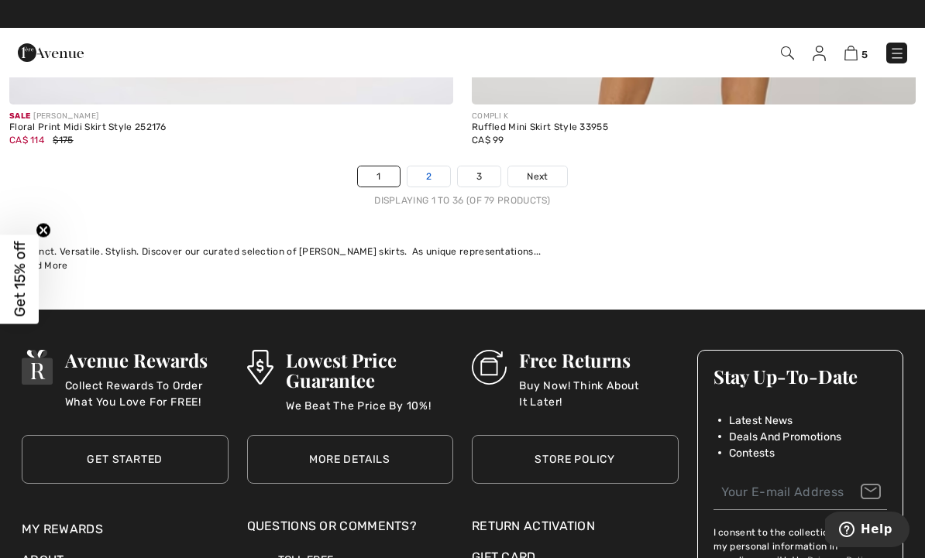
click at [420, 166] on link "2" at bounding box center [428, 176] width 43 height 20
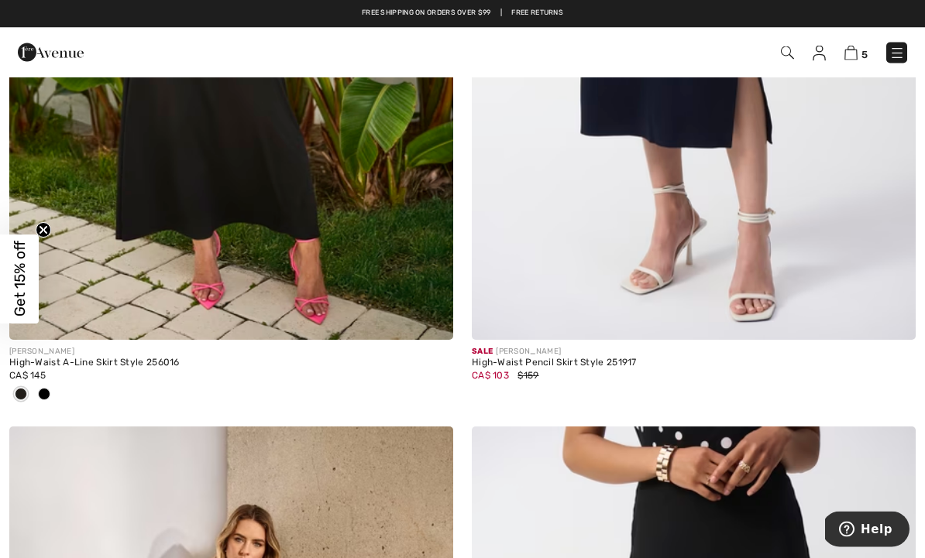
scroll to position [5132, 0]
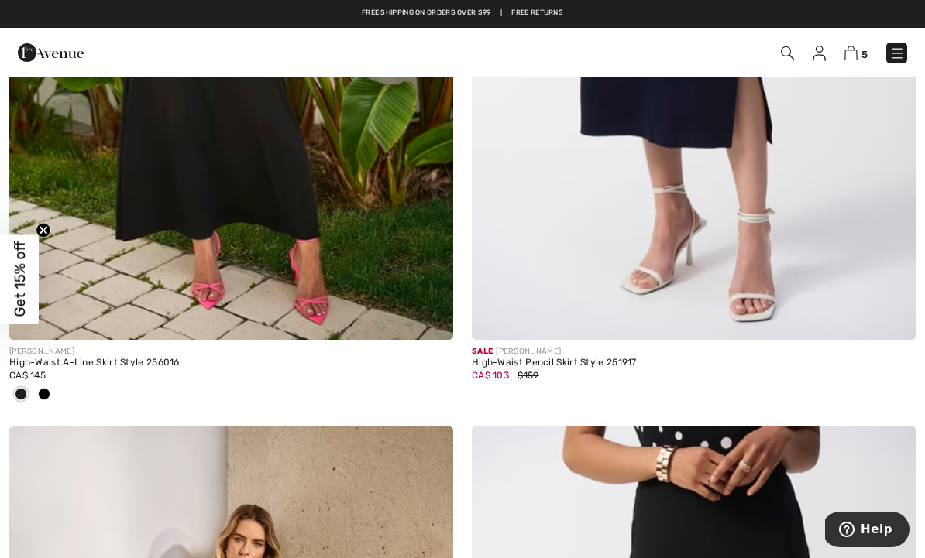
click at [902, 46] on img at bounding box center [896, 53] width 15 height 15
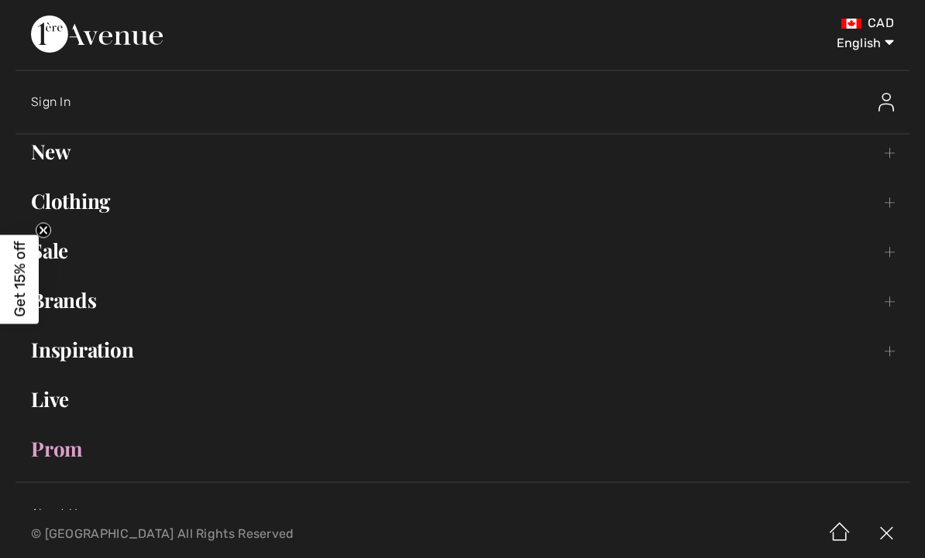
click at [891, 149] on link "New Toggle submenu" at bounding box center [462, 152] width 894 height 34
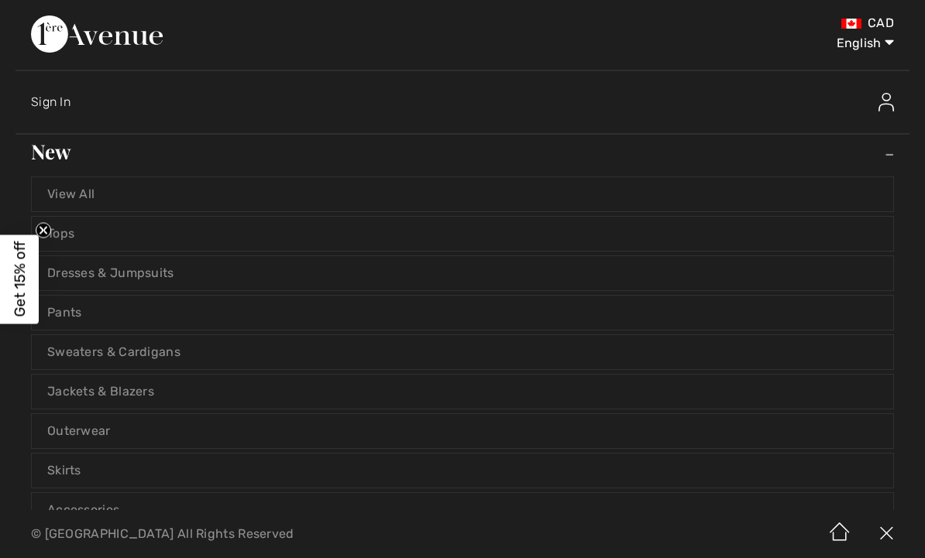
click at [892, 151] on link "New Toggle submenu" at bounding box center [462, 152] width 894 height 34
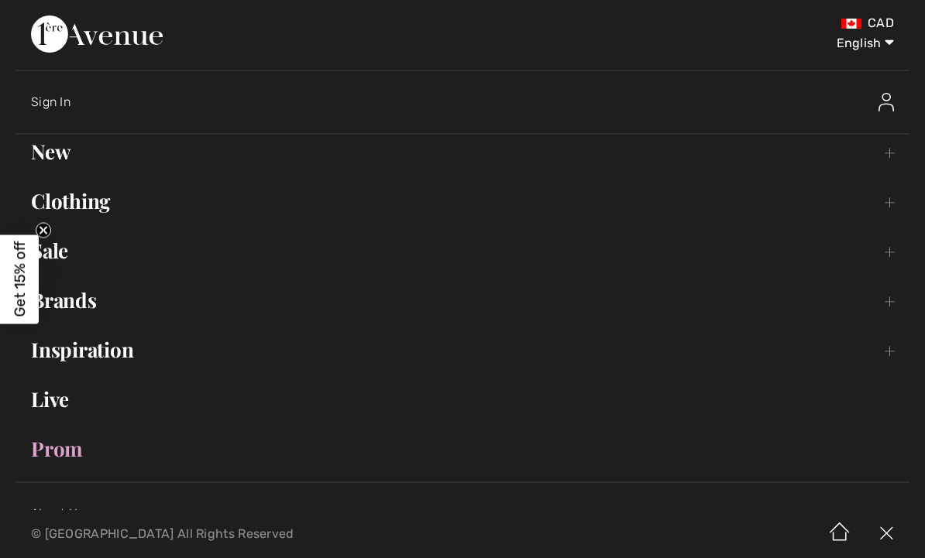
click at [894, 207] on link "Clothing Toggle submenu" at bounding box center [462, 201] width 894 height 34
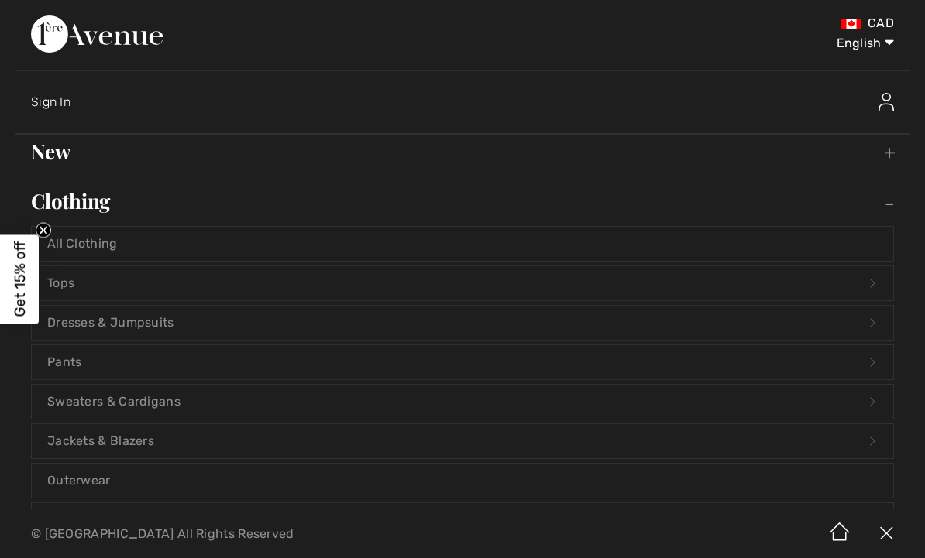
click at [871, 285] on link "Tops Open submenu" at bounding box center [462, 283] width 861 height 34
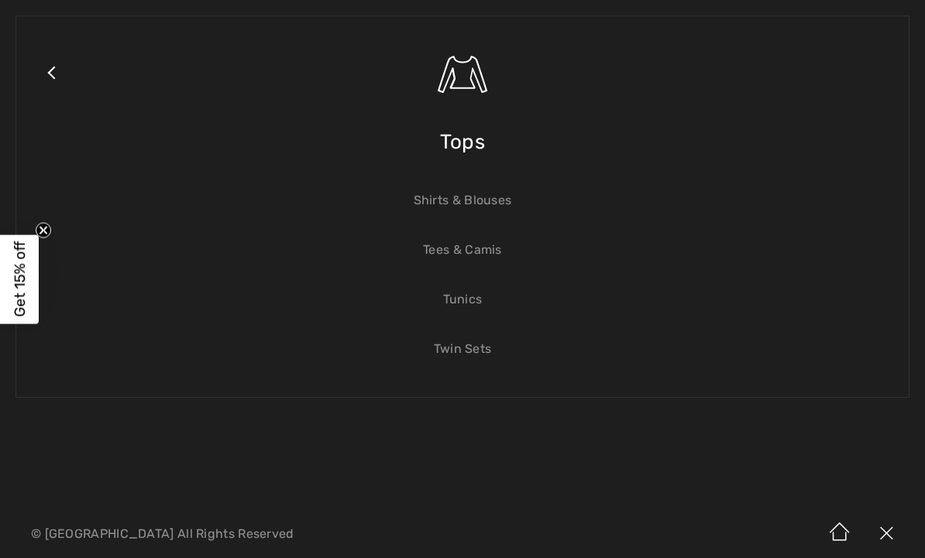
click at [484, 206] on link "Shirts & Blouses" at bounding box center [462, 201] width 861 height 34
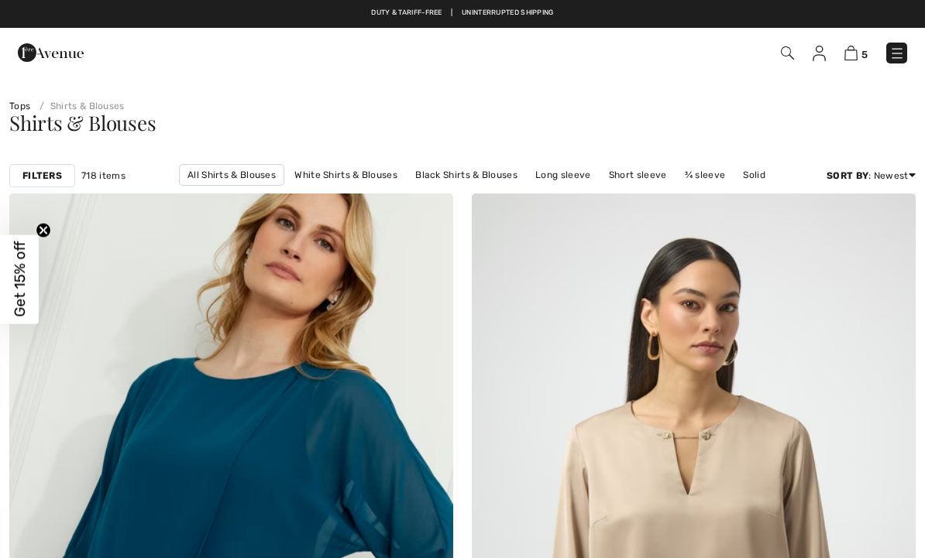
checkbox input "true"
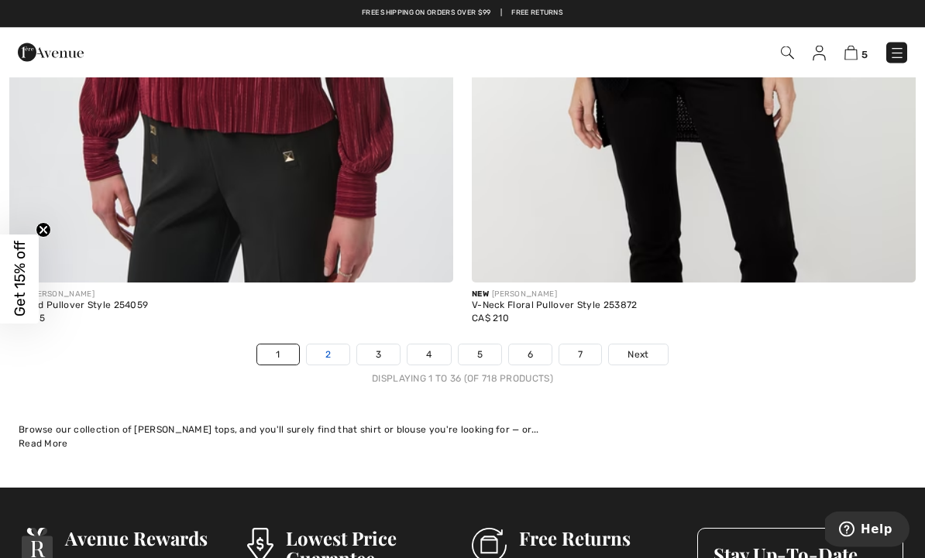
scroll to position [13411, 0]
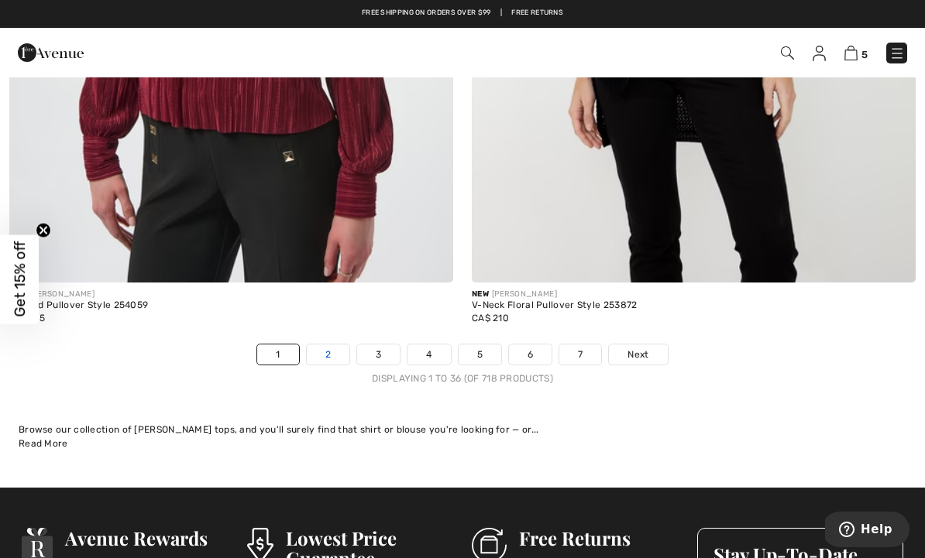
click at [321, 348] on link "2" at bounding box center [328, 355] width 43 height 20
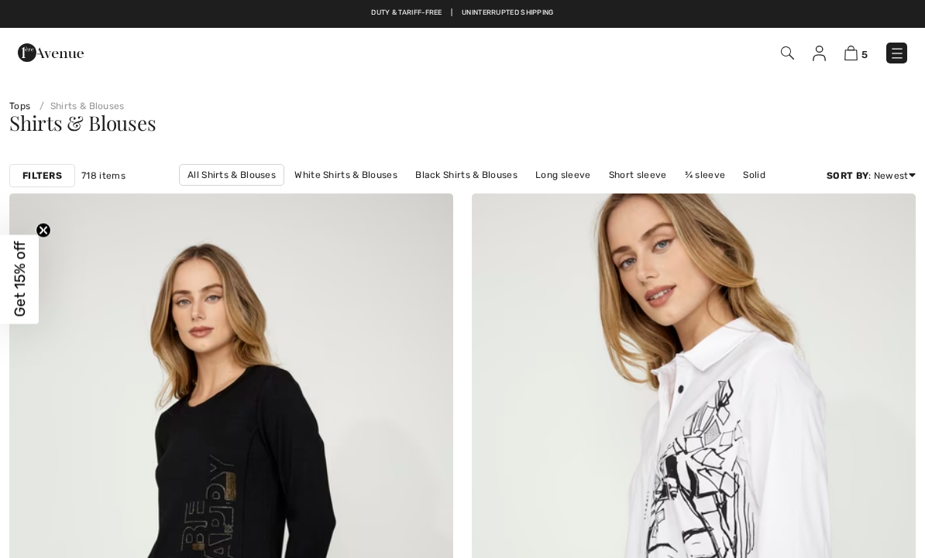
checkbox input "true"
click at [629, 183] on link "Short sleeve" at bounding box center [638, 175] width 74 height 20
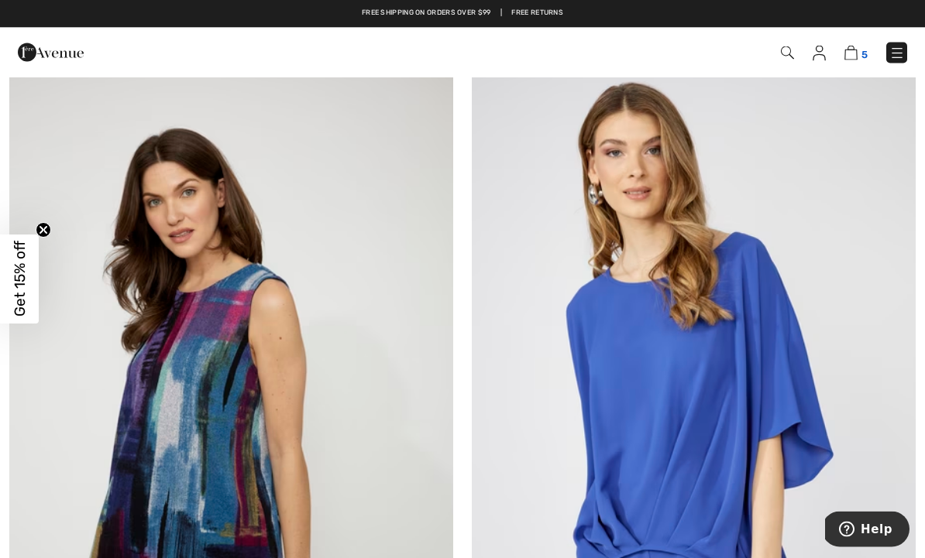
scroll to position [4624, 0]
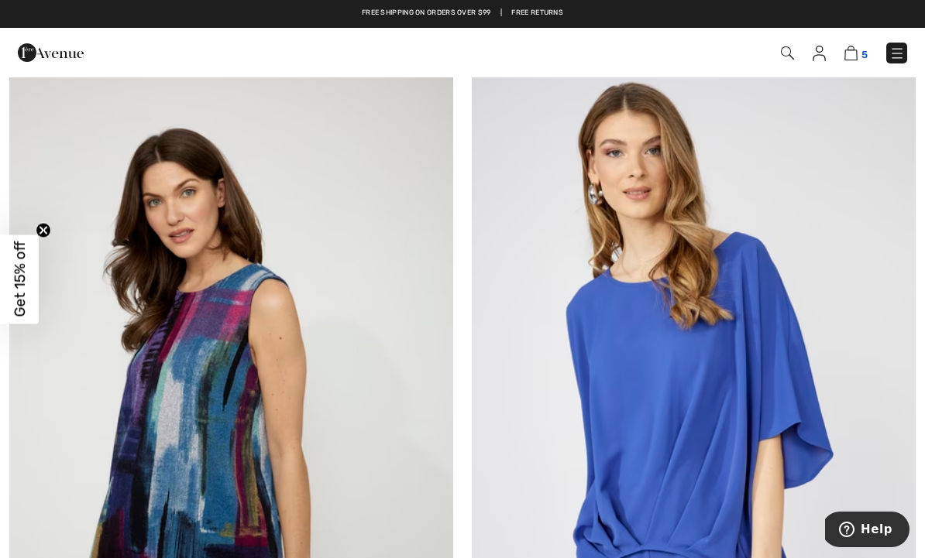
click at [853, 50] on img at bounding box center [850, 53] width 13 height 15
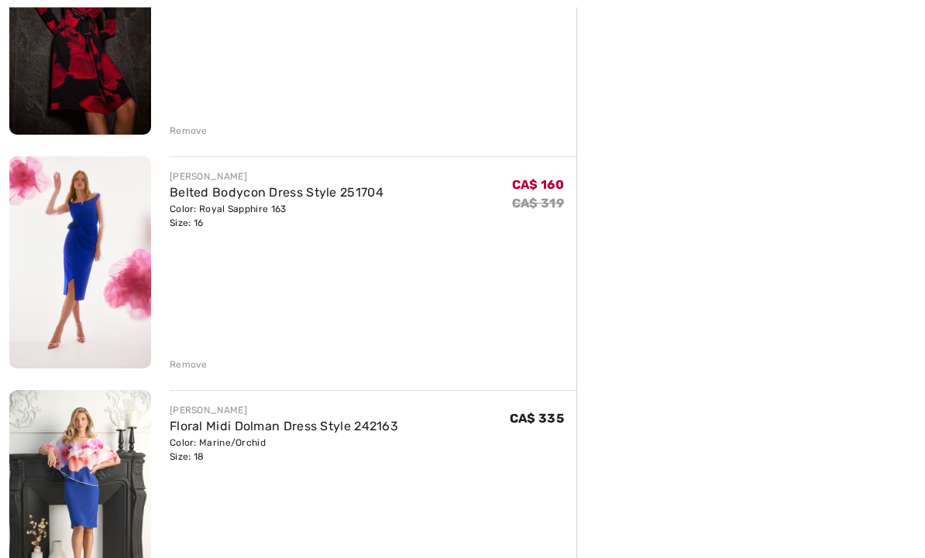
scroll to position [828, 0]
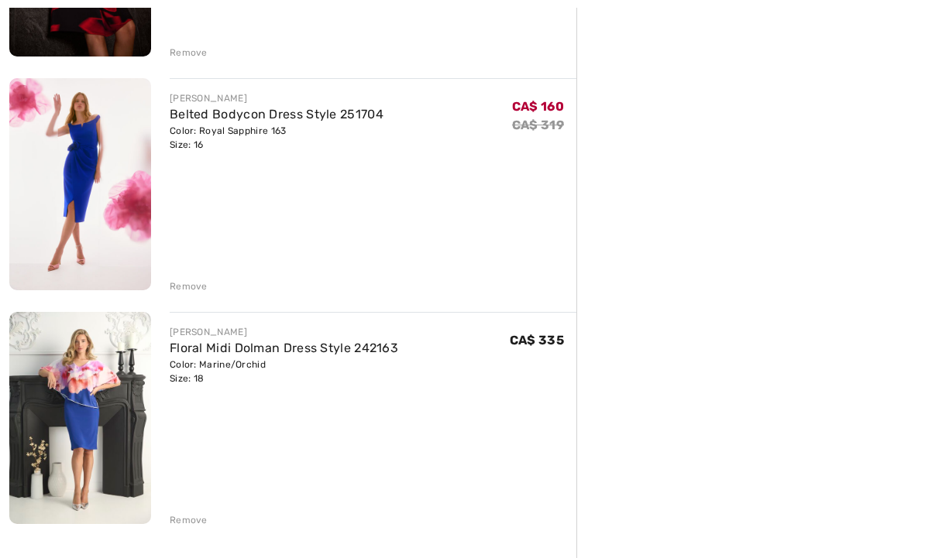
click at [76, 181] on img at bounding box center [80, 184] width 142 height 212
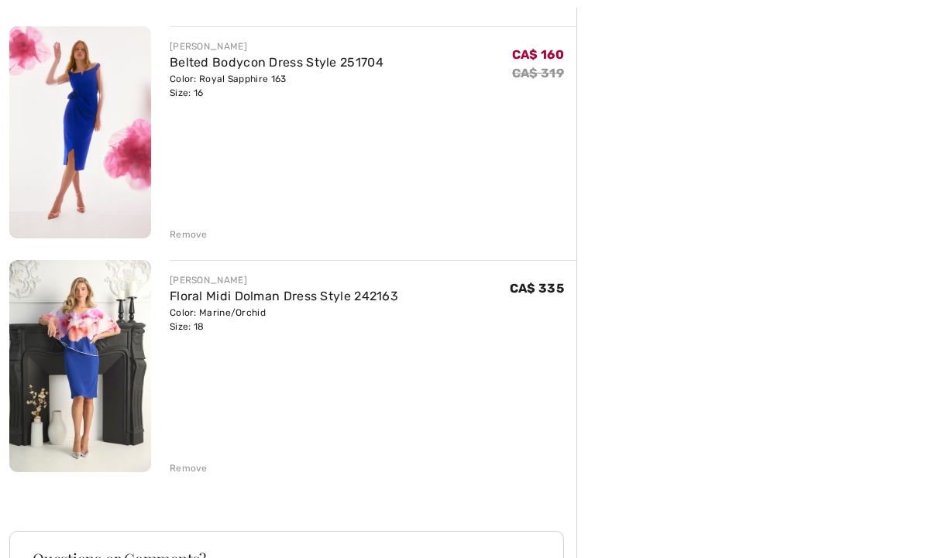
click at [94, 362] on img at bounding box center [80, 366] width 142 height 213
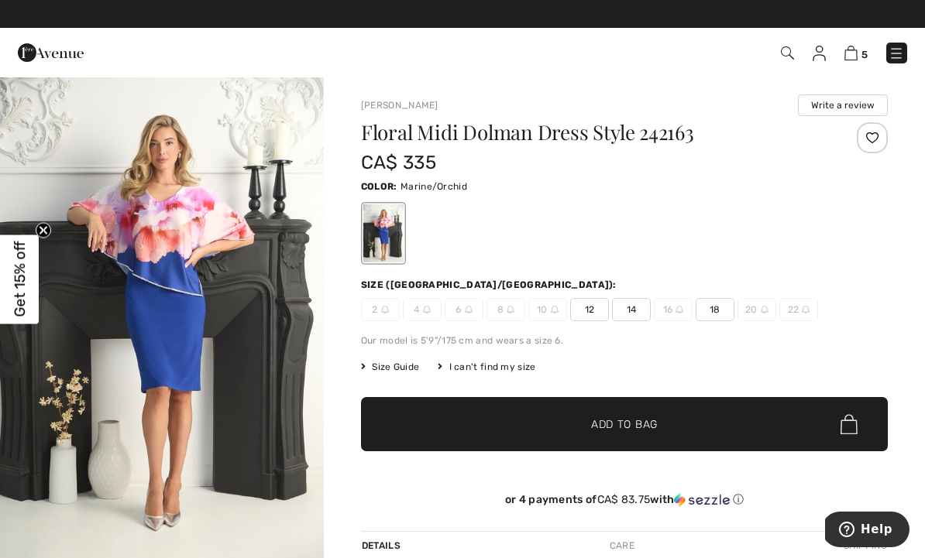
click at [184, 325] on img "1 / 5" at bounding box center [162, 319] width 324 height 486
